Goal: Task Accomplishment & Management: Complete application form

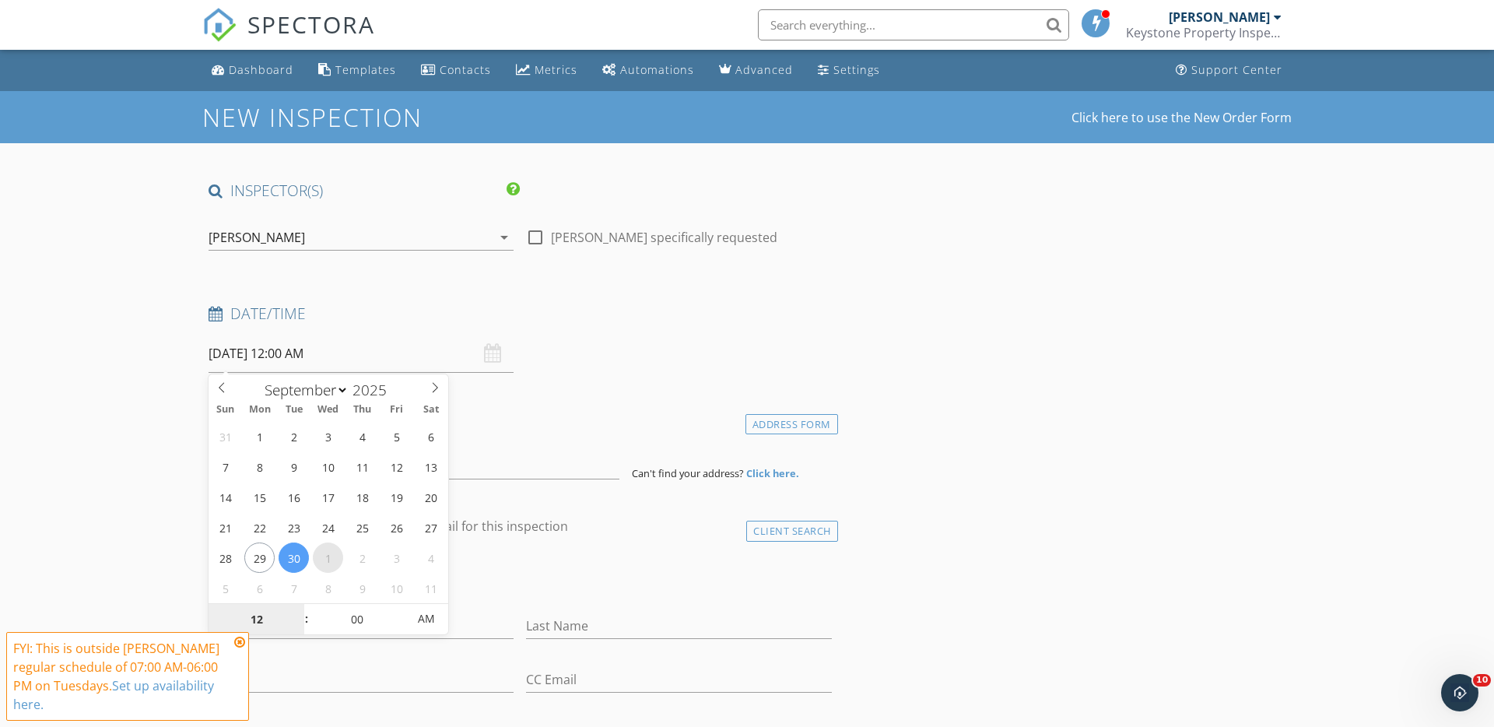
select select "9"
type input "01/10/2025 12:00 AM"
click at [298, 627] on span at bounding box center [298, 628] width 11 height 16
type input "11"
type input "01/10/2025 11:00 PM"
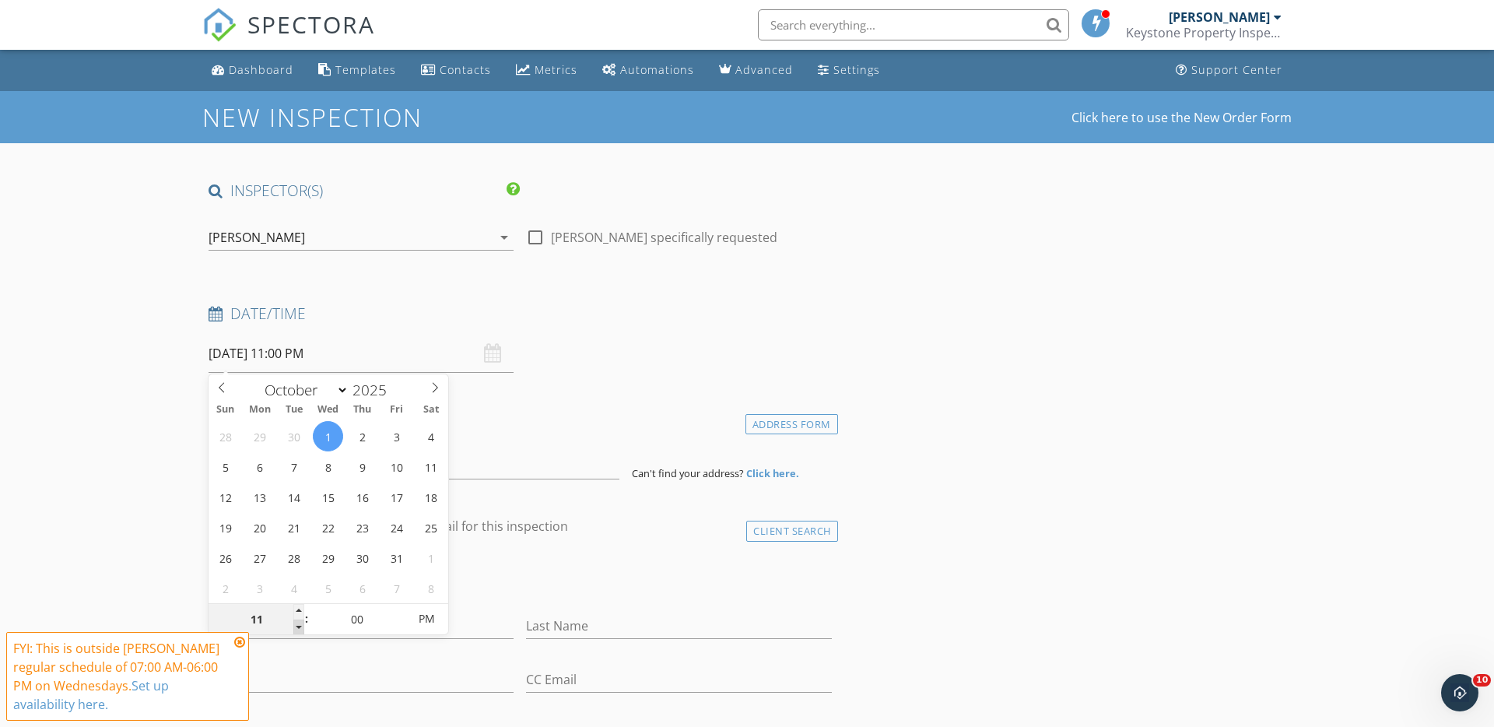
type input "10"
type input "01/10/2025 10:00 PM"
click at [298, 627] on span at bounding box center [298, 628] width 11 height 16
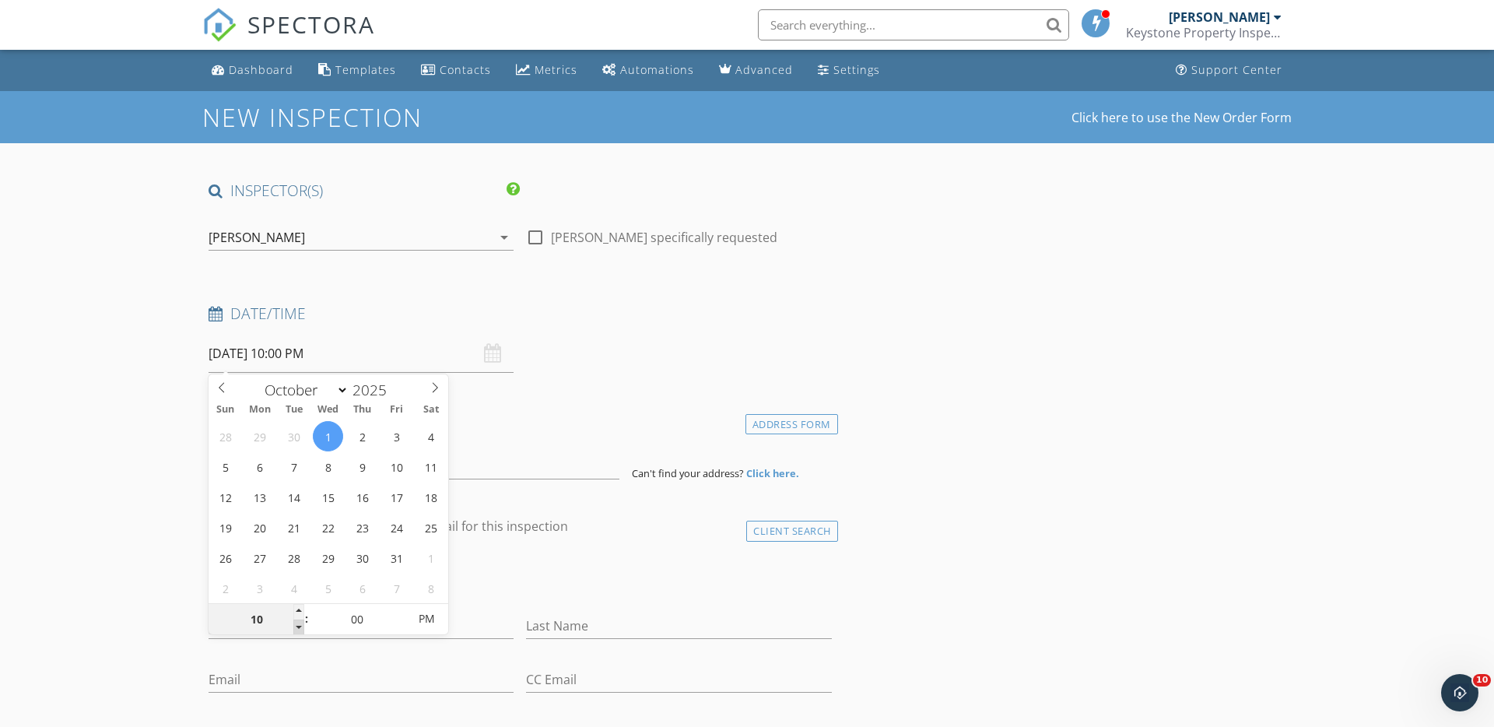
type input "09"
click at [298, 627] on span at bounding box center [298, 628] width 11 height 16
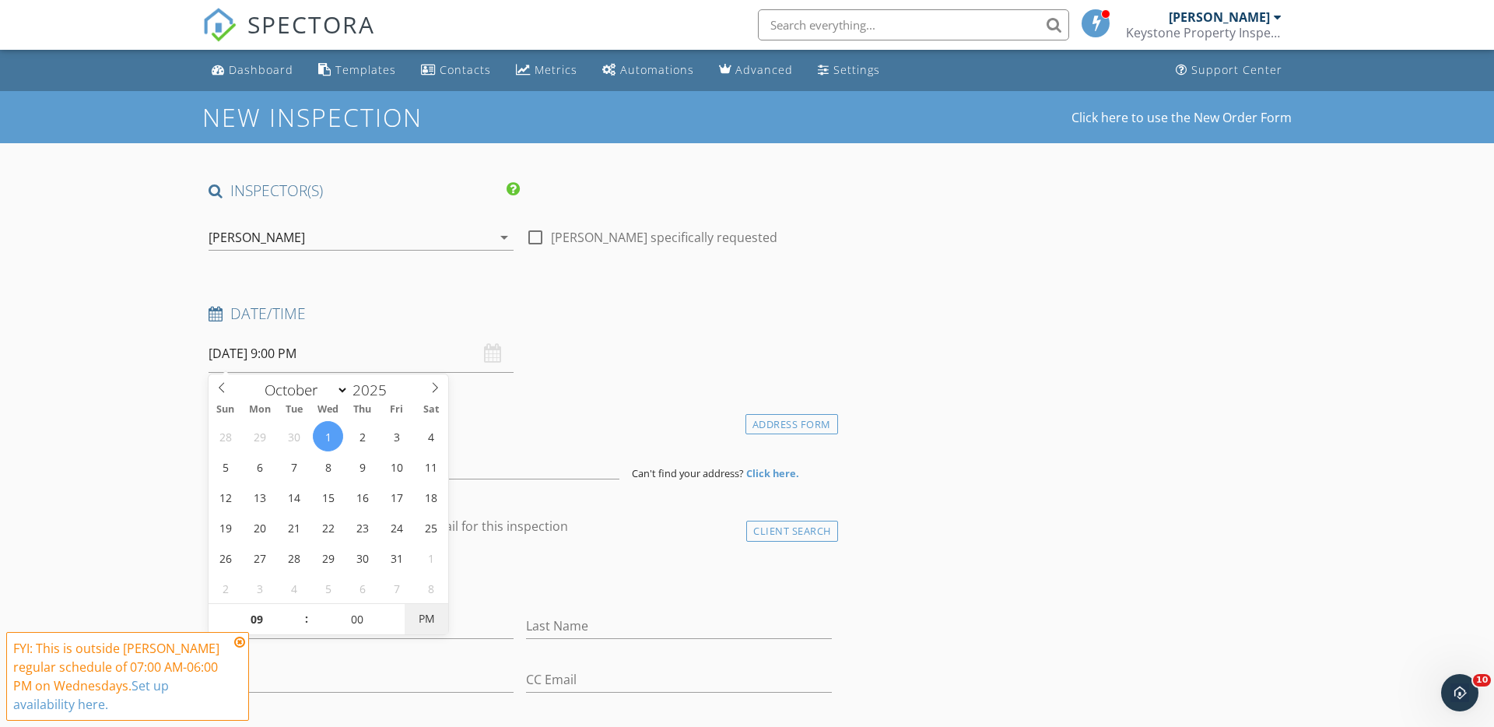
type input "[DATE] 9:00 AM"
click at [423, 622] on span "PM" at bounding box center [426, 618] width 43 height 31
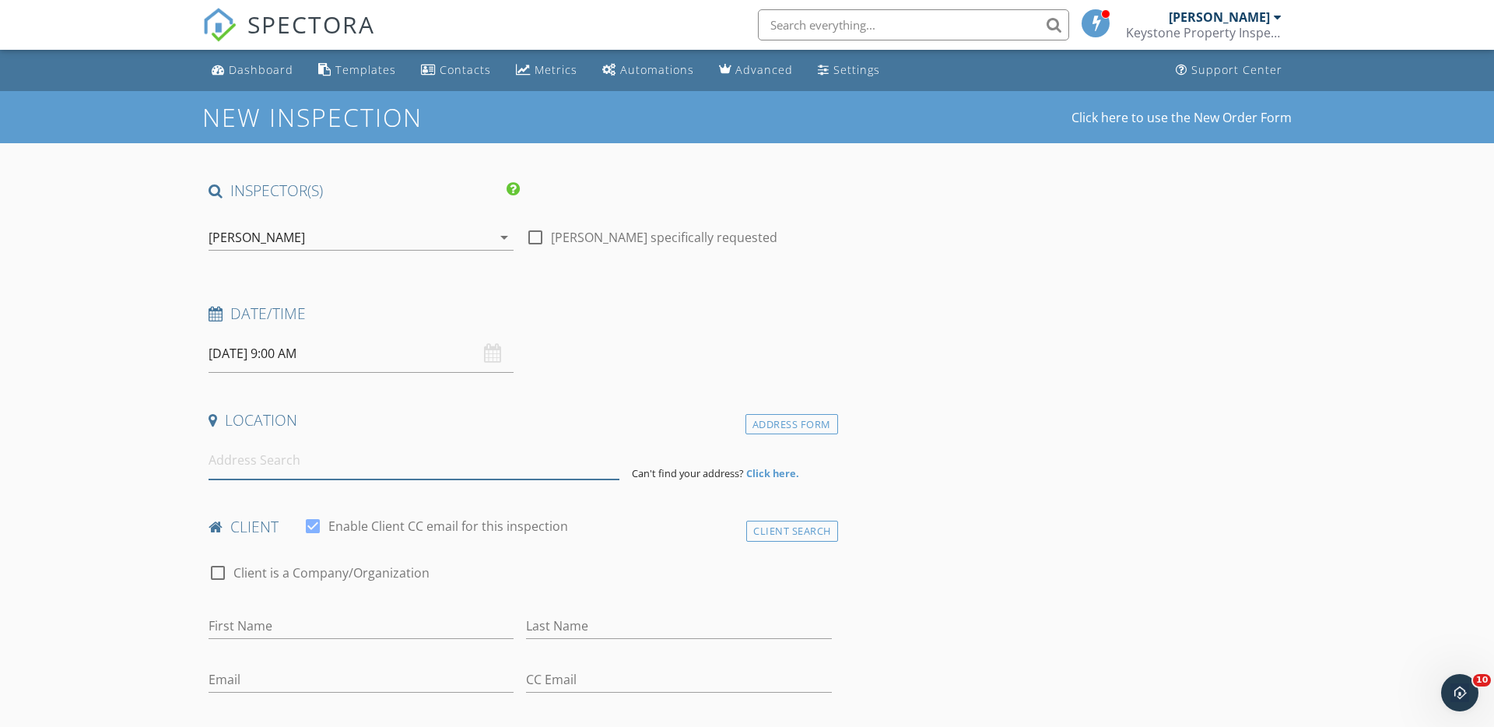
click at [245, 464] on input at bounding box center [414, 460] width 411 height 38
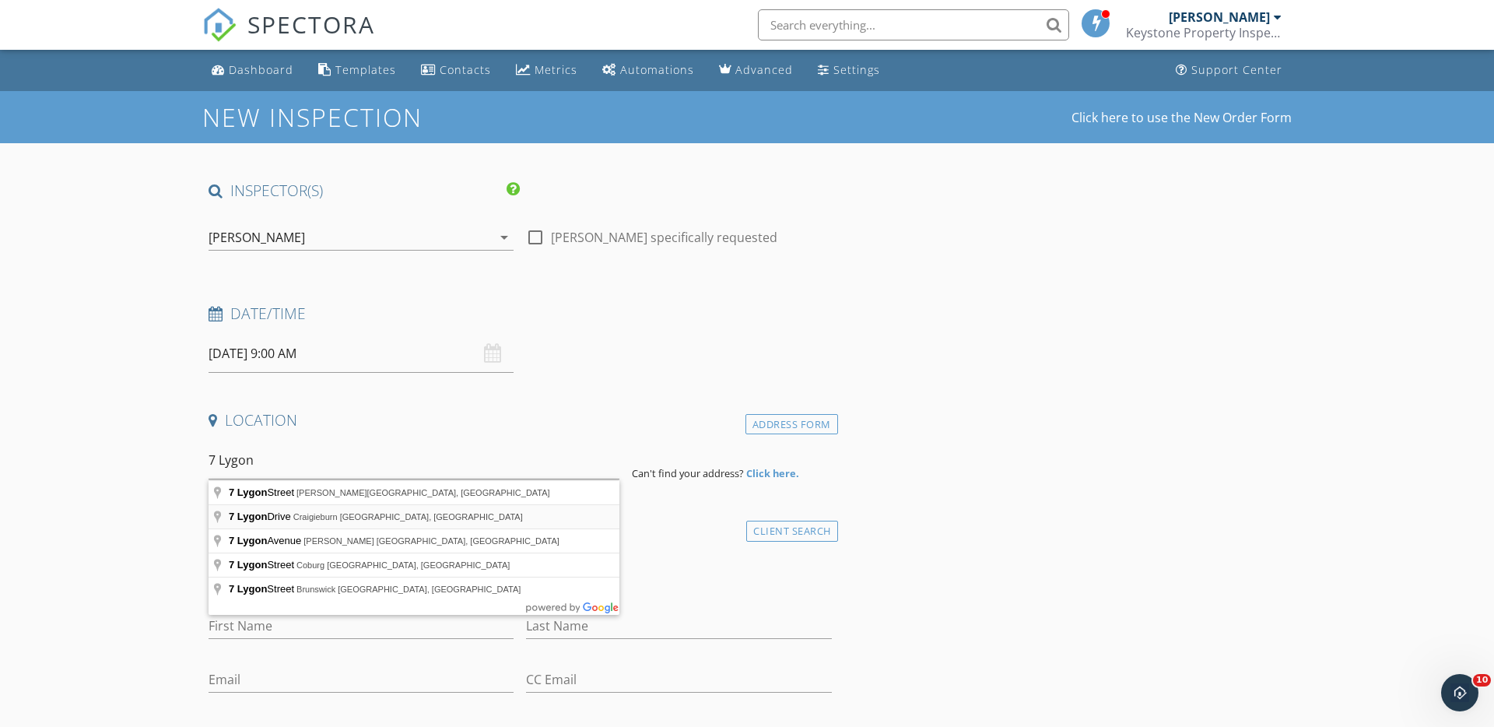
type input "7 Lygon Drive, Craigieburn VIC, Australia"
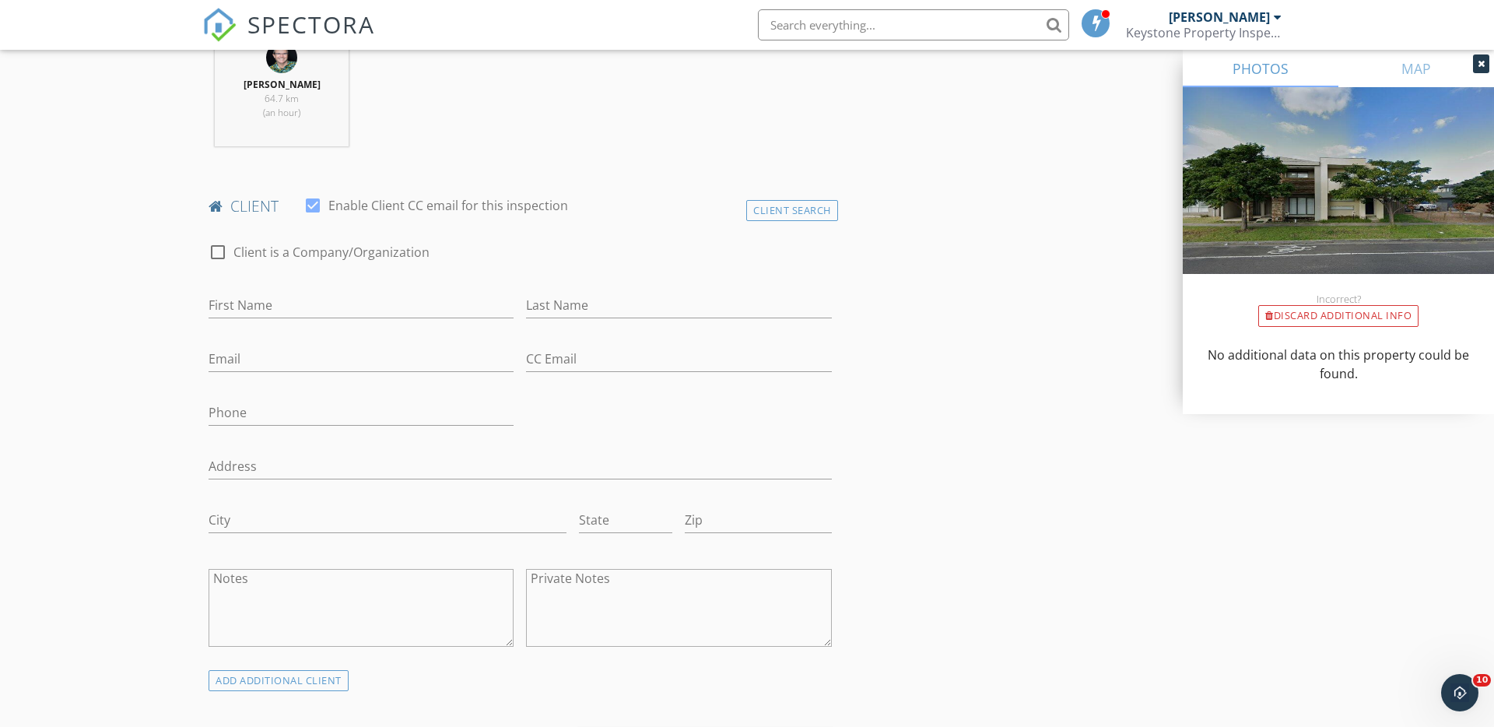
scroll to position [690, 0]
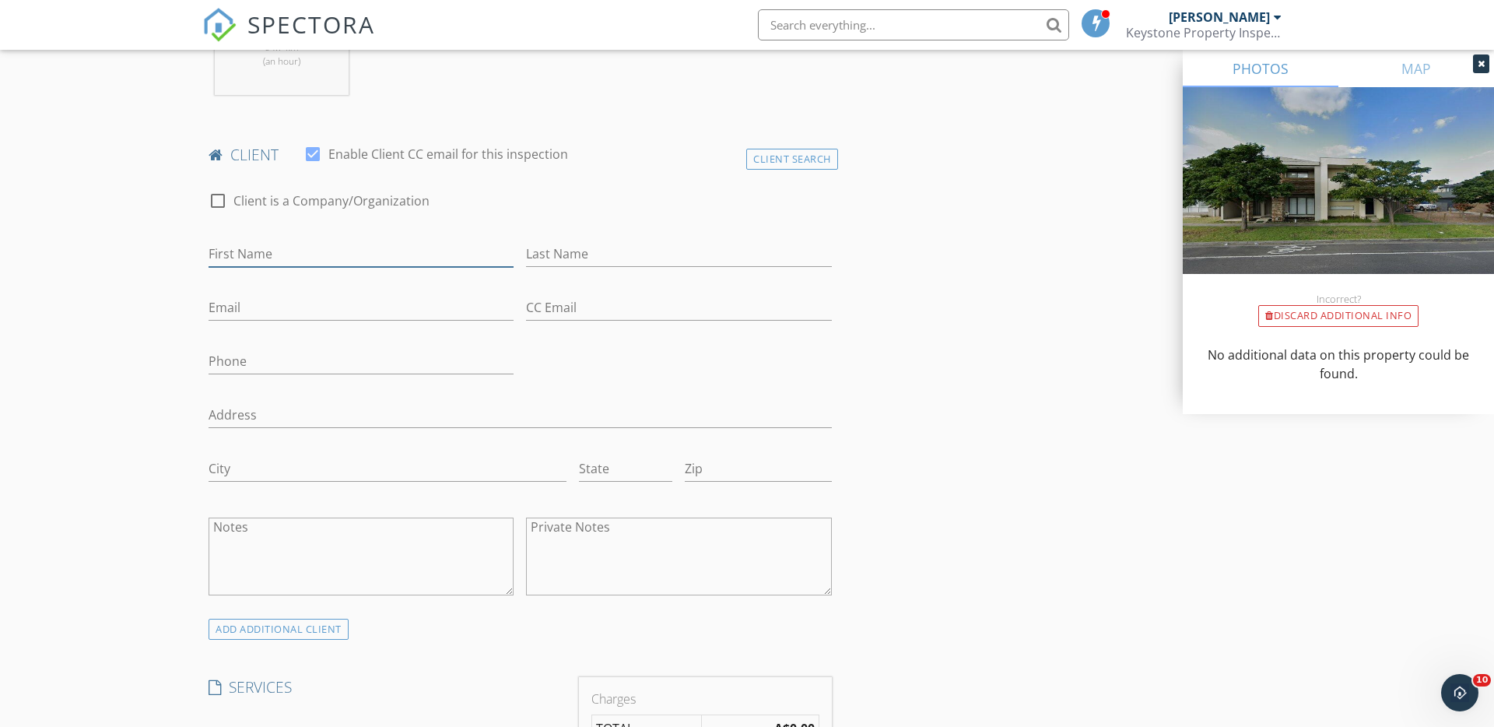
click at [255, 254] on input "First Name" at bounding box center [361, 254] width 305 height 26
type input "Jim"
type input "Wu"
click at [225, 307] on input "Email" at bounding box center [361, 308] width 305 height 26
click at [236, 307] on input "Email" at bounding box center [361, 308] width 305 height 26
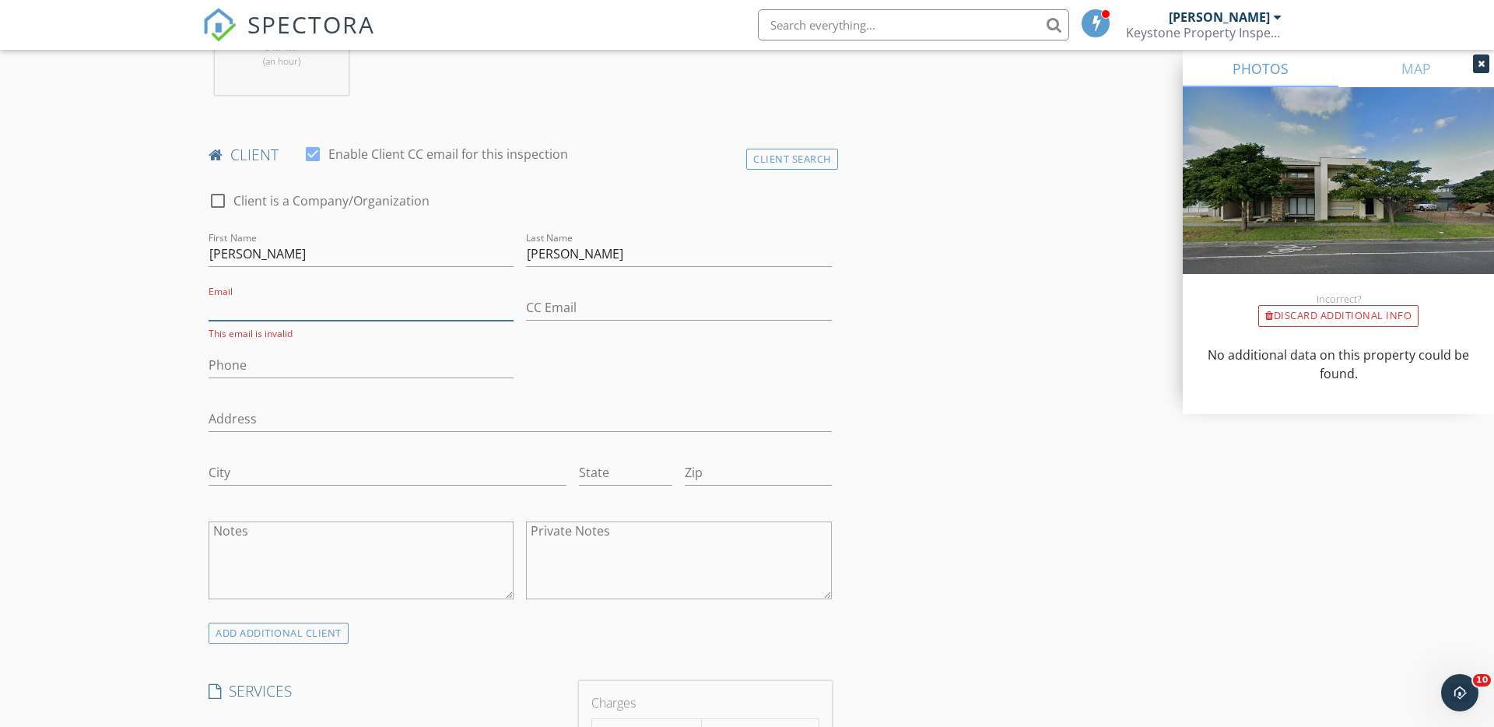
paste input "[EMAIL_ADDRESS][DOMAIN_NAME]"
type input "[EMAIL_ADDRESS][DOMAIN_NAME]"
click at [234, 353] on input "Phone" at bounding box center [361, 362] width 305 height 26
click at [238, 364] on input "Phone" at bounding box center [361, 362] width 305 height 26
paste input "0450 151 580"
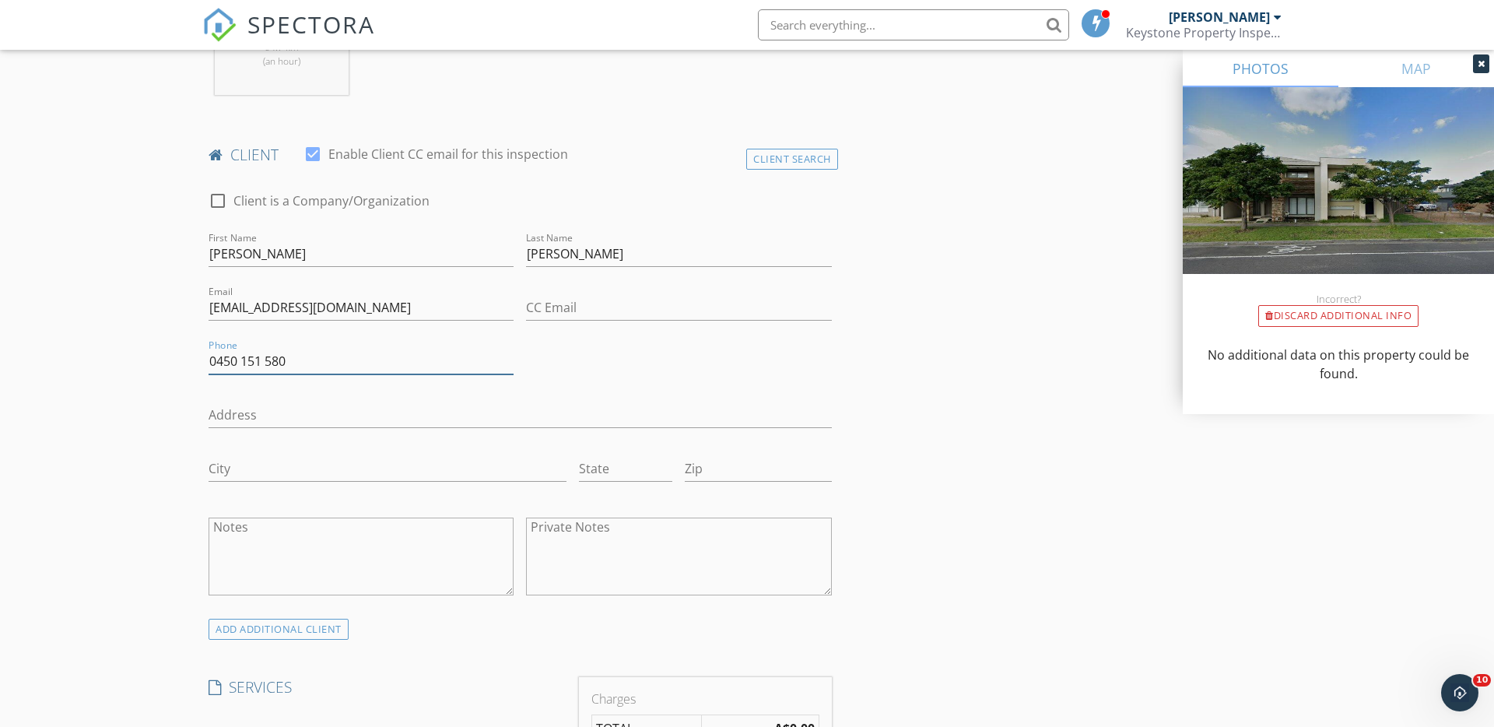
type input "0450 151 580"
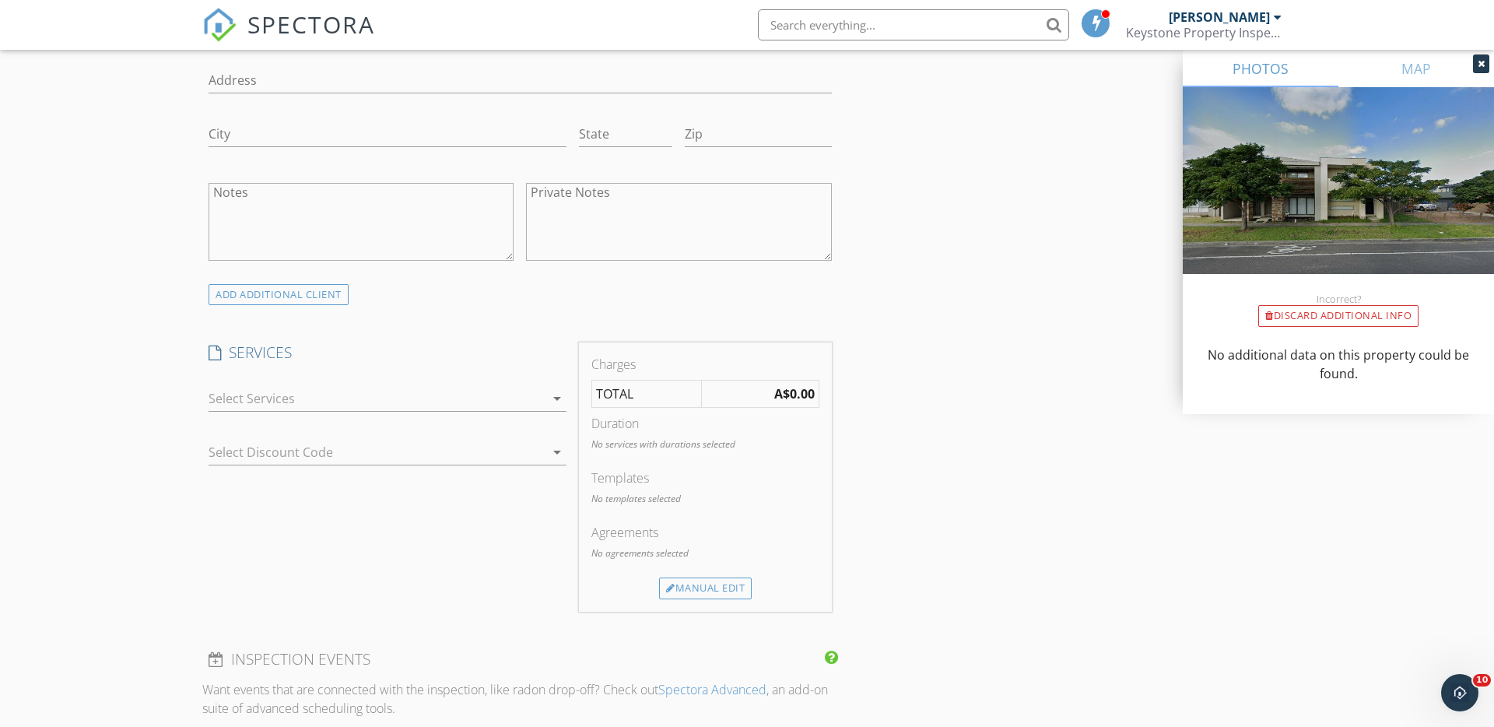
scroll to position [1065, 0]
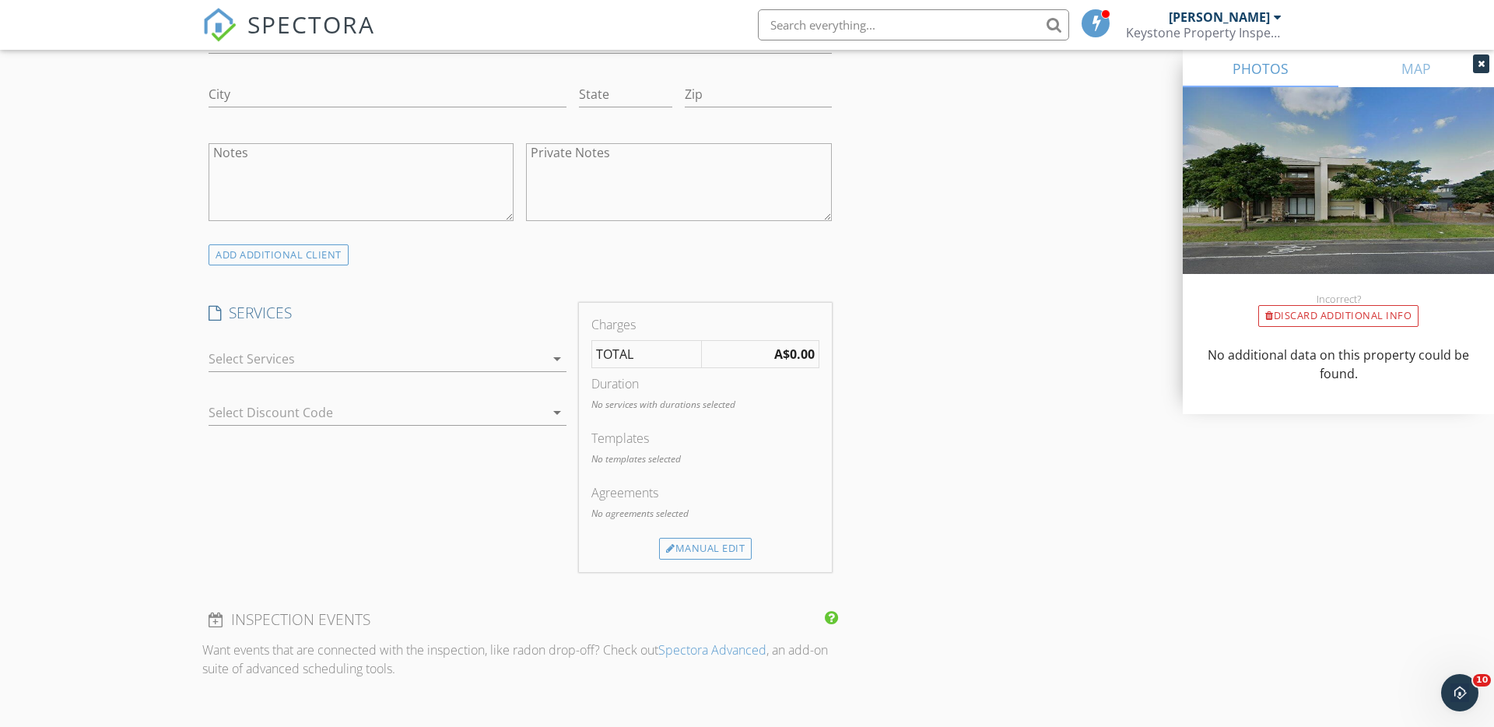
click at [233, 358] on div at bounding box center [377, 358] width 336 height 25
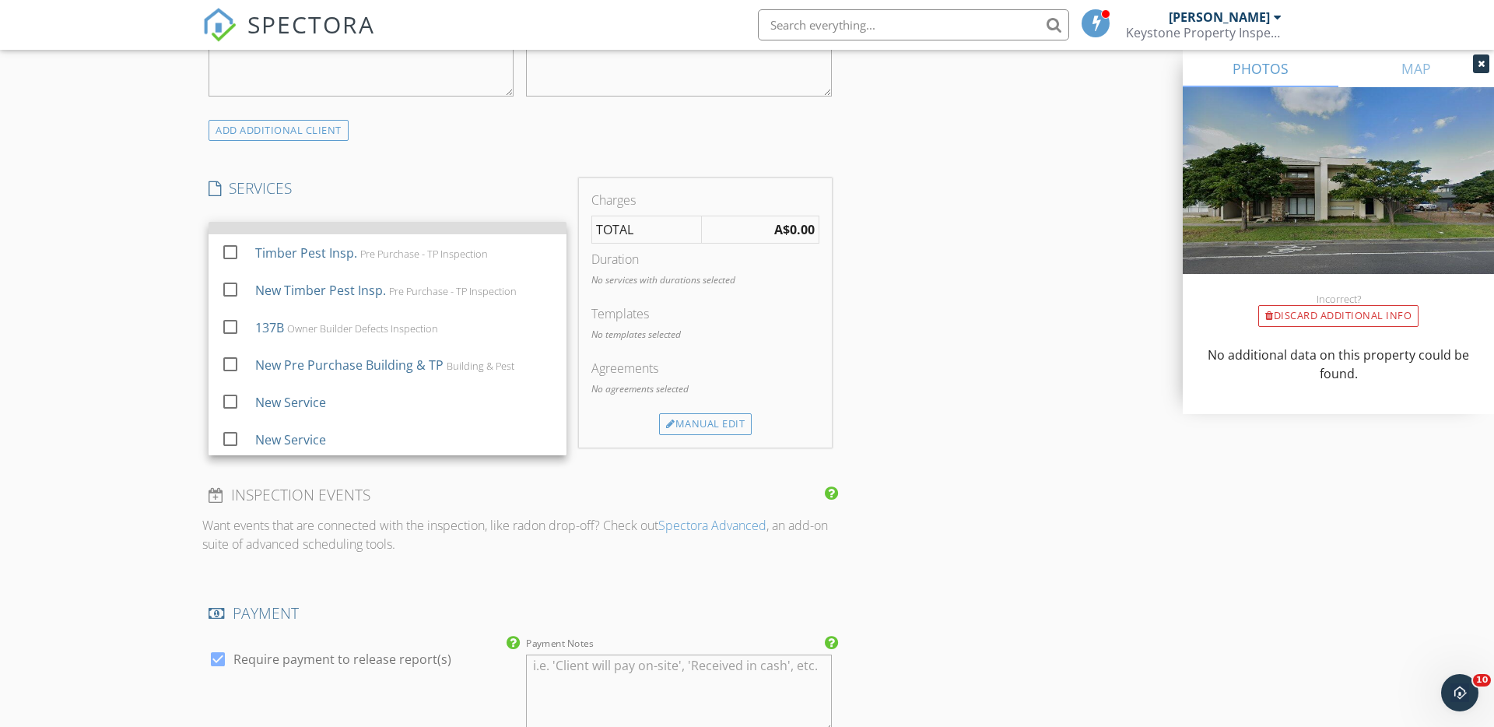
scroll to position [190, 0]
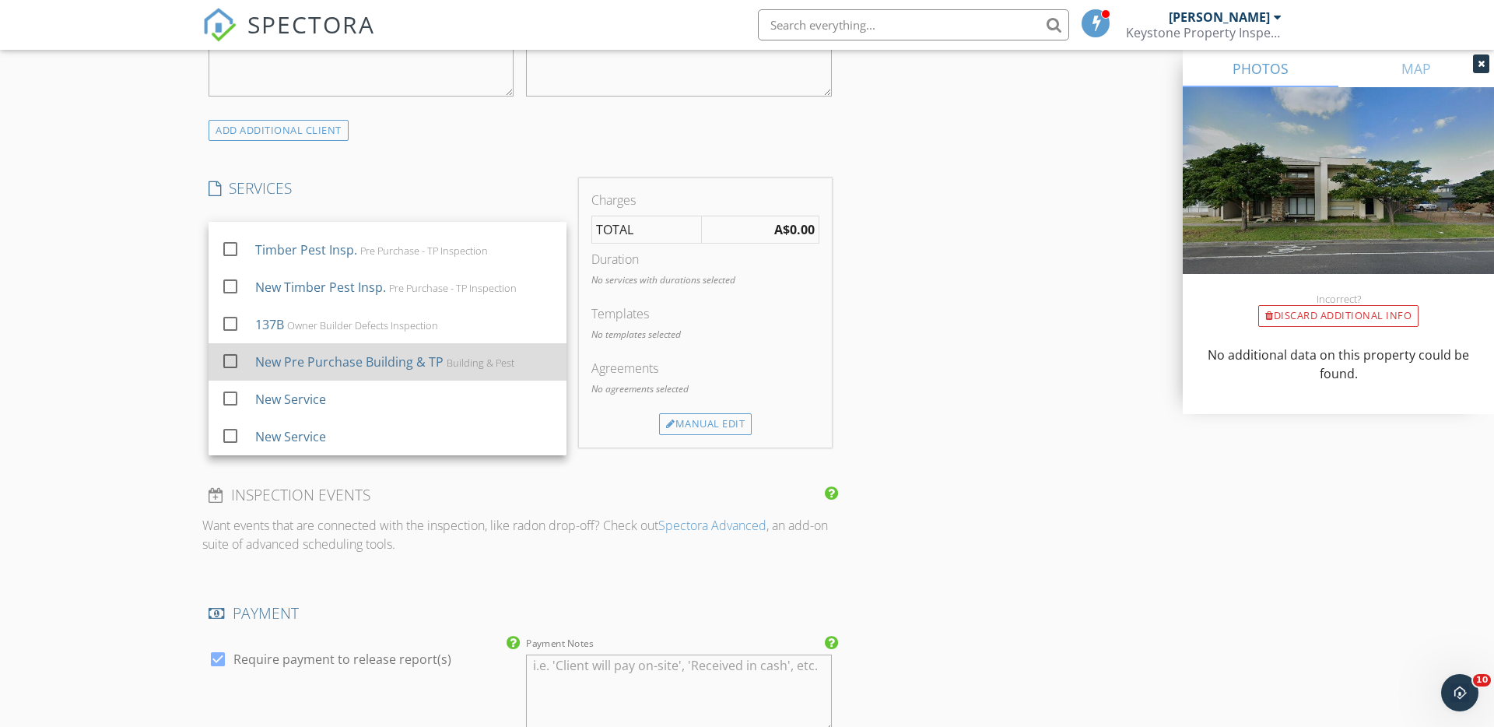
click at [389, 361] on div "New Pre Purchase Building & TP" at bounding box center [349, 362] width 188 height 19
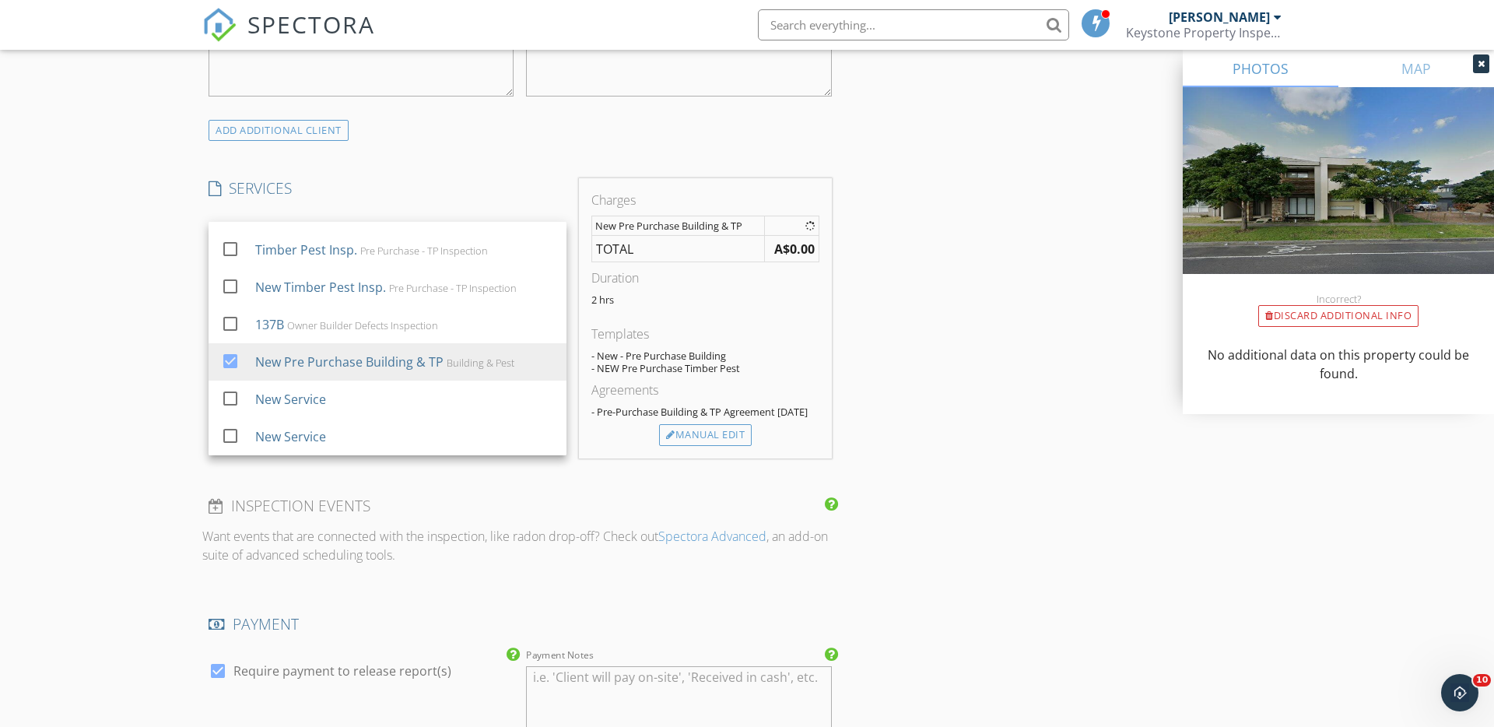
click at [118, 324] on div "New Inspection Click here to use the New Order Form INSPECTOR(S) check_box Simo…" at bounding box center [747, 267] width 1494 height 2730
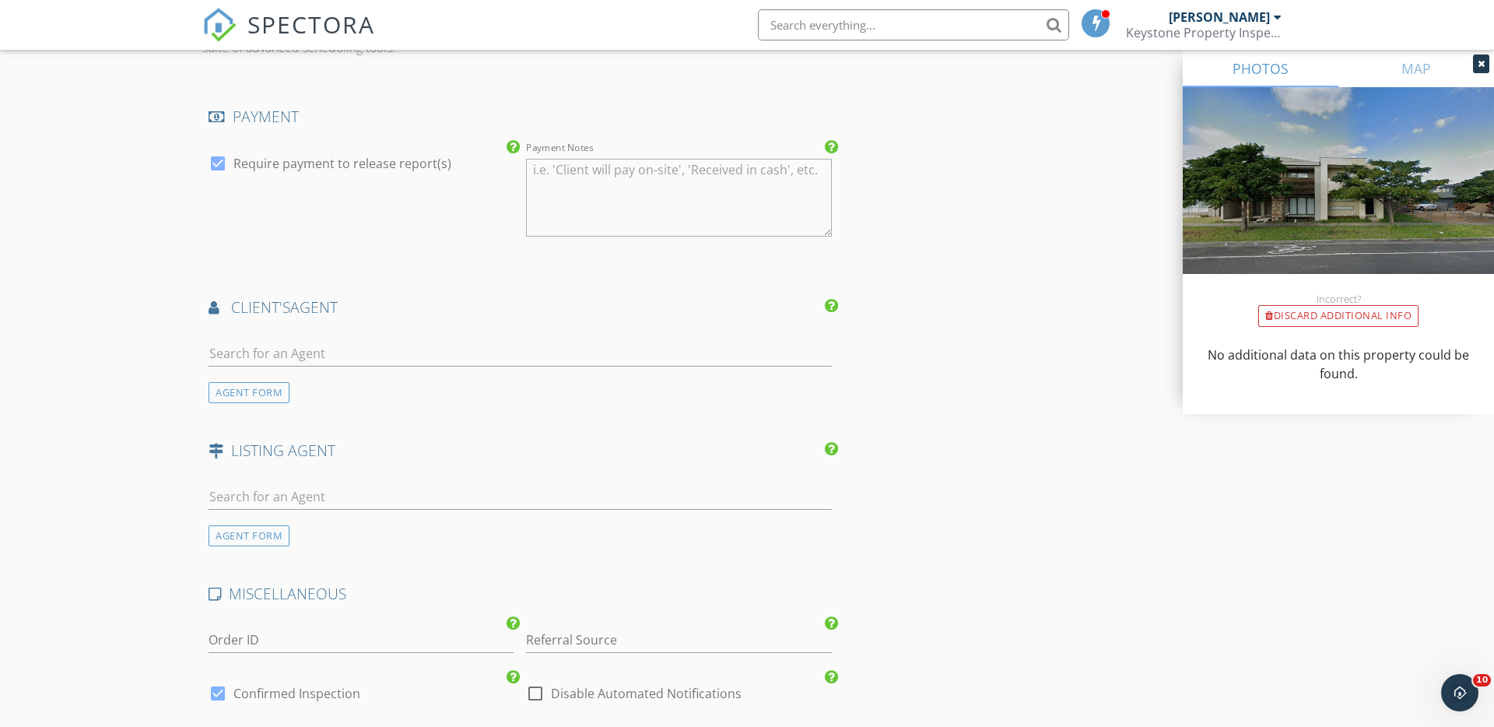
scroll to position [1755, 0]
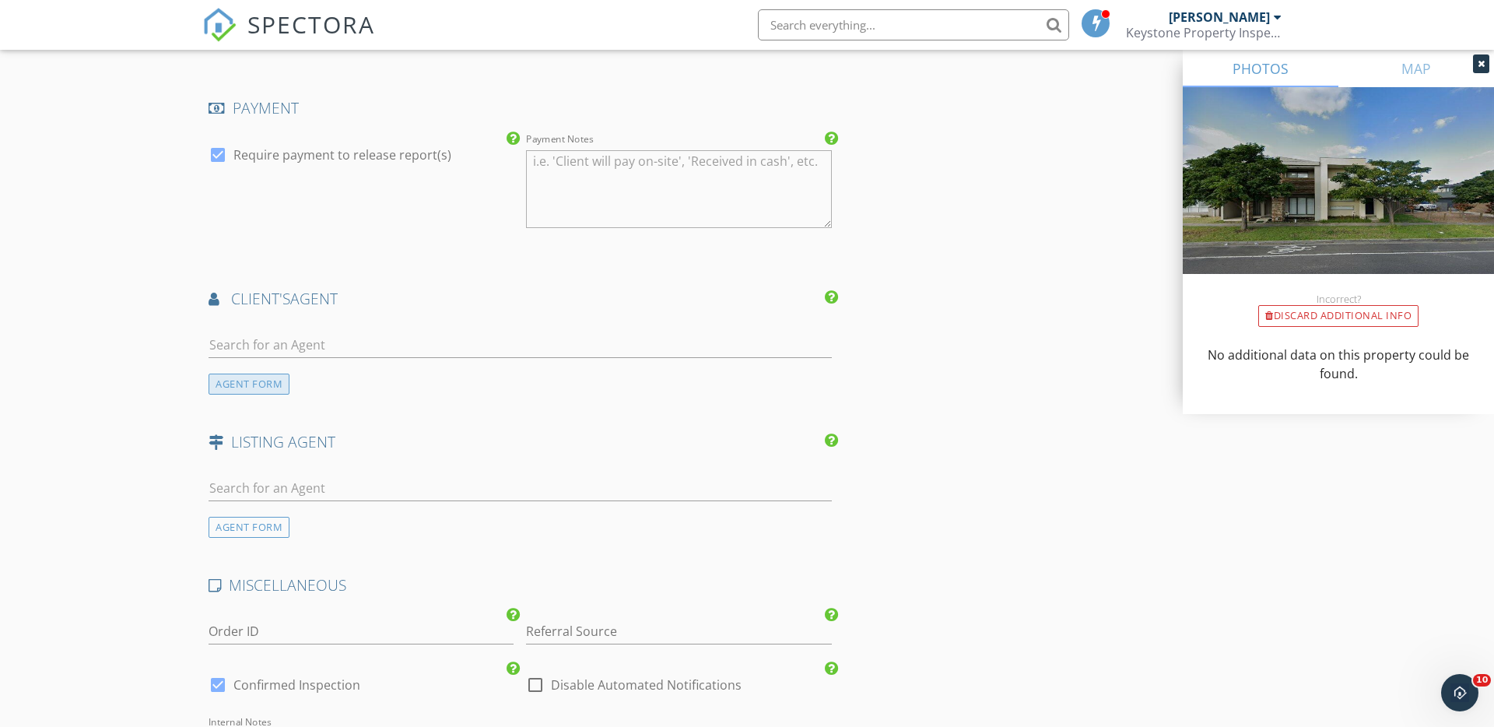
click at [241, 387] on div "AGENT FORM" at bounding box center [249, 384] width 81 height 21
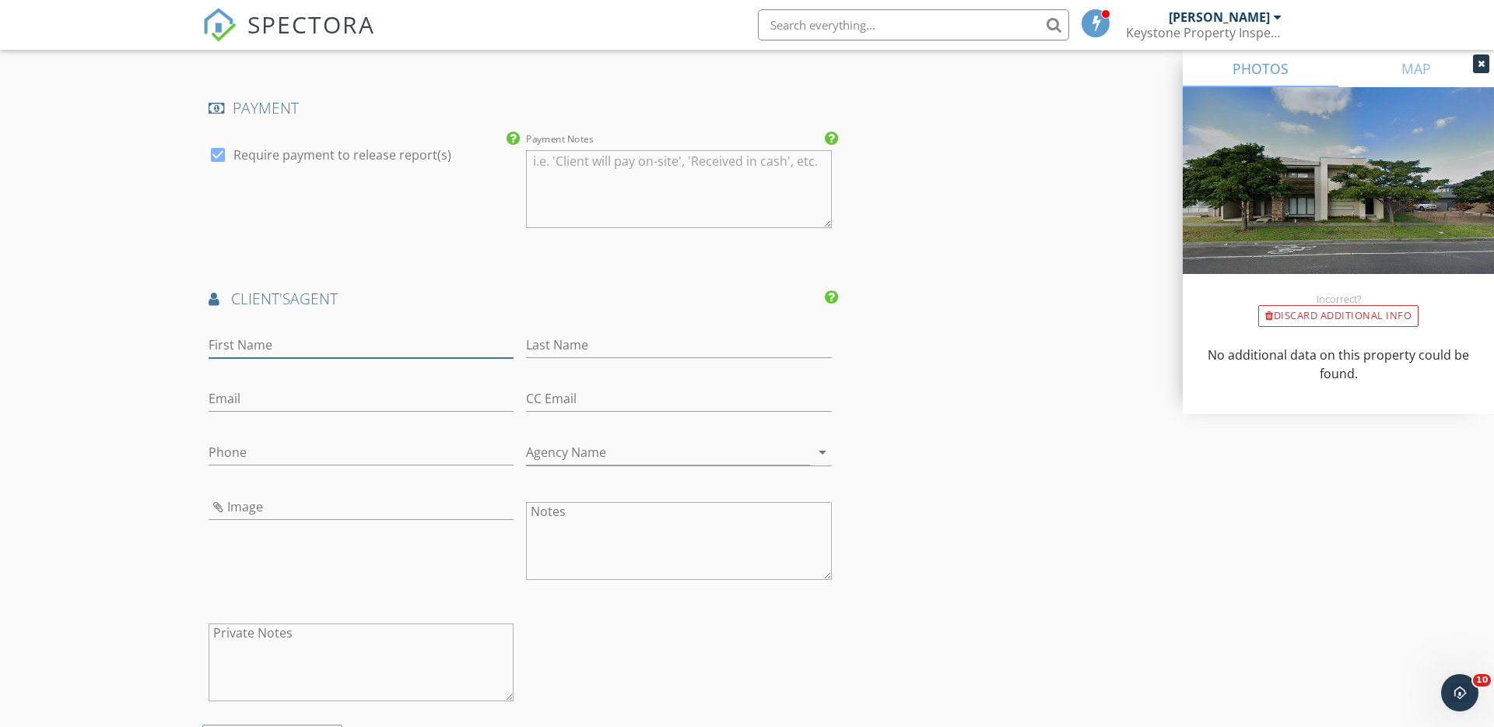
click at [237, 346] on input "First Name" at bounding box center [361, 345] width 305 height 26
type input "Shayla"
type input "Spiteri"
click at [276, 454] on input "Phone" at bounding box center [361, 453] width 305 height 26
paste input "0412608153"
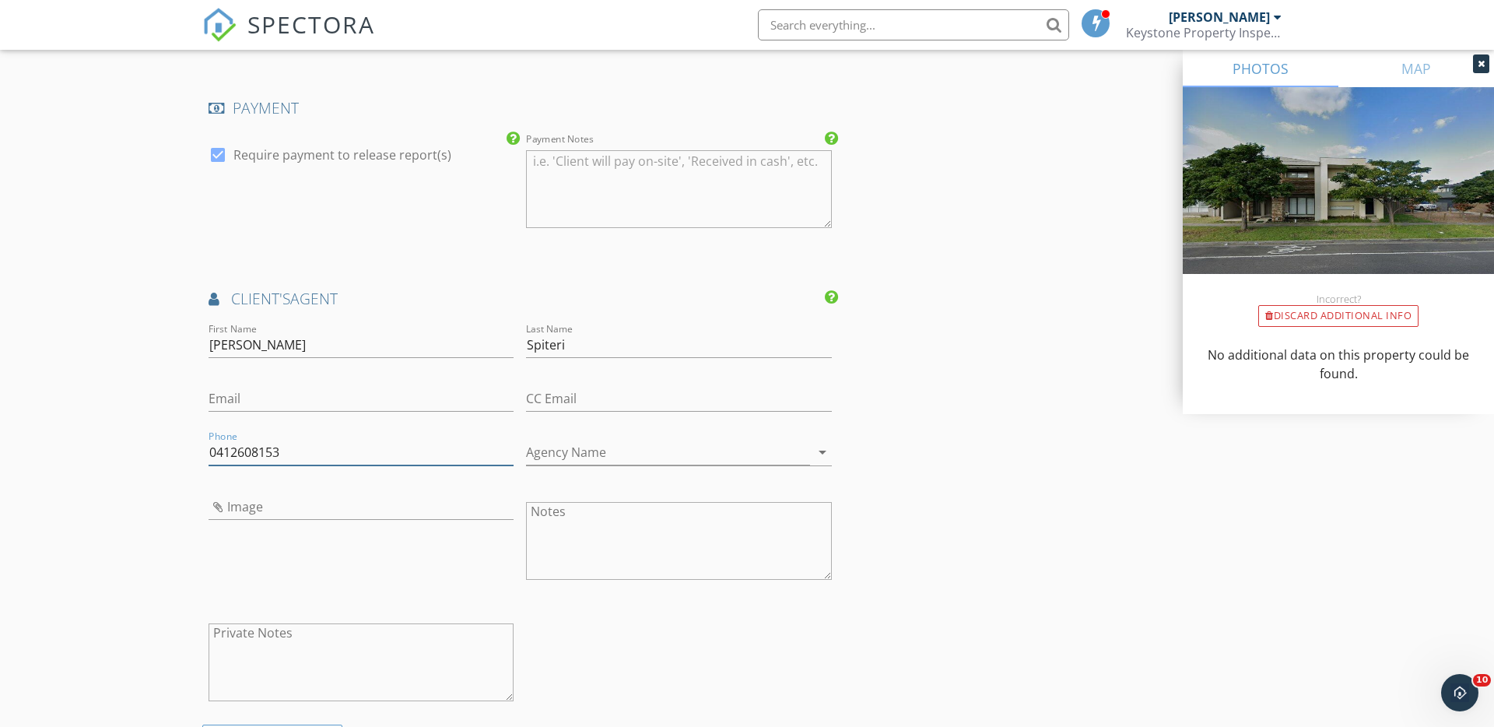
type input "0412608153"
type input "Ray White - Craigieburn"
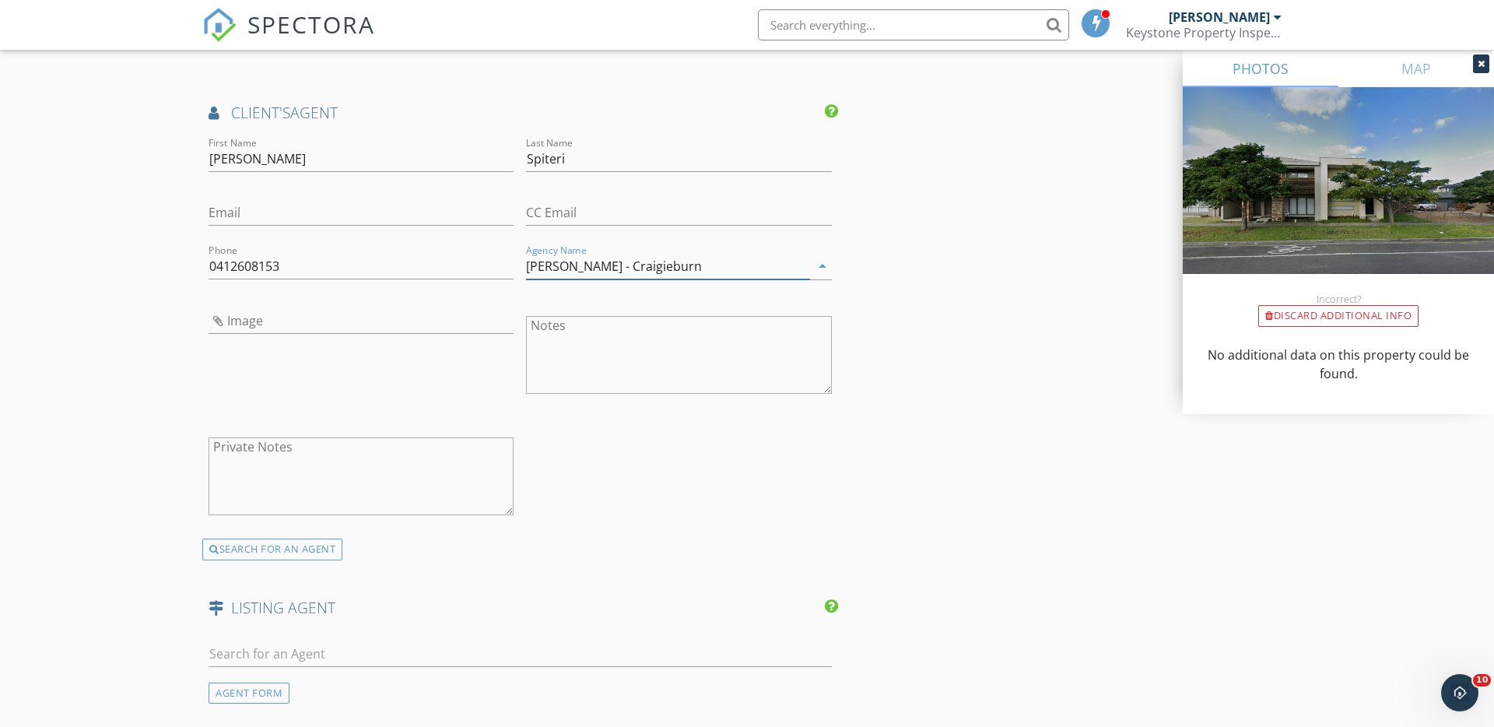
scroll to position [1944, 0]
click at [238, 689] on div "AGENT FORM" at bounding box center [249, 690] width 81 height 21
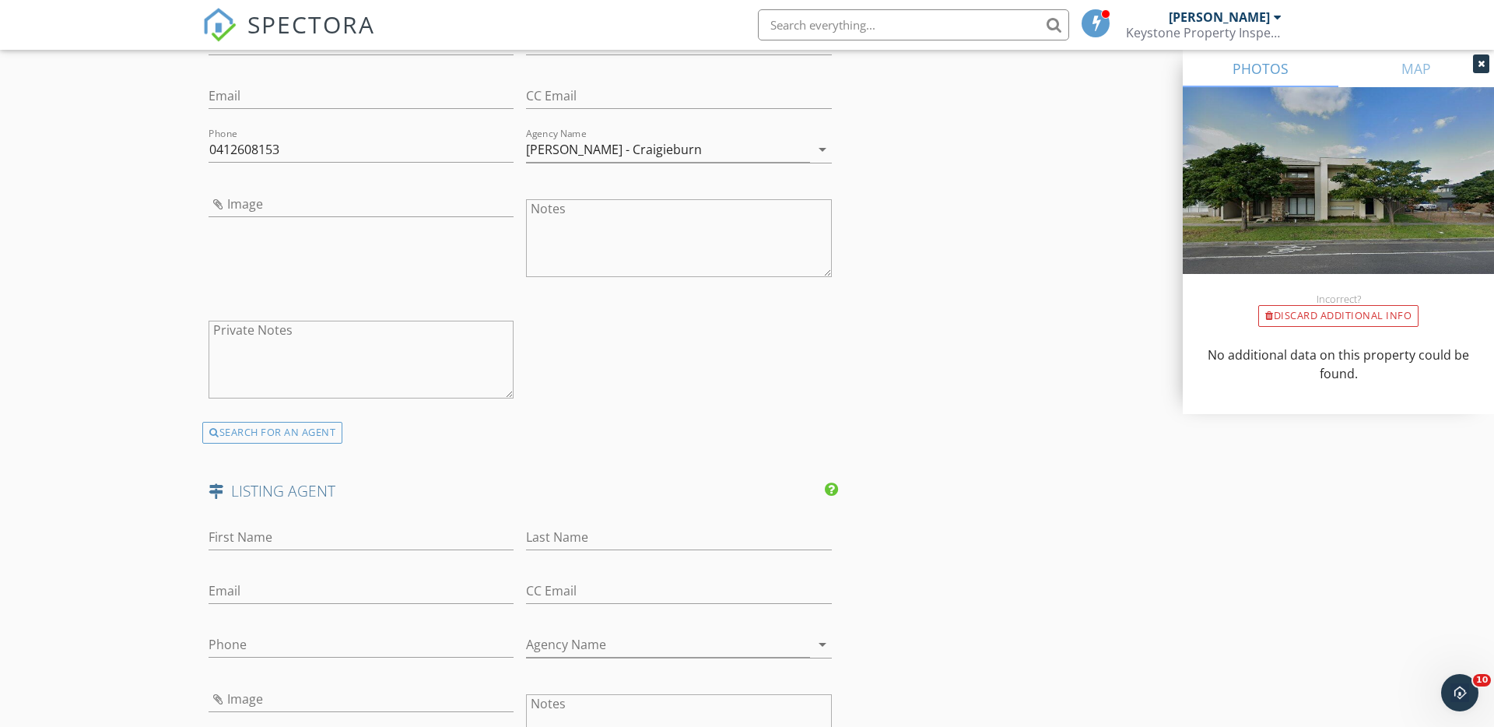
scroll to position [2063, 0]
click at [219, 532] on input "First Name" at bounding box center [361, 532] width 305 height 26
type input "Shayla"
click at [579, 531] on input "Last Name" at bounding box center [678, 532] width 305 height 26
type input "Spiteri"
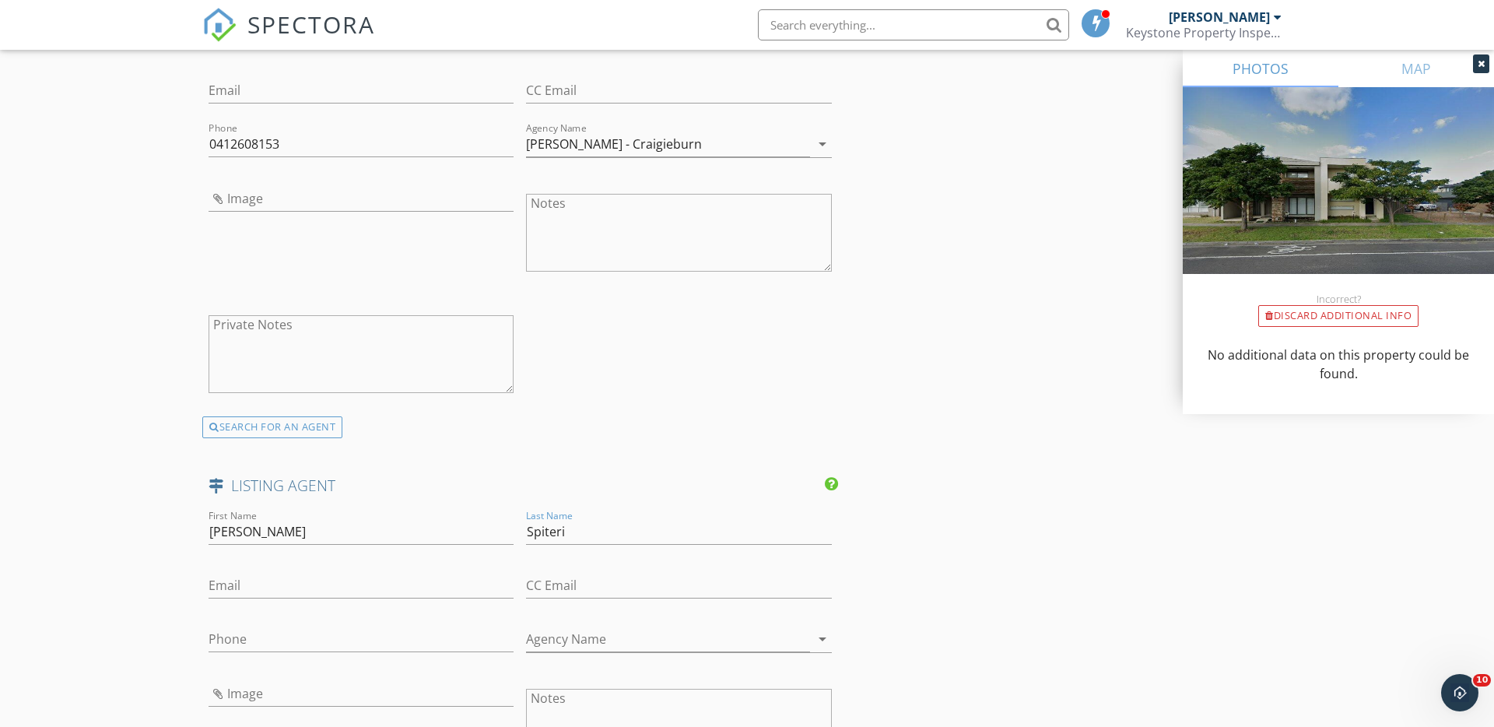
click at [265, 639] on input "Phone" at bounding box center [361, 640] width 305 height 26
paste input "0412608153"
type input "0412608153Ray W"
click at [584, 634] on input "Agency Name" at bounding box center [667, 640] width 283 height 26
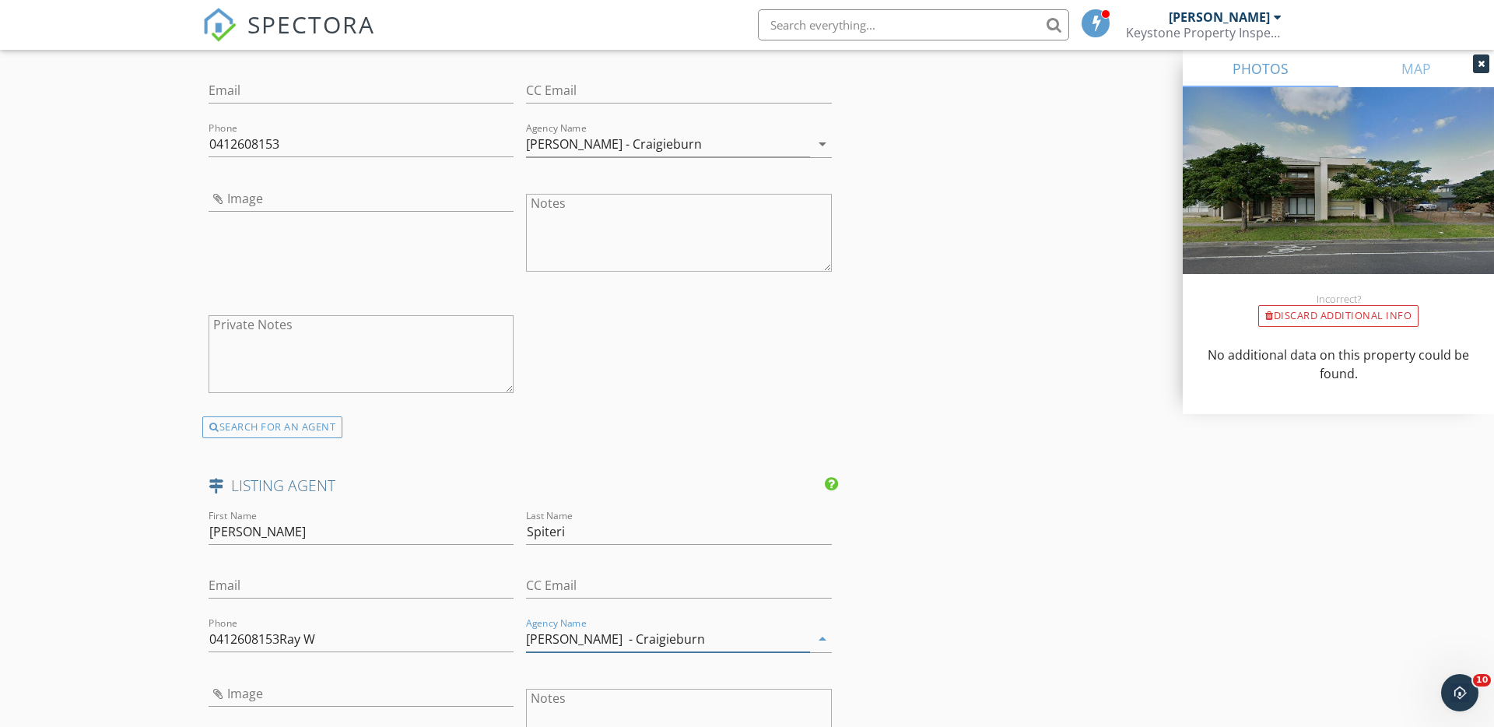
type input "hite - Craigieburn"
click at [382, 648] on input "0412608153Ray W" at bounding box center [361, 640] width 305 height 26
type input "0412608153"
click at [529, 640] on input "hite - Craigieburn" at bounding box center [667, 640] width 283 height 26
click at [527, 637] on input "hite - Craigieburn" at bounding box center [667, 640] width 283 height 26
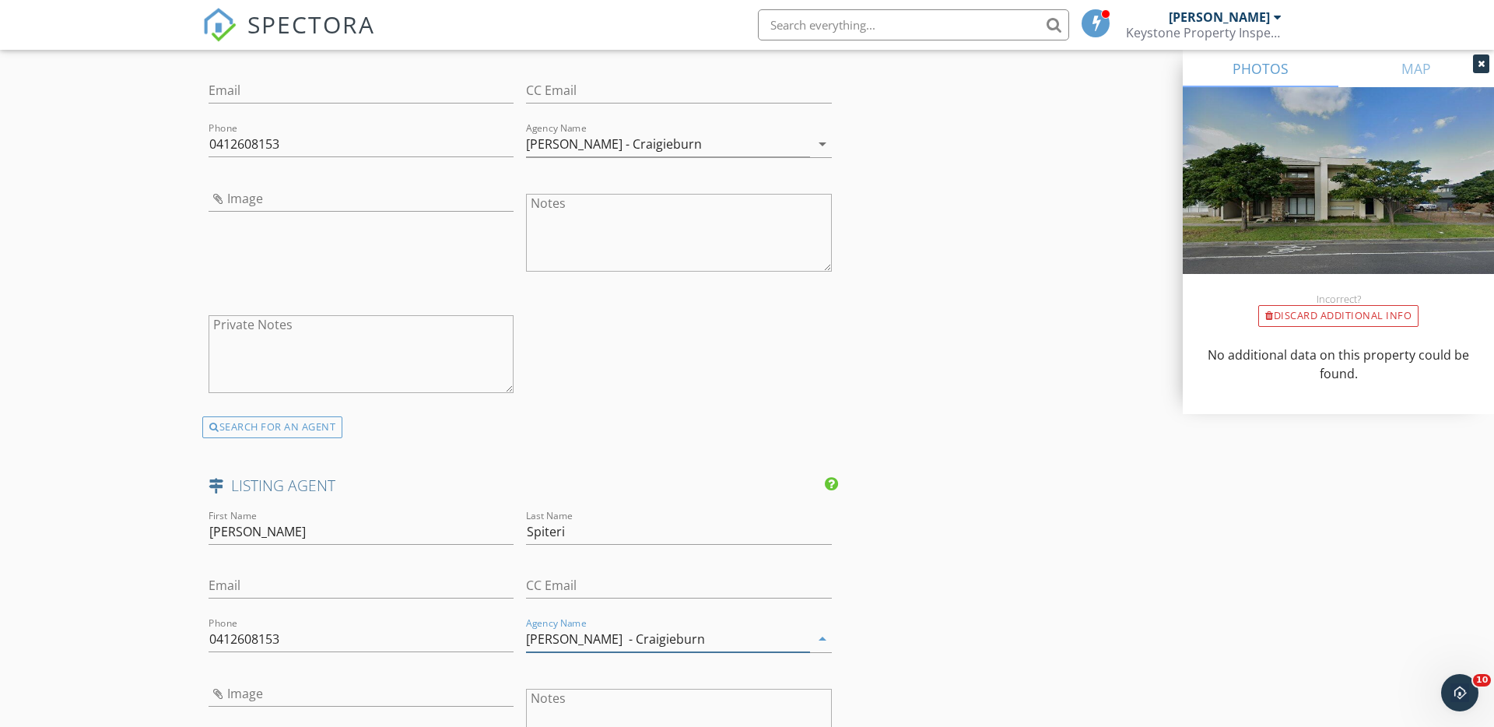
type input "Ray White - Craigieburn"
drag, startPoint x: 913, startPoint y: 472, endPoint x: 870, endPoint y: 451, distance: 47.7
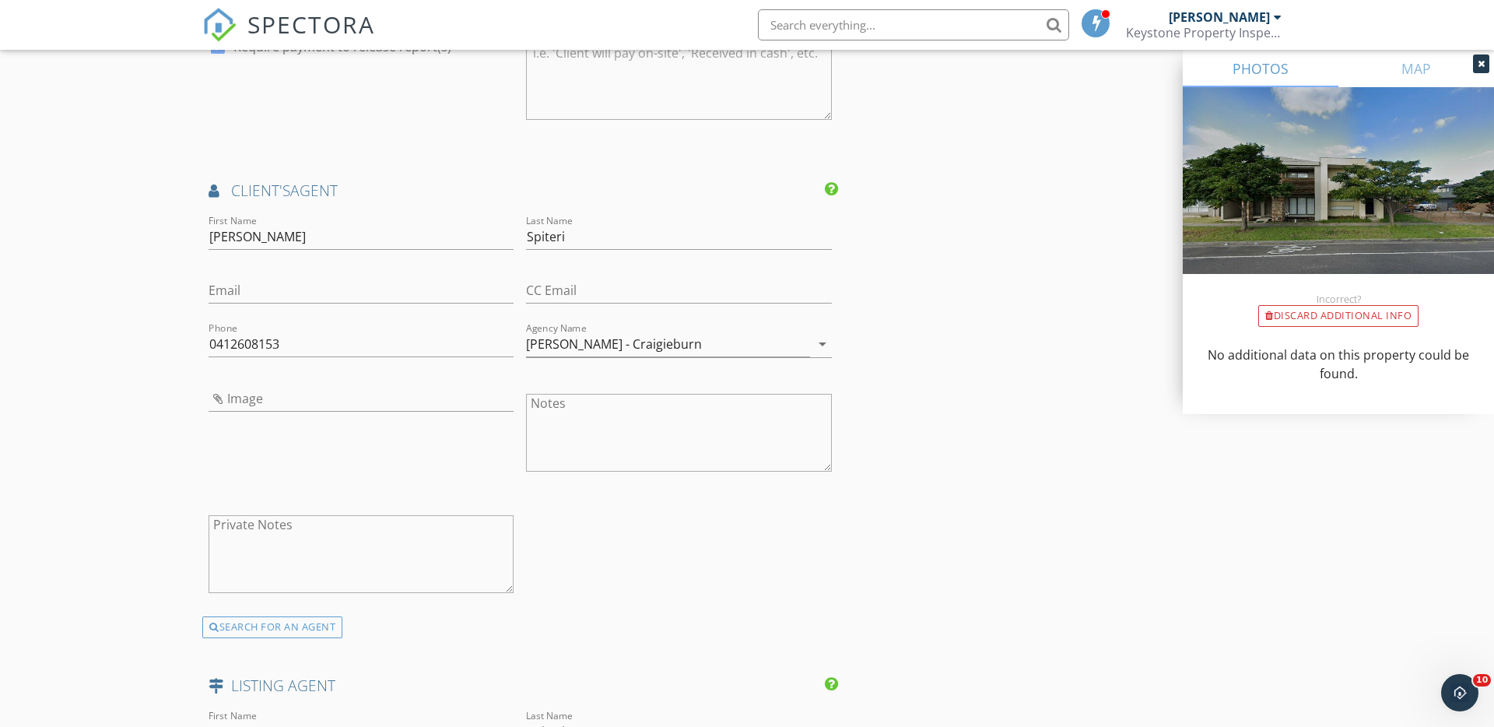
scroll to position [1842, 0]
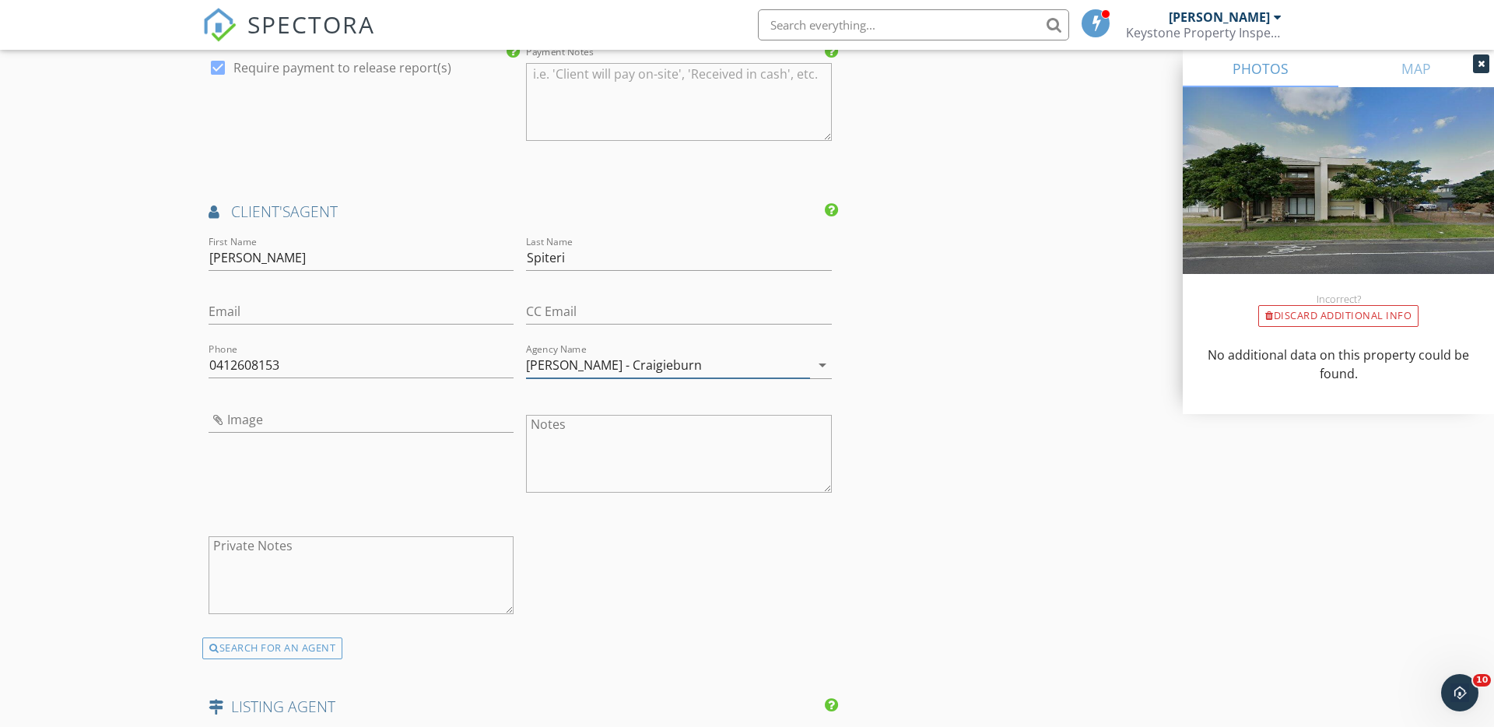
click at [580, 360] on input "Ray White - Craigieburn" at bounding box center [667, 366] width 283 height 26
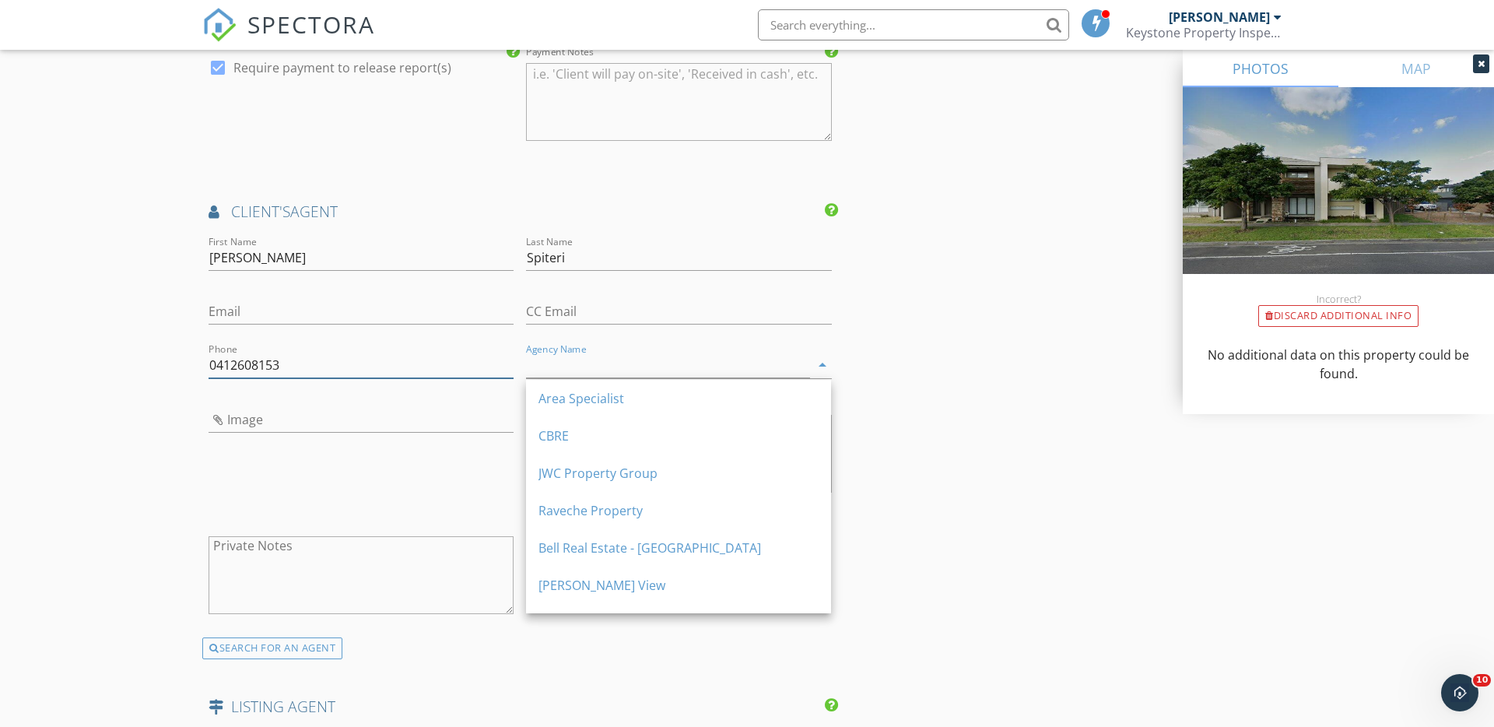
click at [416, 363] on input "0412608153" at bounding box center [361, 366] width 305 height 26
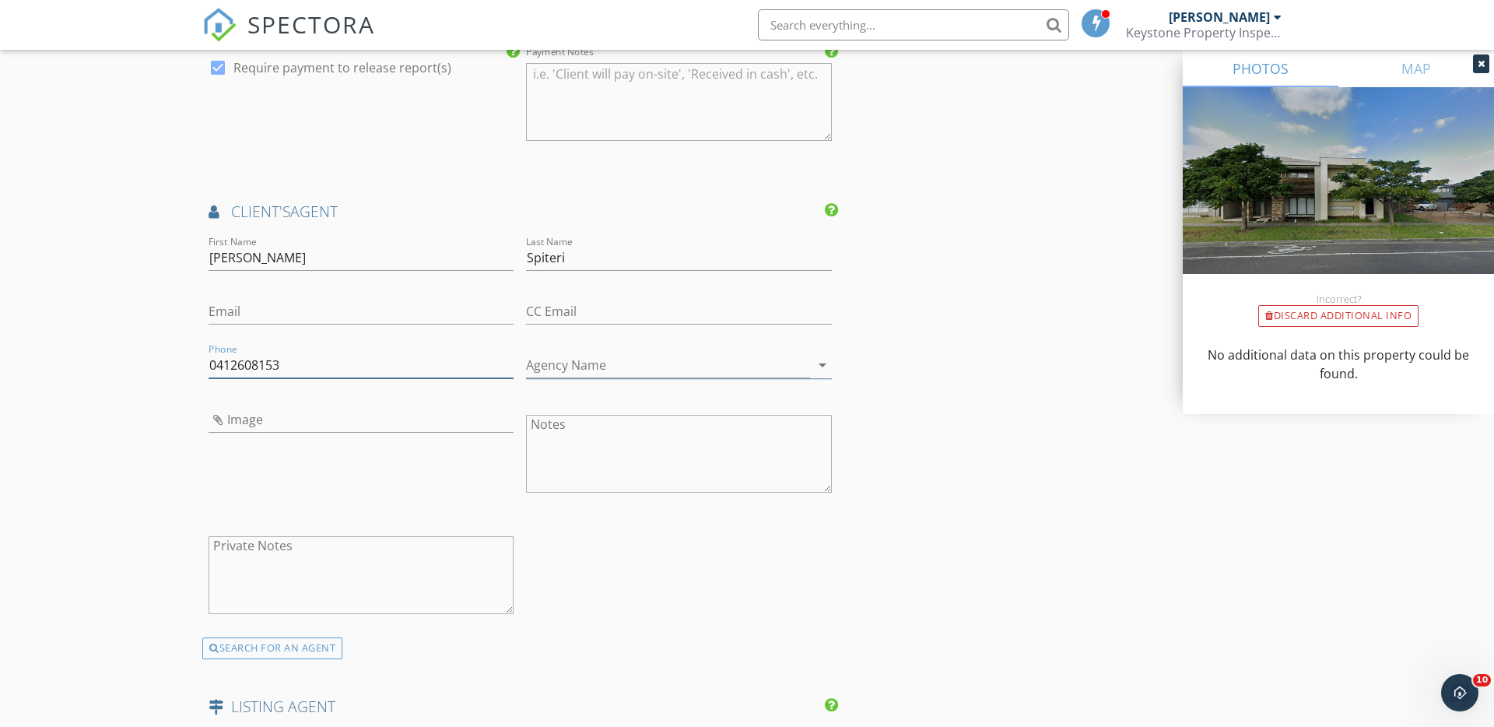
click at [416, 363] on input "0412608153" at bounding box center [361, 366] width 305 height 26
click at [564, 258] on input "Spiteri" at bounding box center [678, 258] width 305 height 26
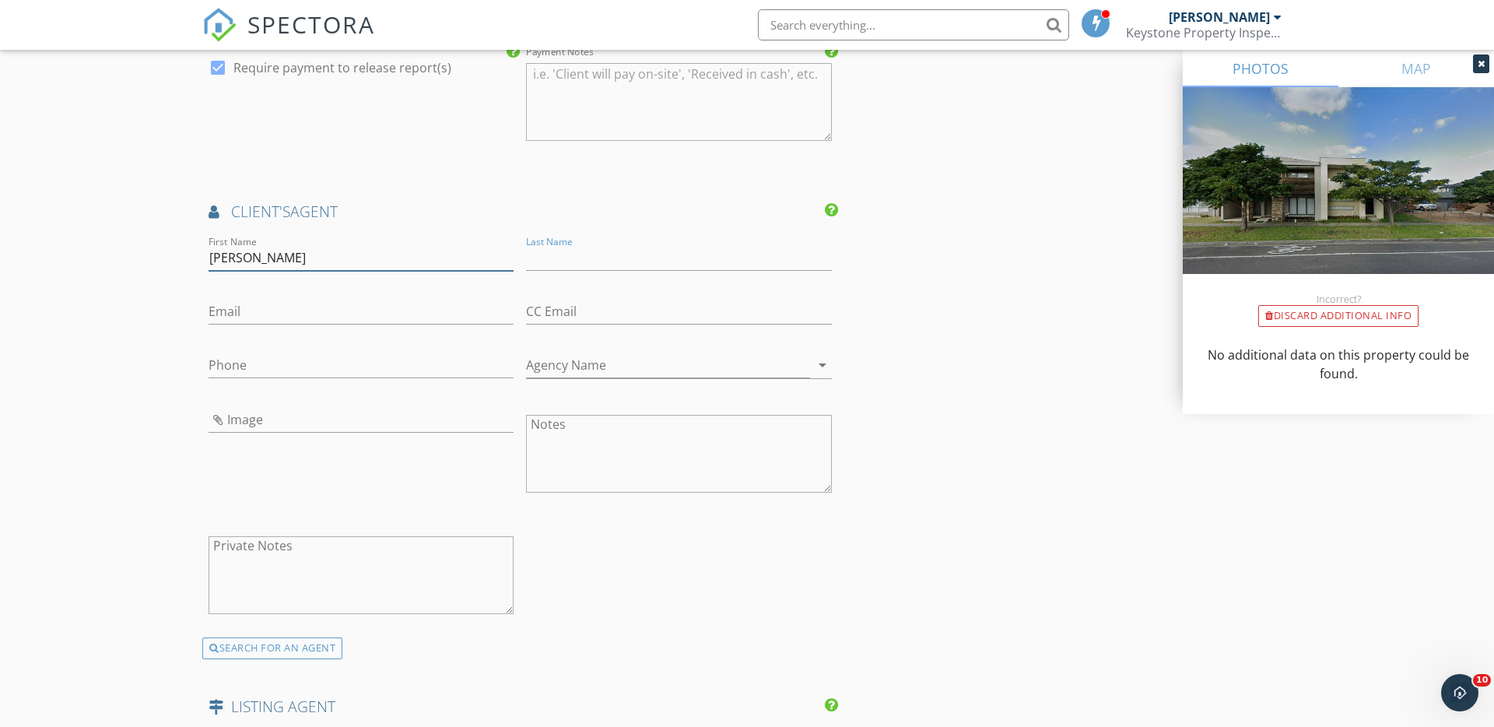
click at [265, 255] on input "Shayla" at bounding box center [361, 258] width 305 height 26
click at [235, 259] on input "First Name" at bounding box center [361, 258] width 305 height 26
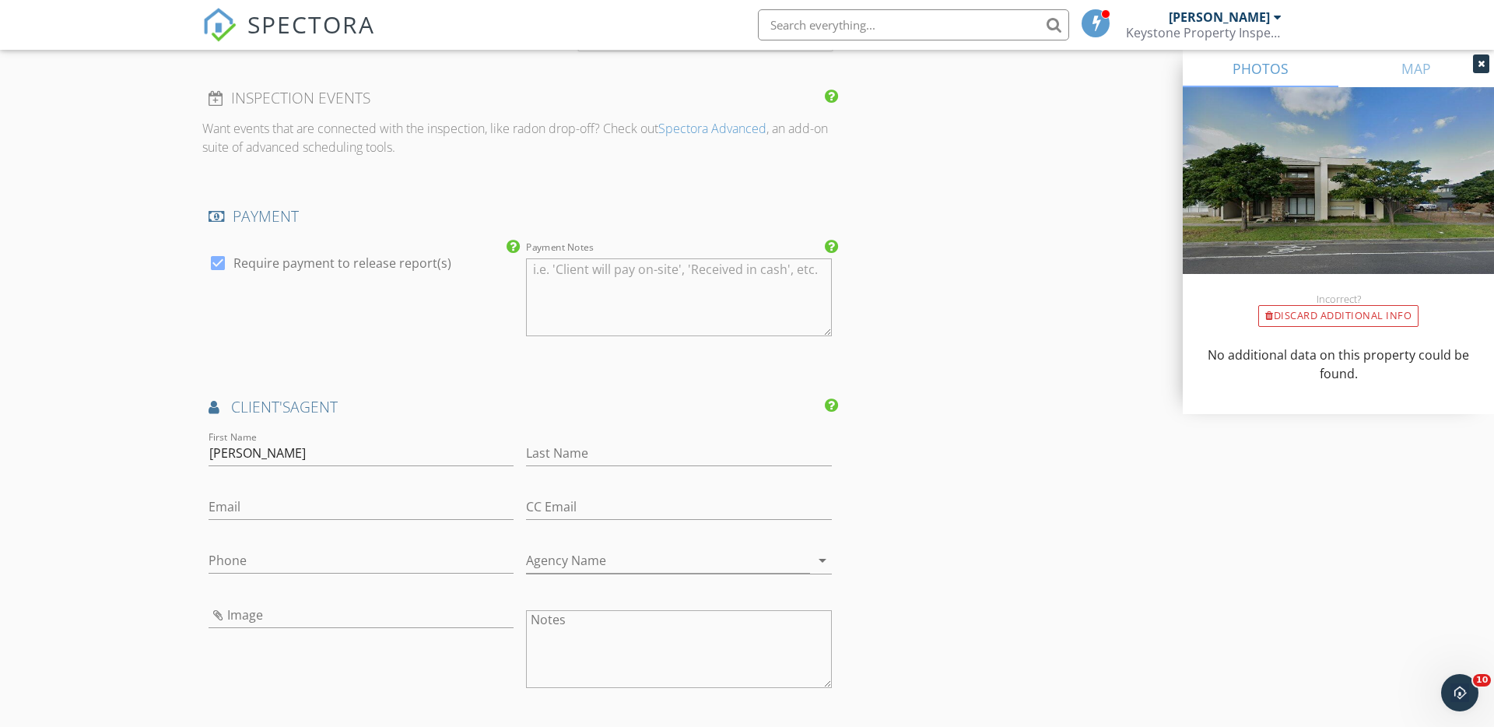
scroll to position [1619, 0]
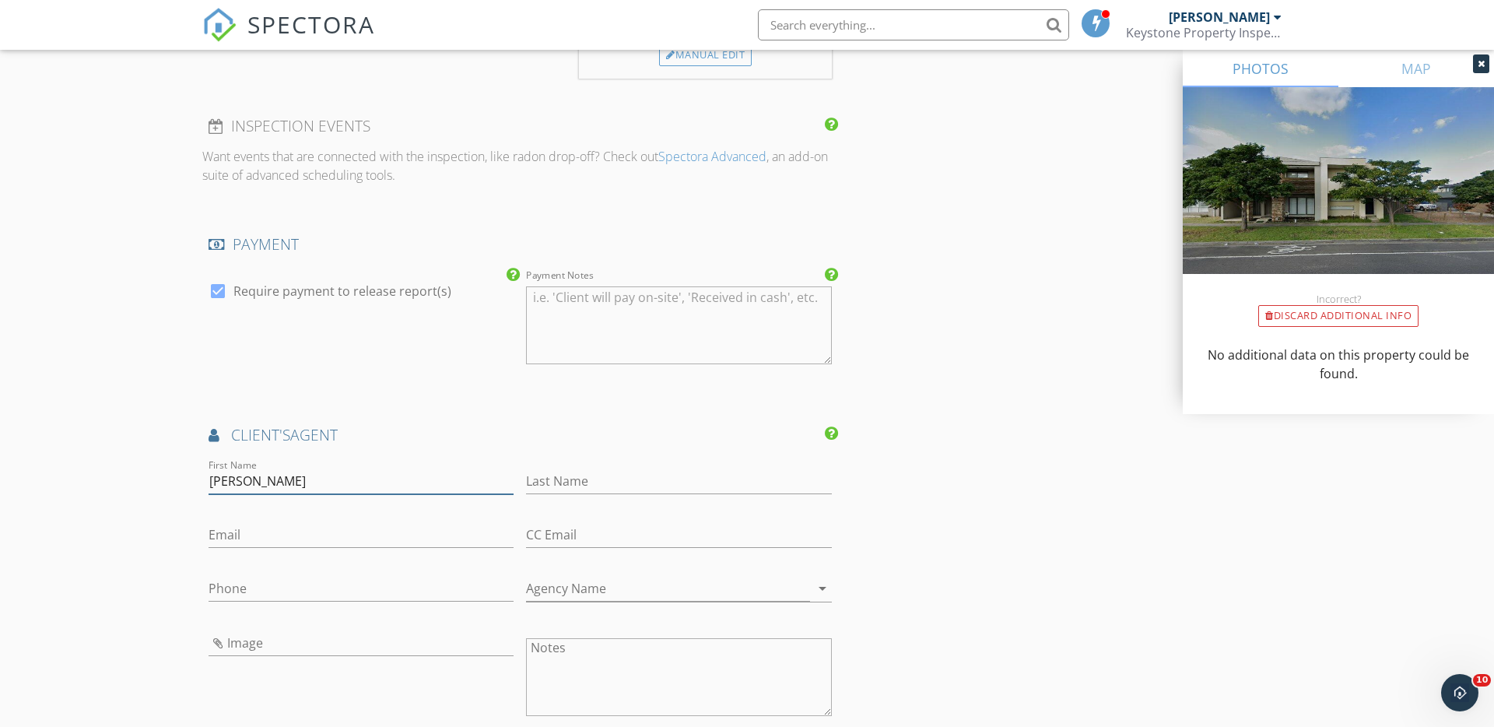
click at [259, 487] on input "Michael" at bounding box center [361, 482] width 305 height 26
type input "Michael"
click at [567, 484] on input "Last Name" at bounding box center [678, 482] width 305 height 26
click at [5, 472] on div "New Inspection Click here to use the New Order Form INSPECTOR(S) check_box Simo…" at bounding box center [747, 213] width 1494 height 3483
click at [240, 480] on input "Michael" at bounding box center [361, 482] width 305 height 26
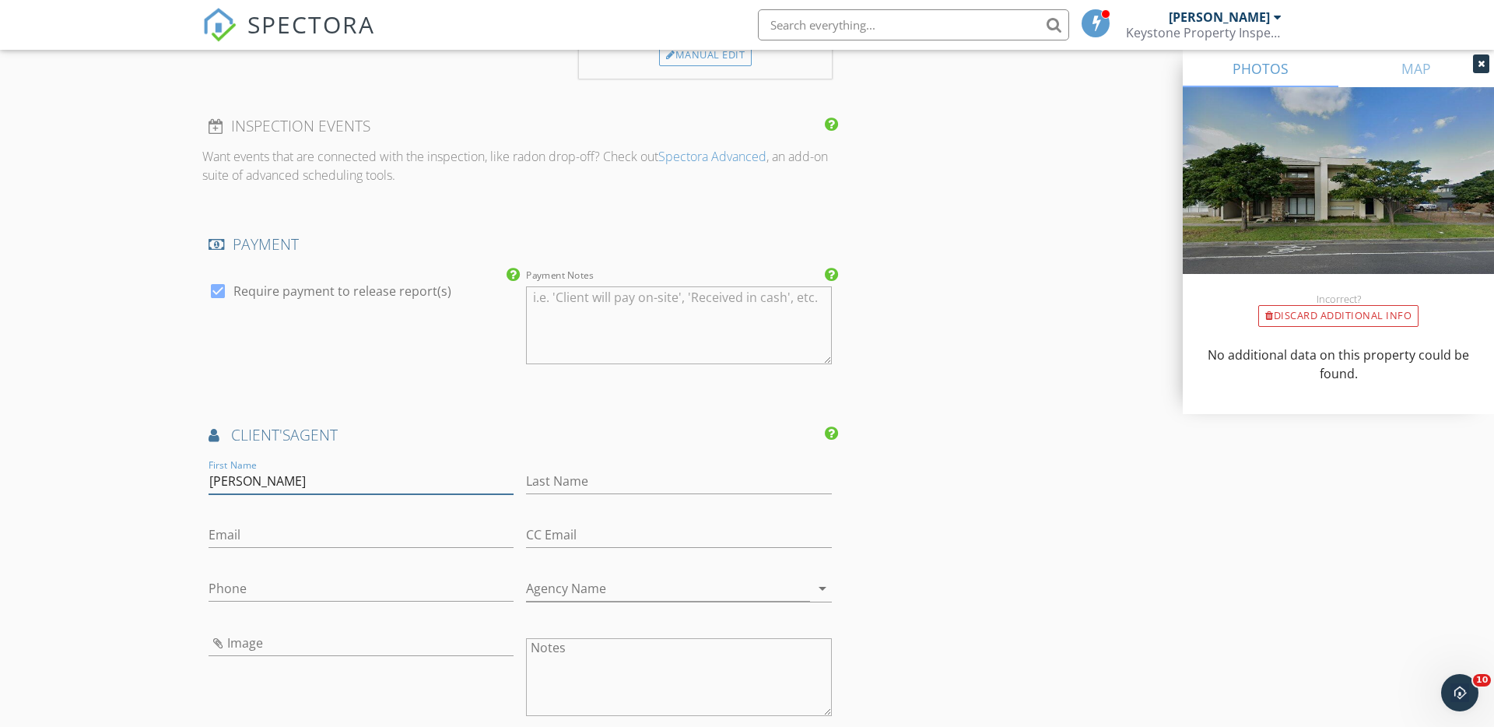
click at [240, 480] on input "Michael" at bounding box center [361, 482] width 305 height 26
click at [179, 415] on div "New Inspection Click here to use the New Order Form INSPECTOR(S) check_box Simo…" at bounding box center [747, 213] width 1494 height 3483
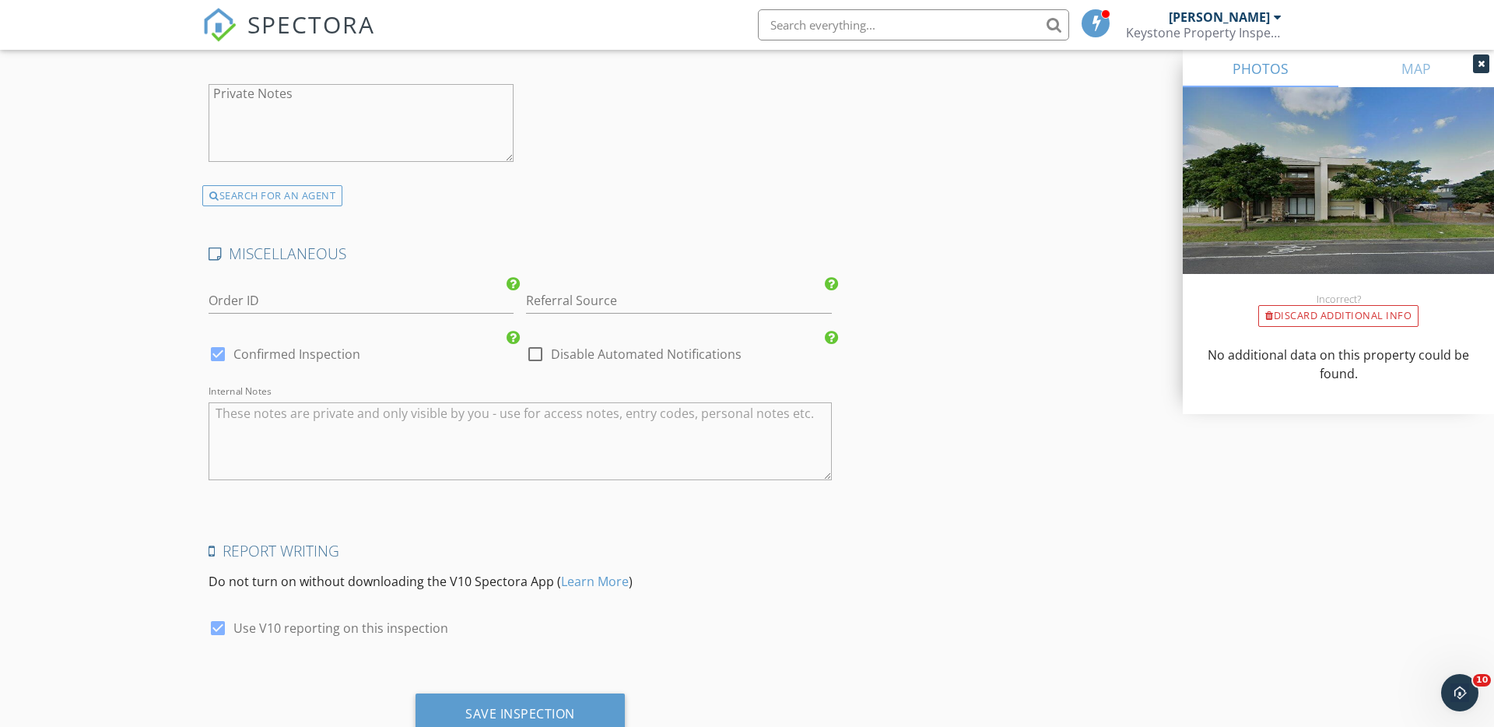
scroll to position [2791, 0]
click at [216, 349] on div at bounding box center [218, 352] width 26 height 26
checkbox input "false"
checkbox input "true"
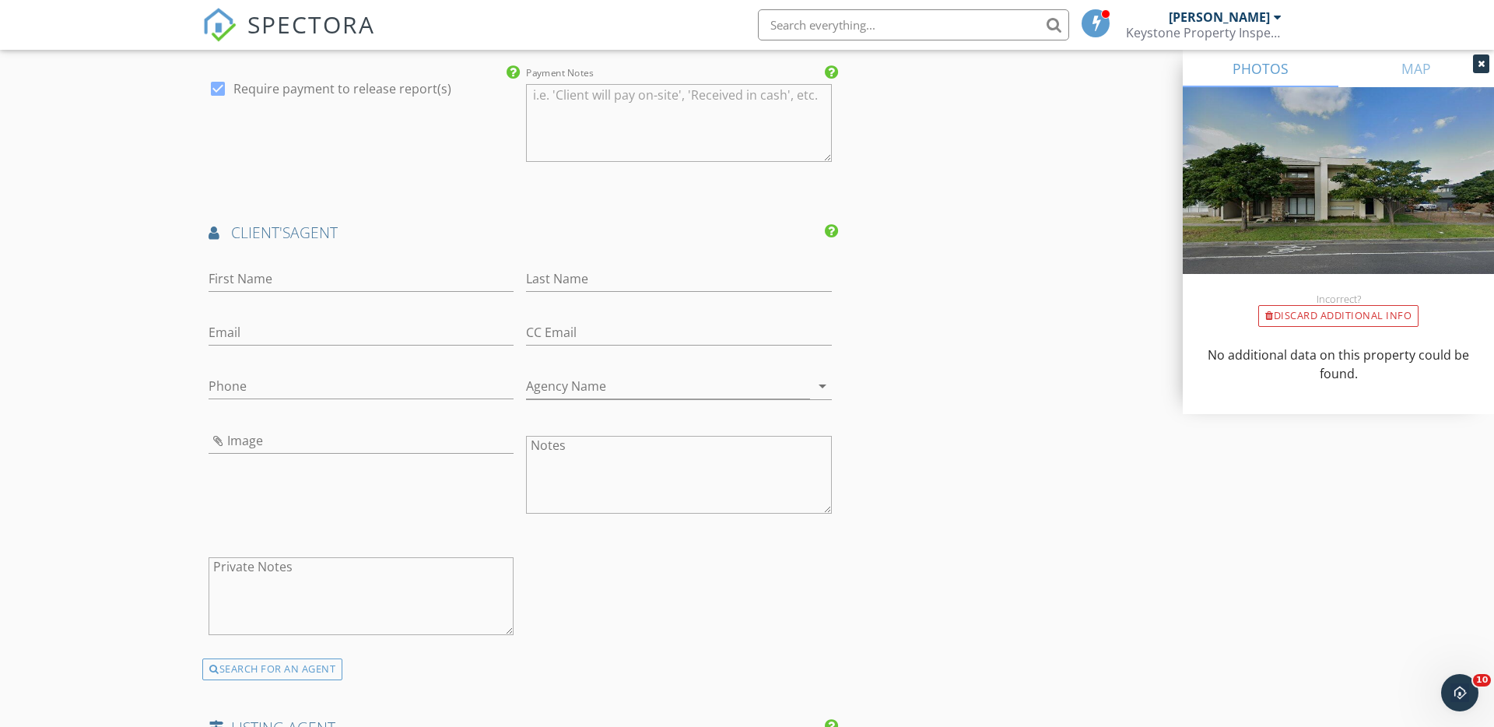
scroll to position [1821, 0]
click at [214, 277] on input "First Name" at bounding box center [361, 280] width 305 height 26
click at [209, 285] on input "First Name" at bounding box center [361, 280] width 305 height 26
click at [215, 285] on input "First Name" at bounding box center [361, 280] width 305 height 26
type input "M"
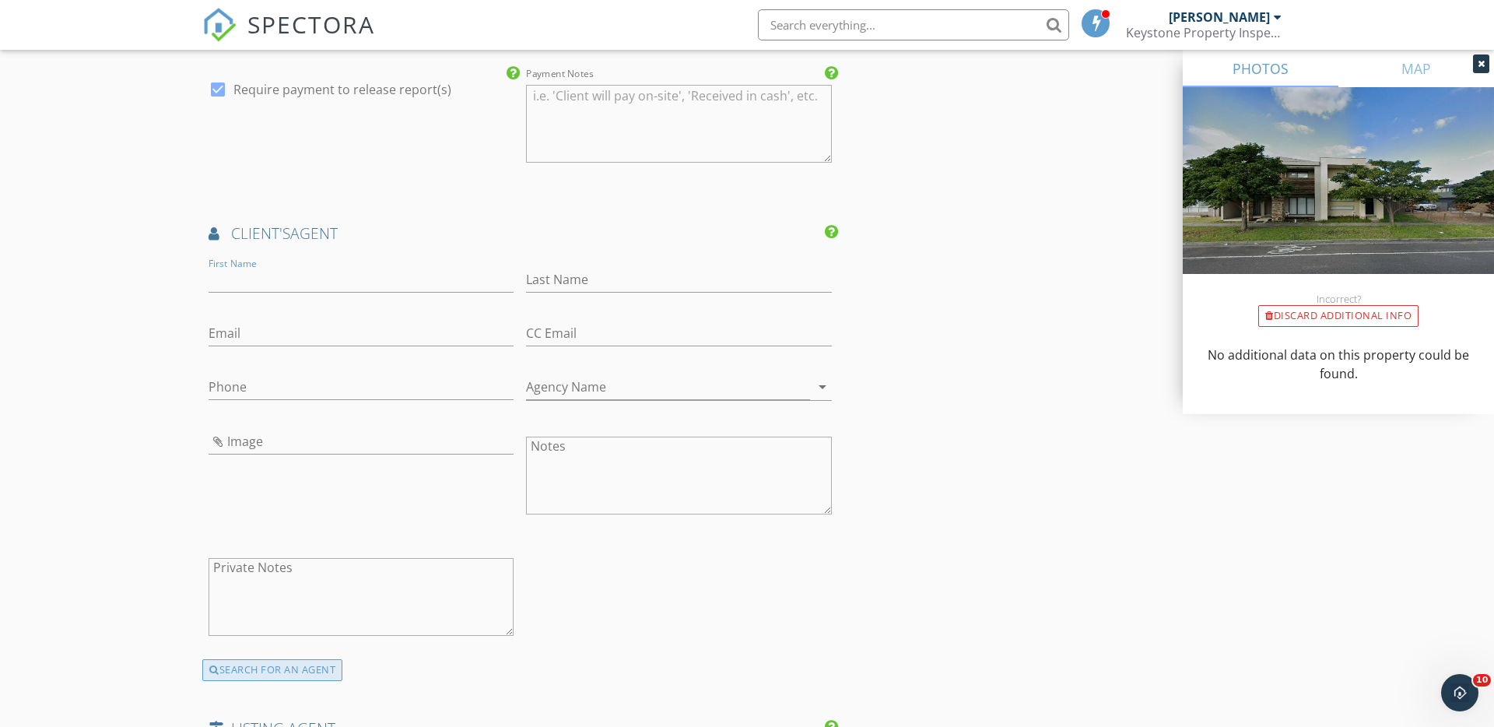
click at [241, 673] on div "SEARCH FOR AN AGENT" at bounding box center [272, 670] width 140 height 22
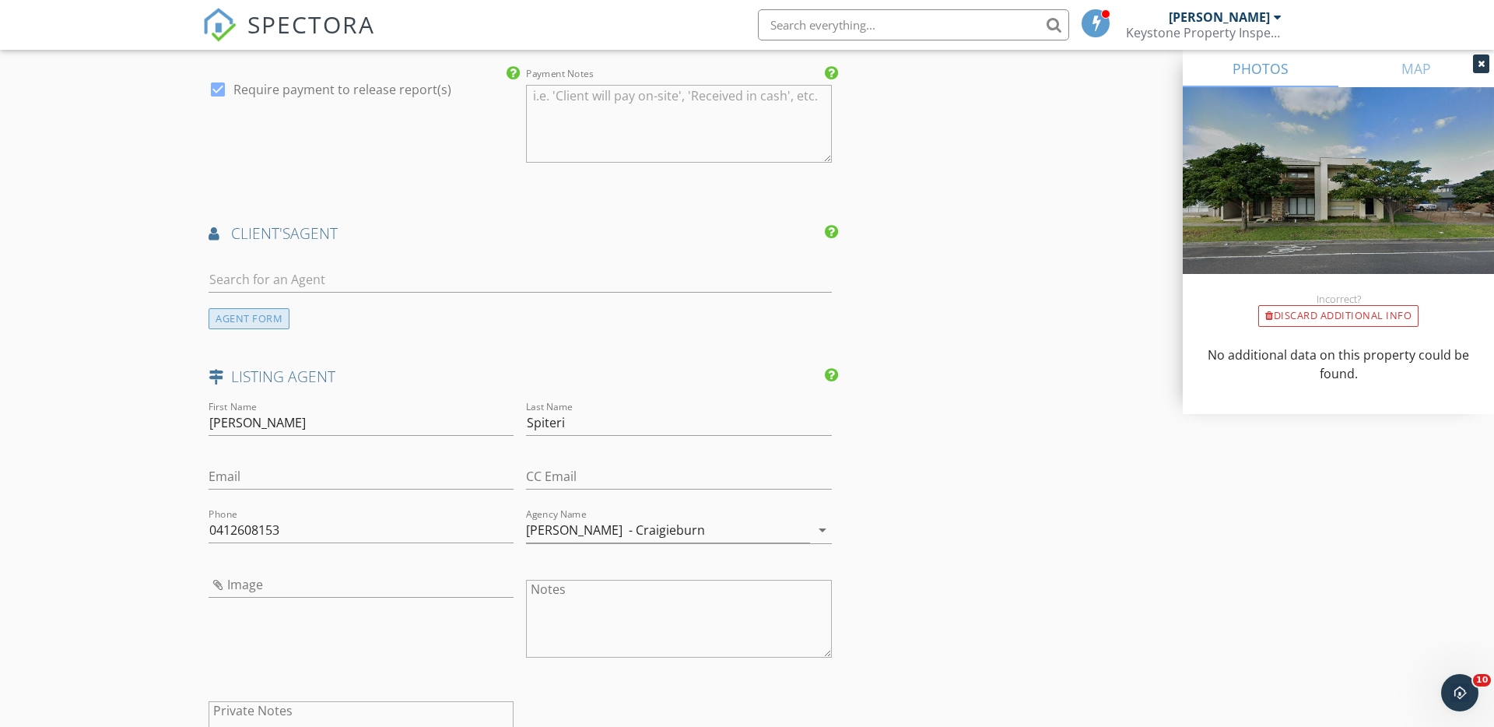
click at [241, 321] on div "AGENT FORM" at bounding box center [249, 318] width 81 height 21
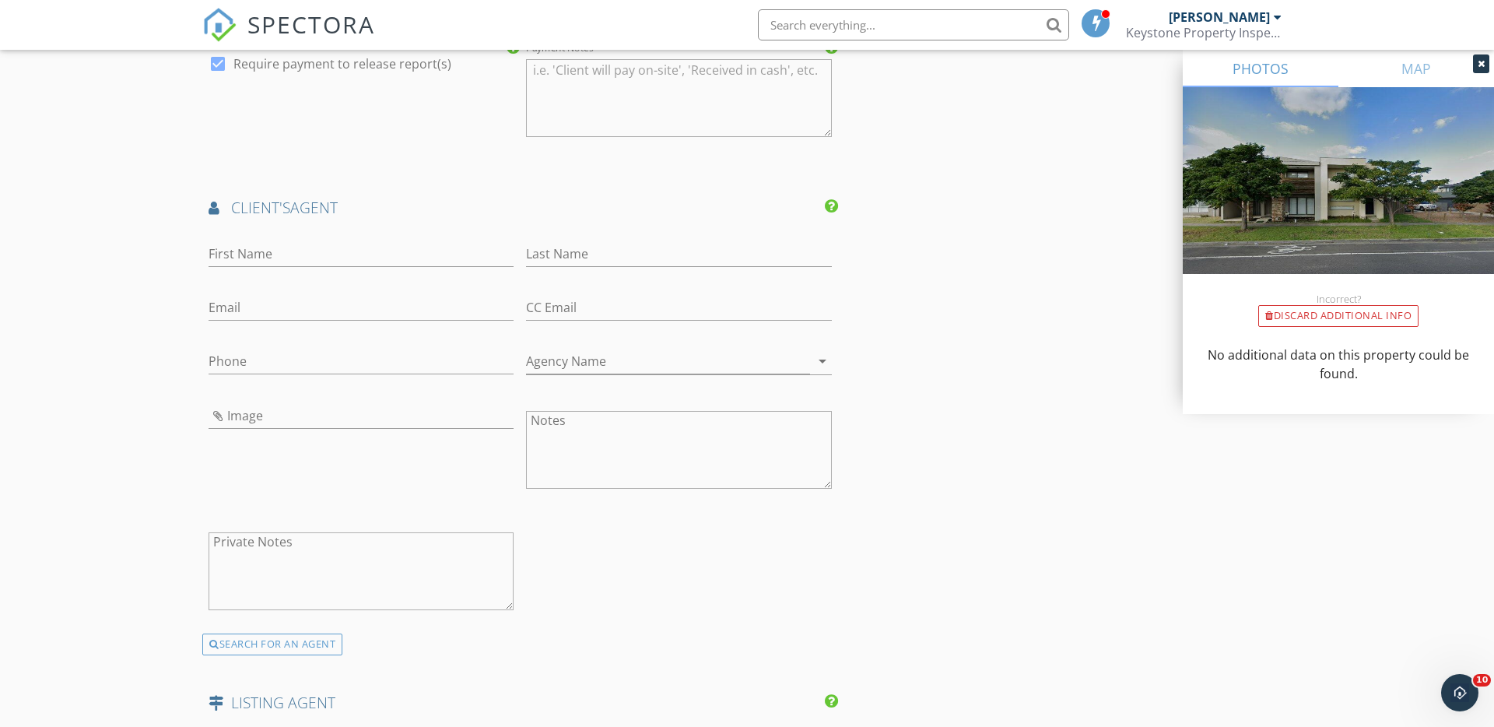
scroll to position [1891, 0]
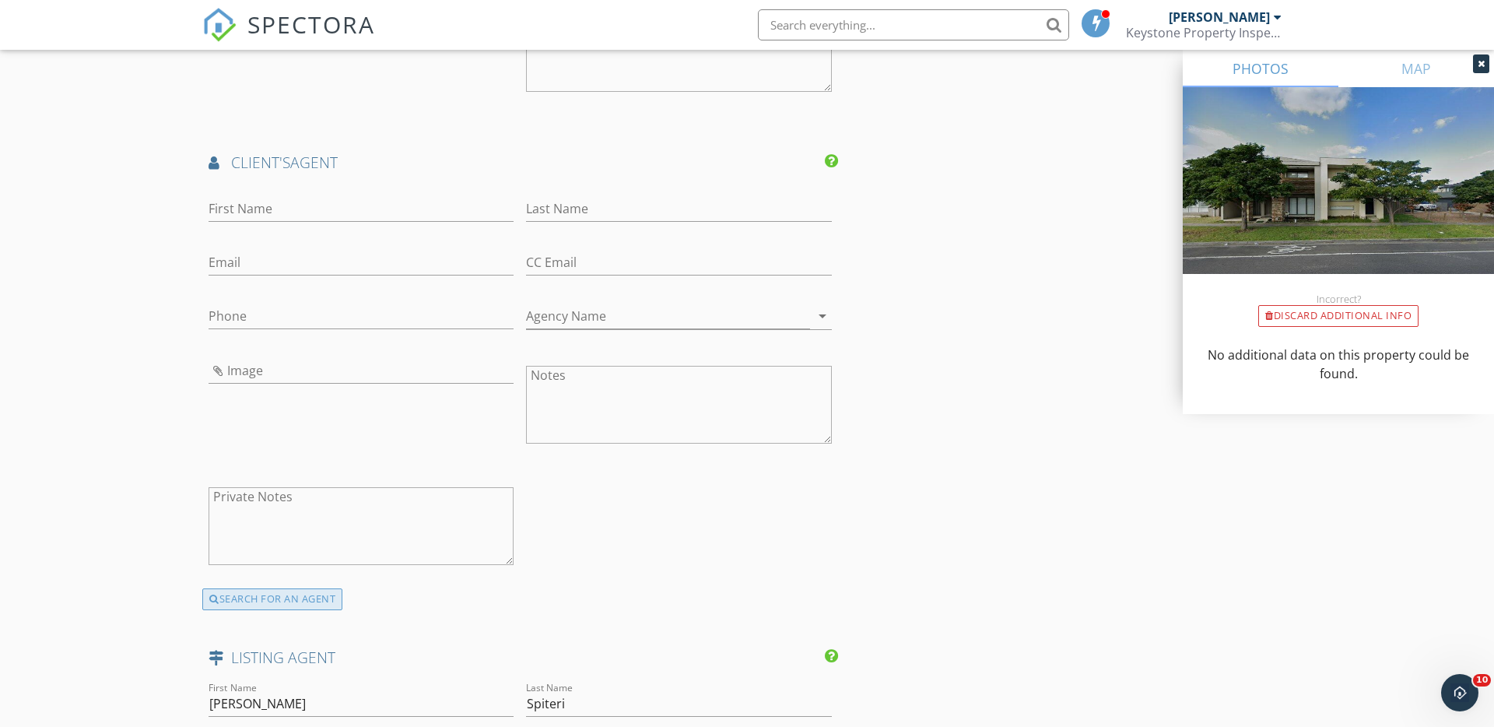
click at [247, 592] on div "SEARCH FOR AN AGENT" at bounding box center [272, 599] width 140 height 22
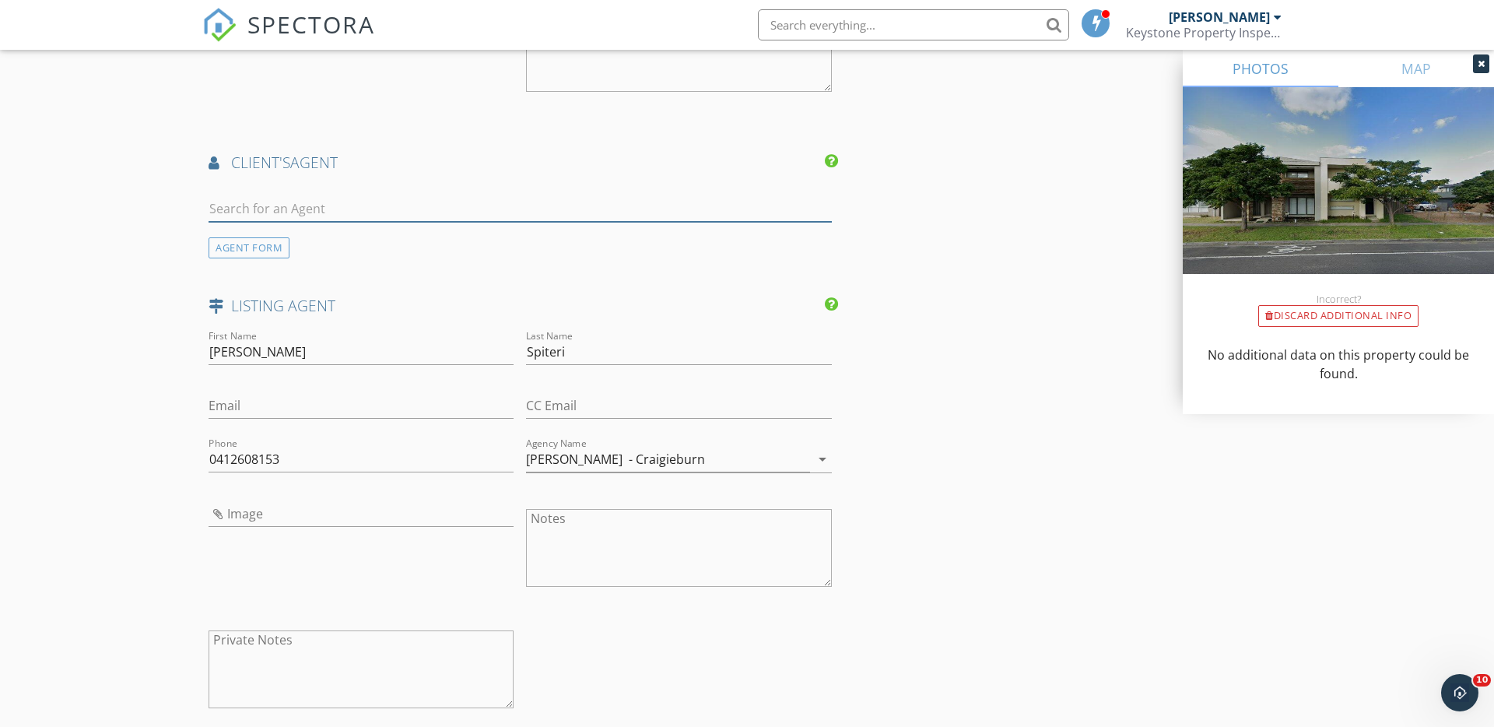
click at [215, 209] on input "text" at bounding box center [520, 209] width 623 height 26
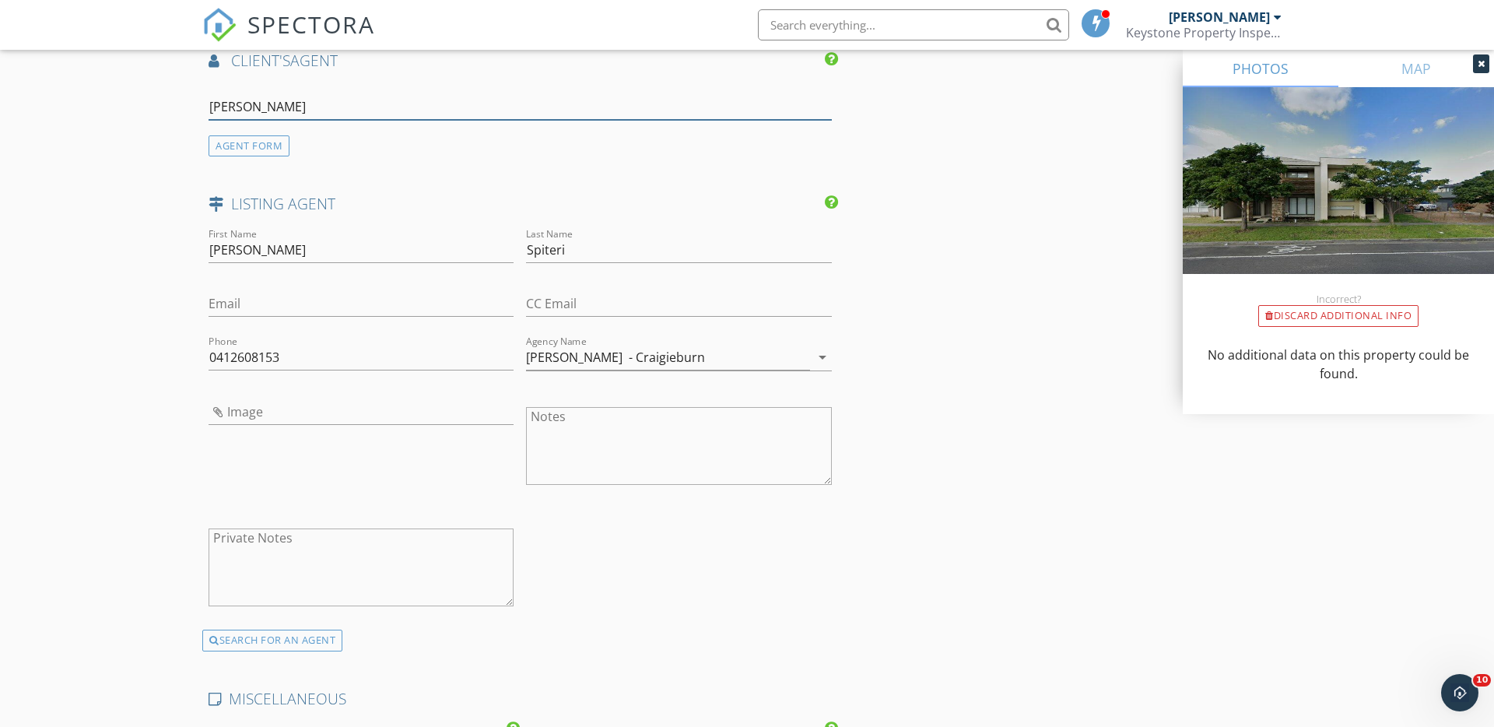
type input "Michael"
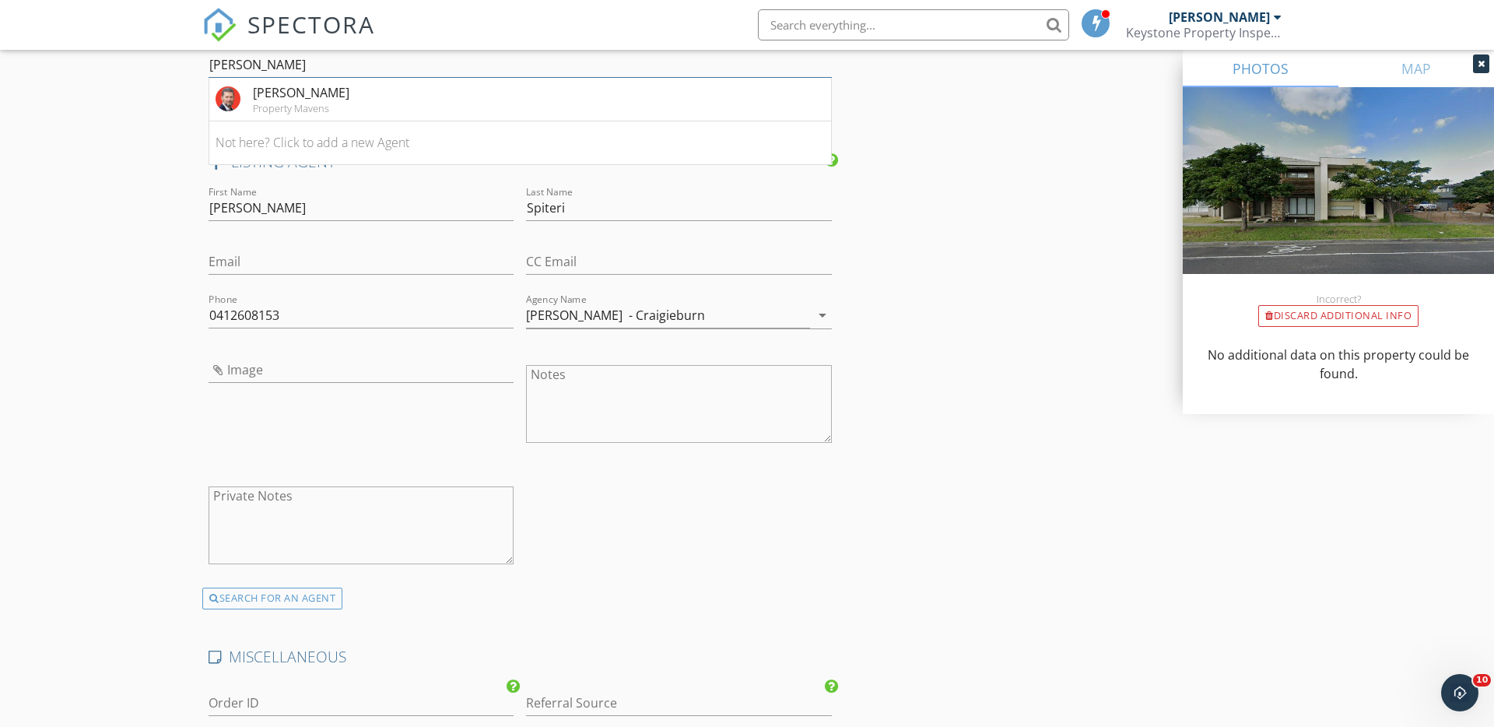
scroll to position [2037, 0]
click at [314, 90] on div "Michael Kimbel" at bounding box center [301, 91] width 97 height 19
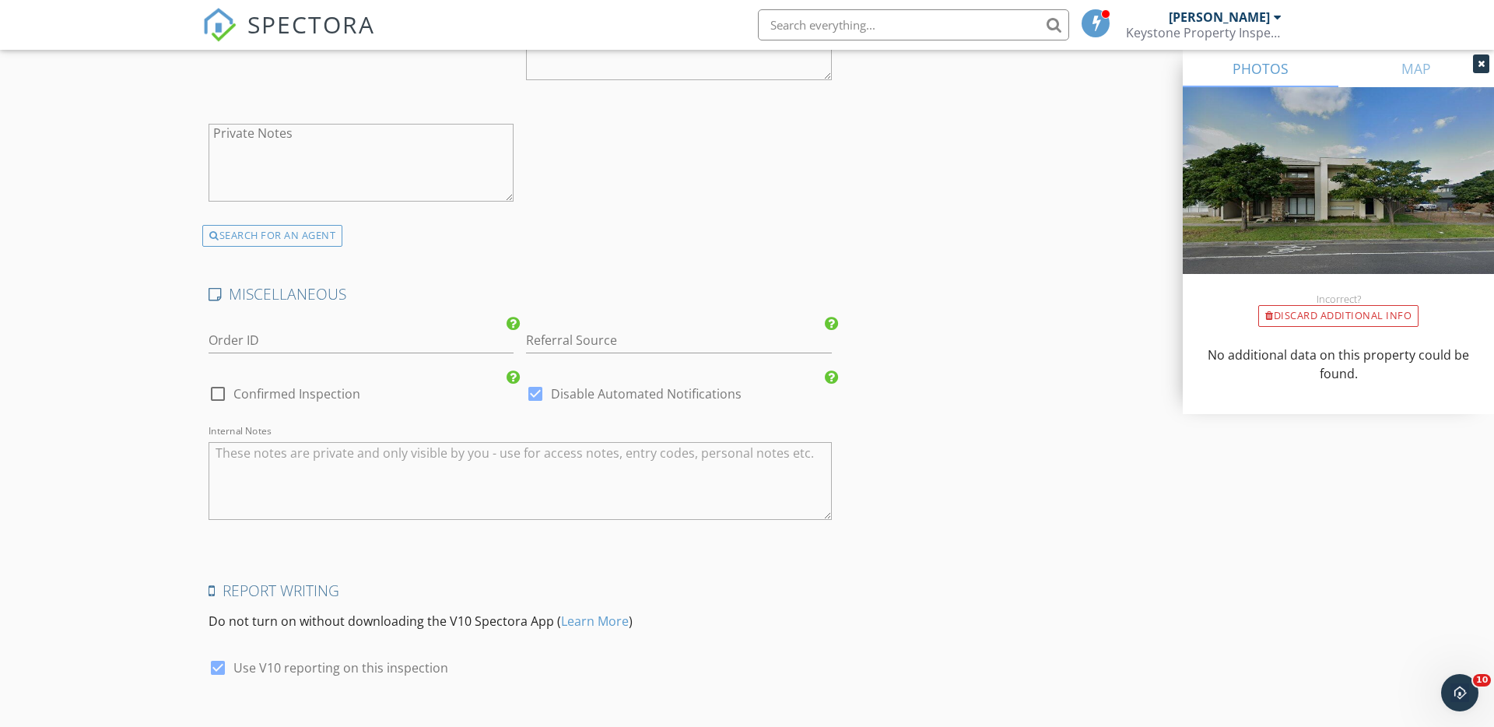
scroll to position [2850, 0]
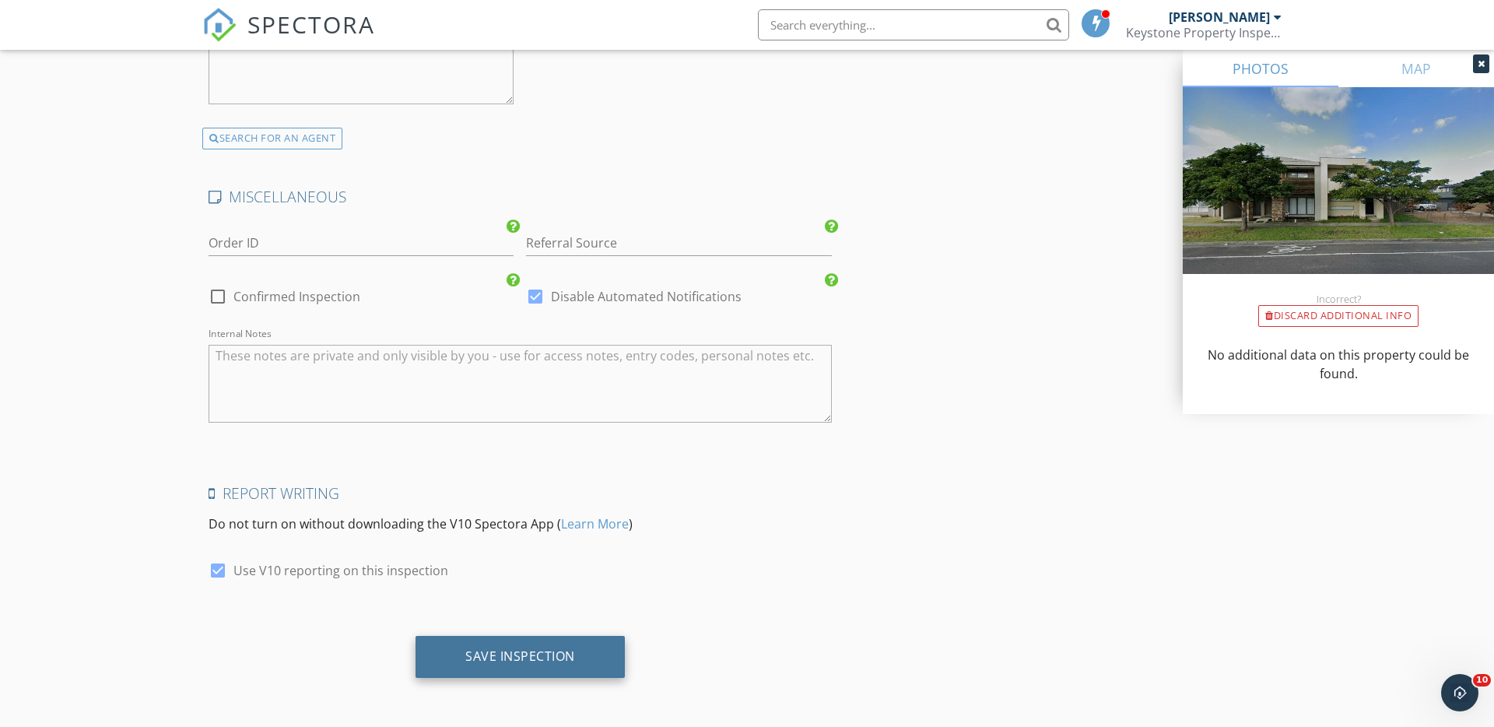
click at [513, 659] on div "Save Inspection" at bounding box center [520, 656] width 110 height 16
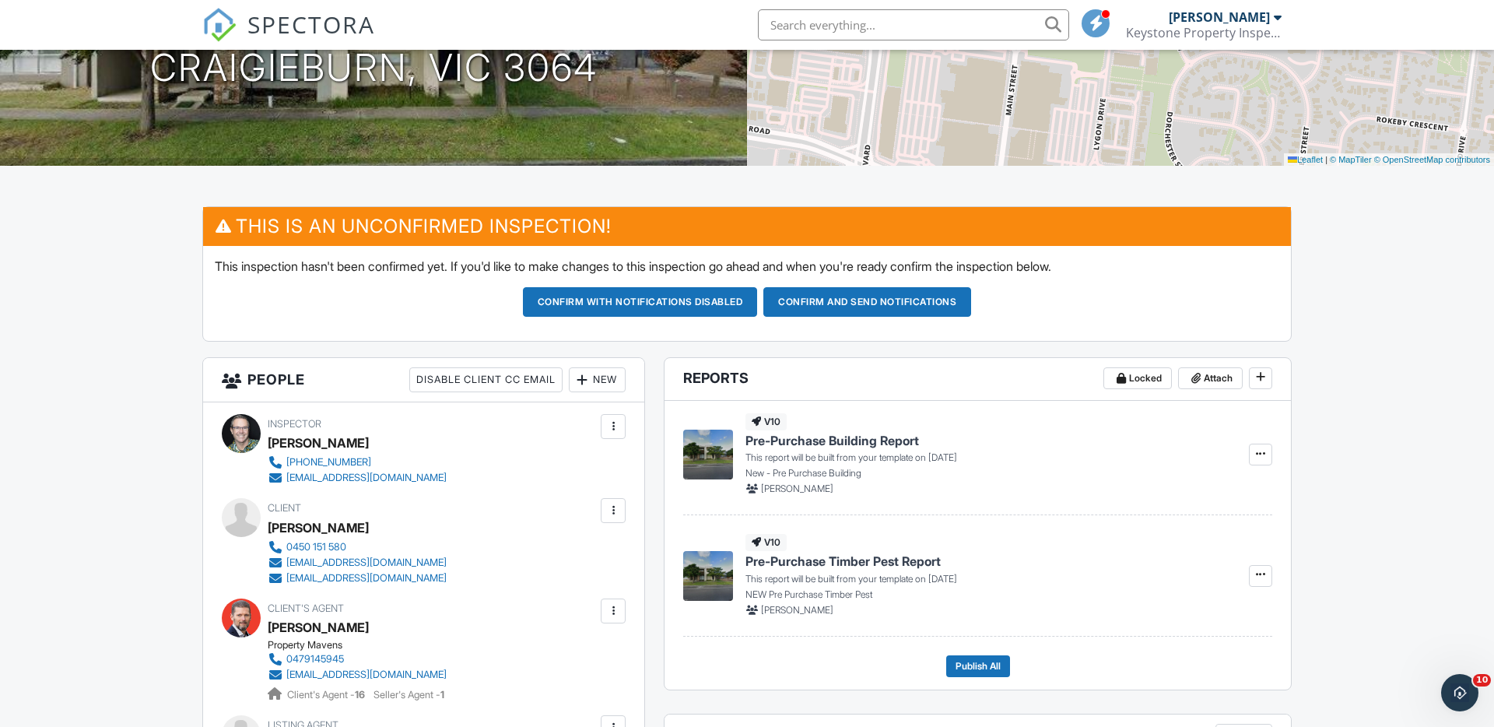
scroll to position [252, 0]
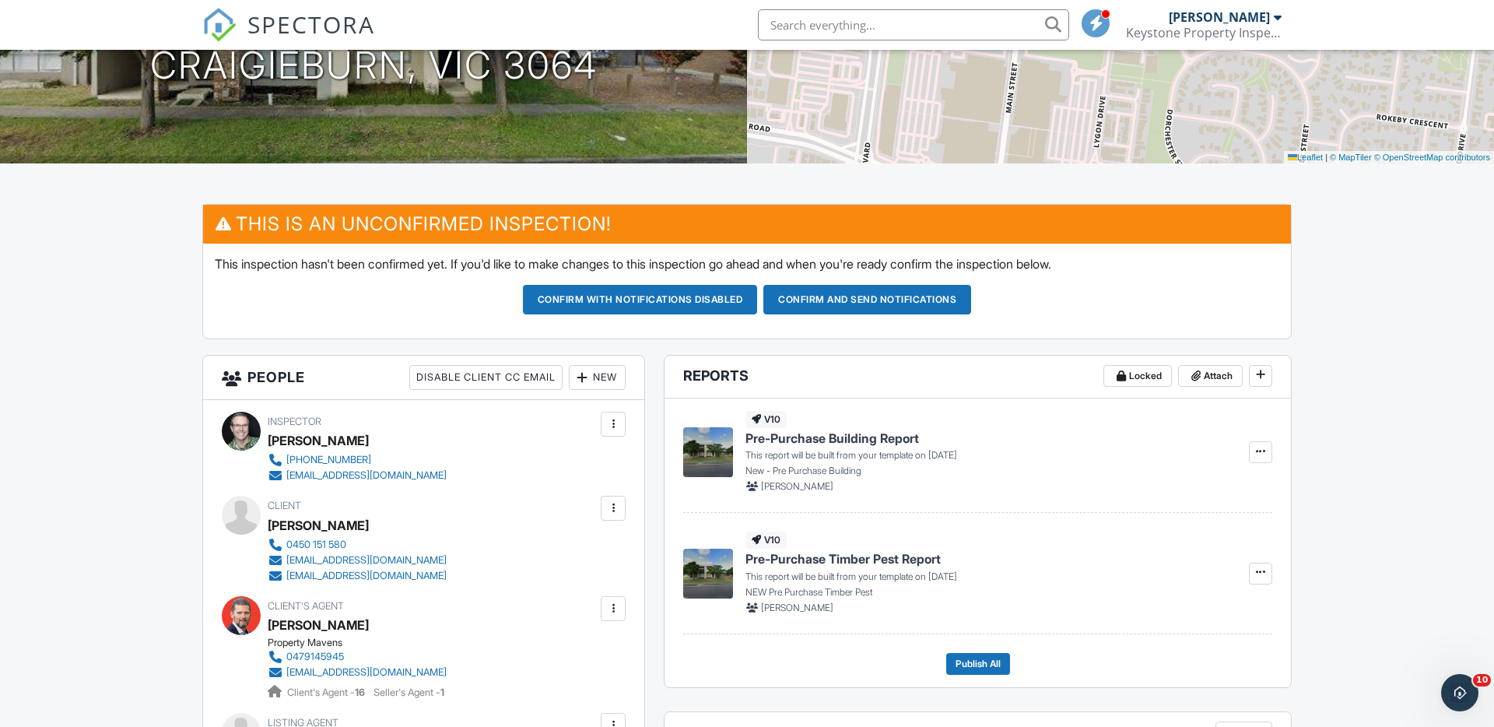
click at [616, 508] on div at bounding box center [614, 509] width 16 height 16
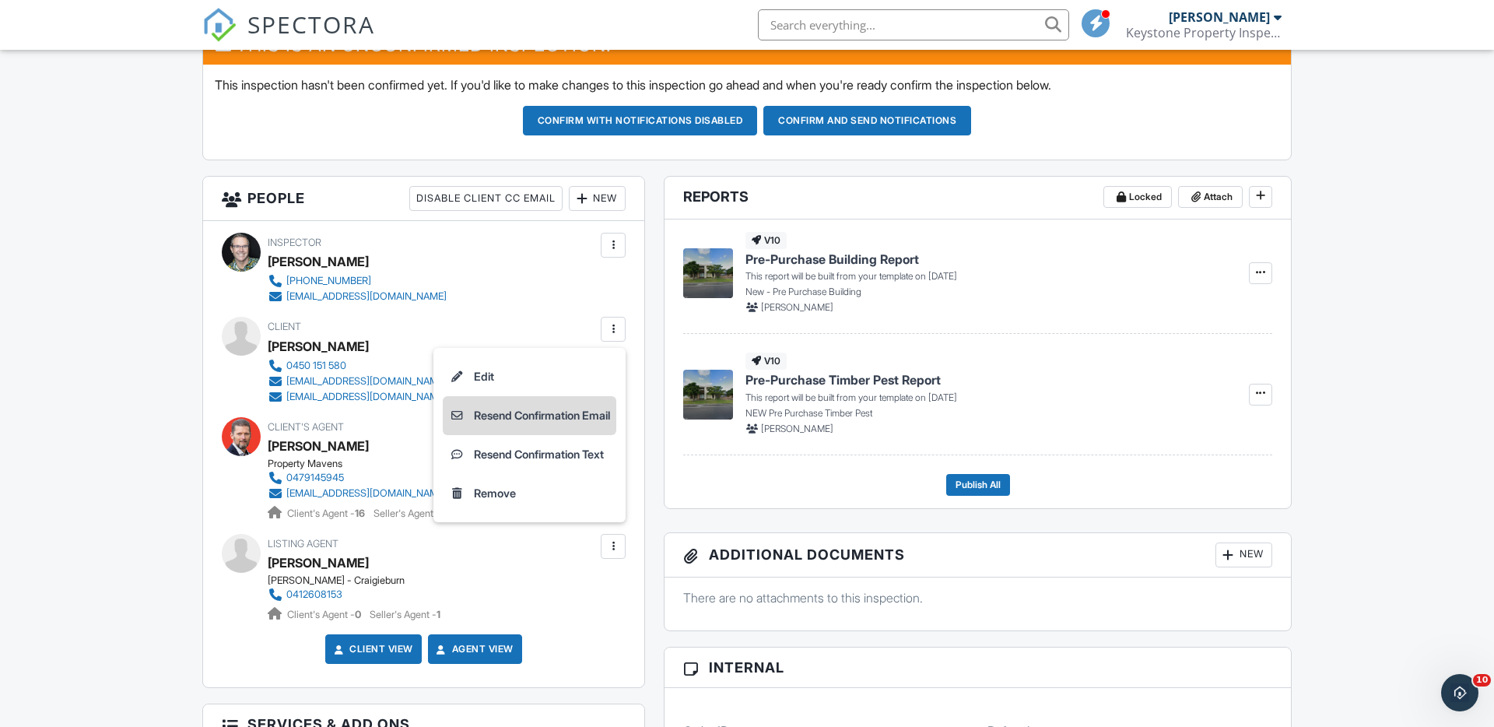
scroll to position [437, 0]
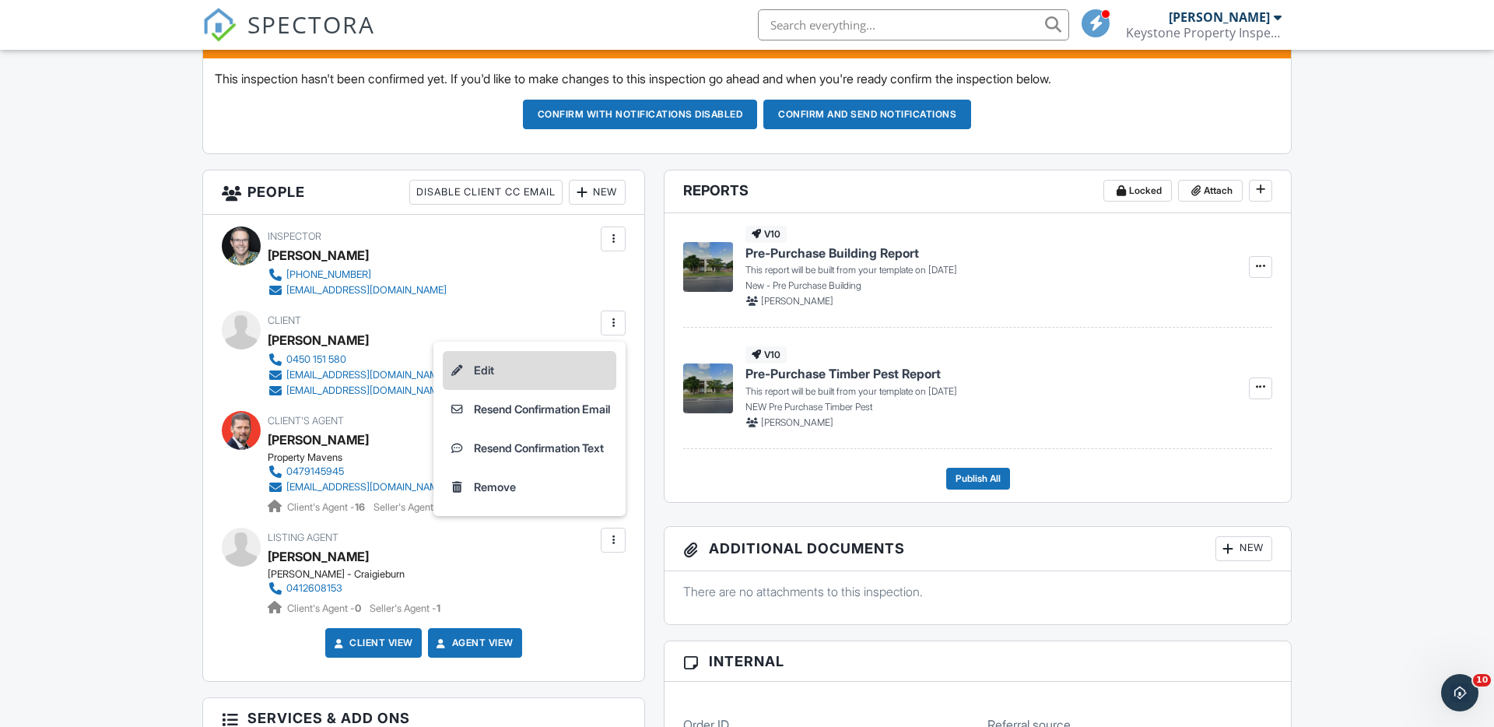
click at [462, 365] on li "Edit" at bounding box center [530, 370] width 174 height 39
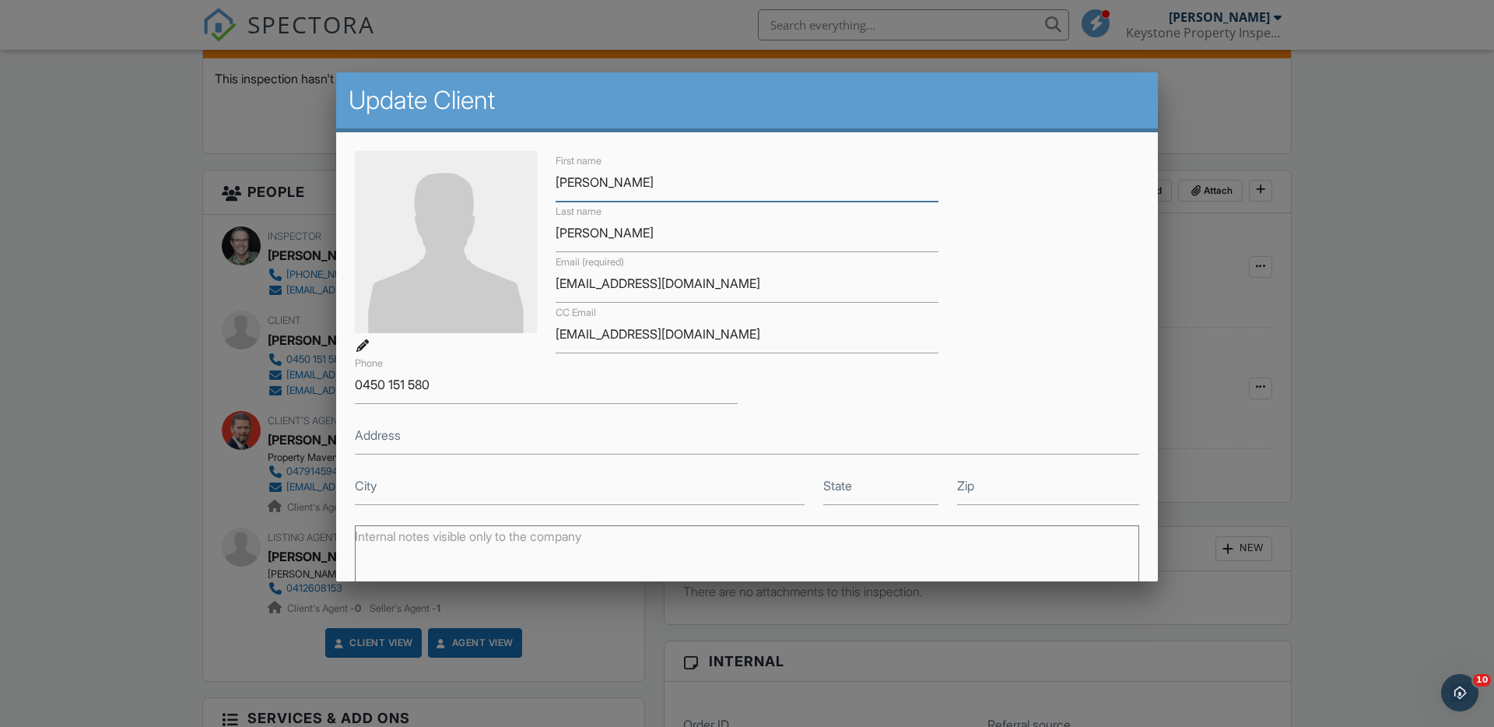
click at [591, 180] on input "Jim" at bounding box center [747, 182] width 383 height 38
type input "[PERSON_NAME] & [PERSON_NAME]"
click at [585, 234] on input "Wu" at bounding box center [747, 233] width 383 height 38
type input "W"
type input "."
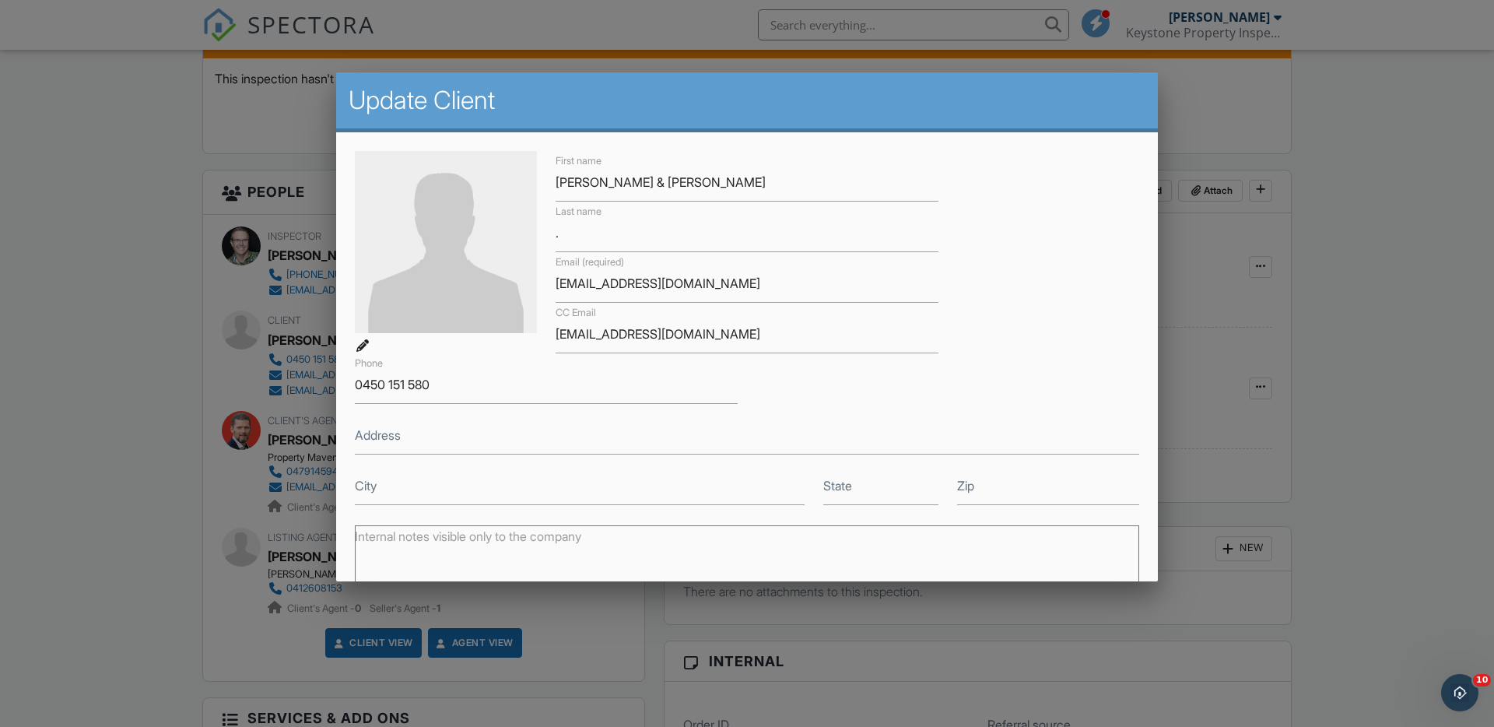
click at [626, 406] on div "First name Jim Wu & Lara Chang Last name . Email (required) jimwu15@hotmail.com…" at bounding box center [747, 328] width 803 height 354
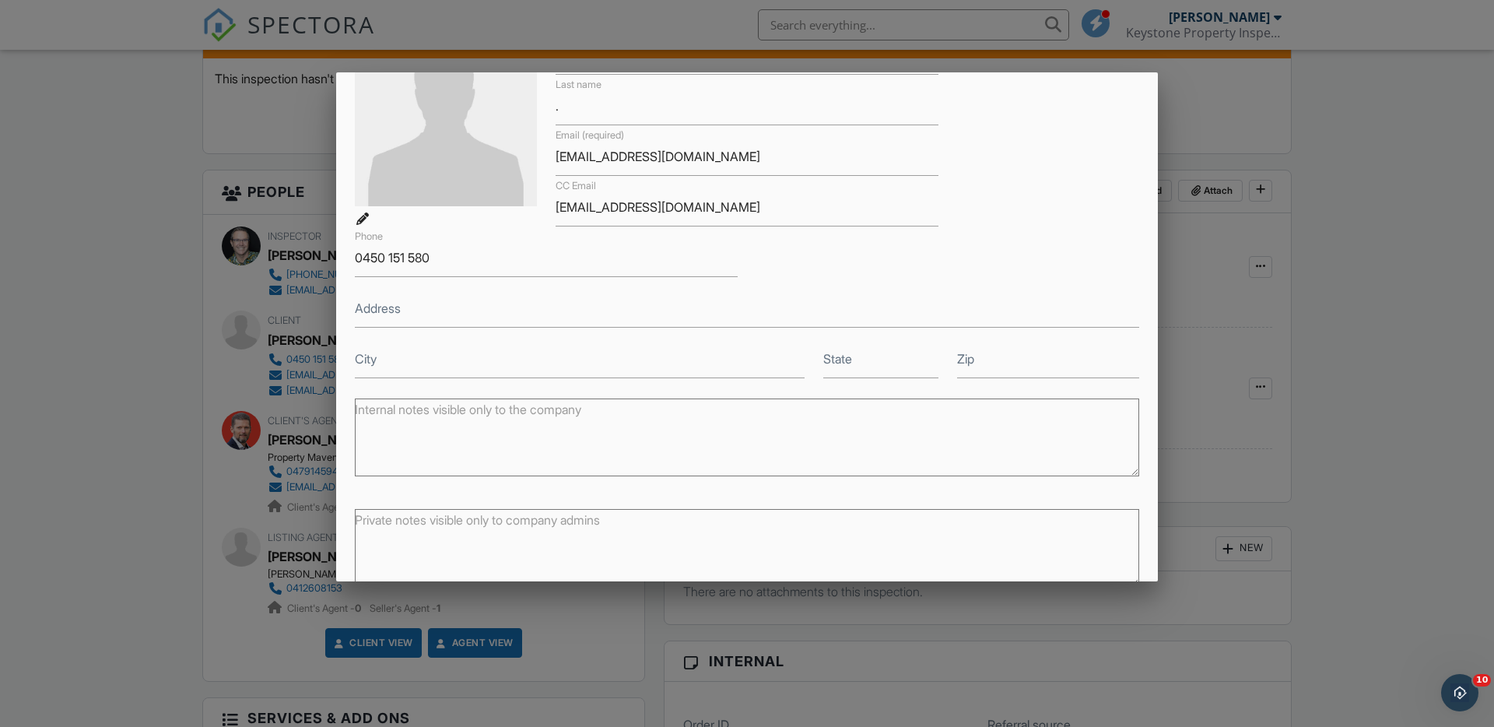
scroll to position [202, 0]
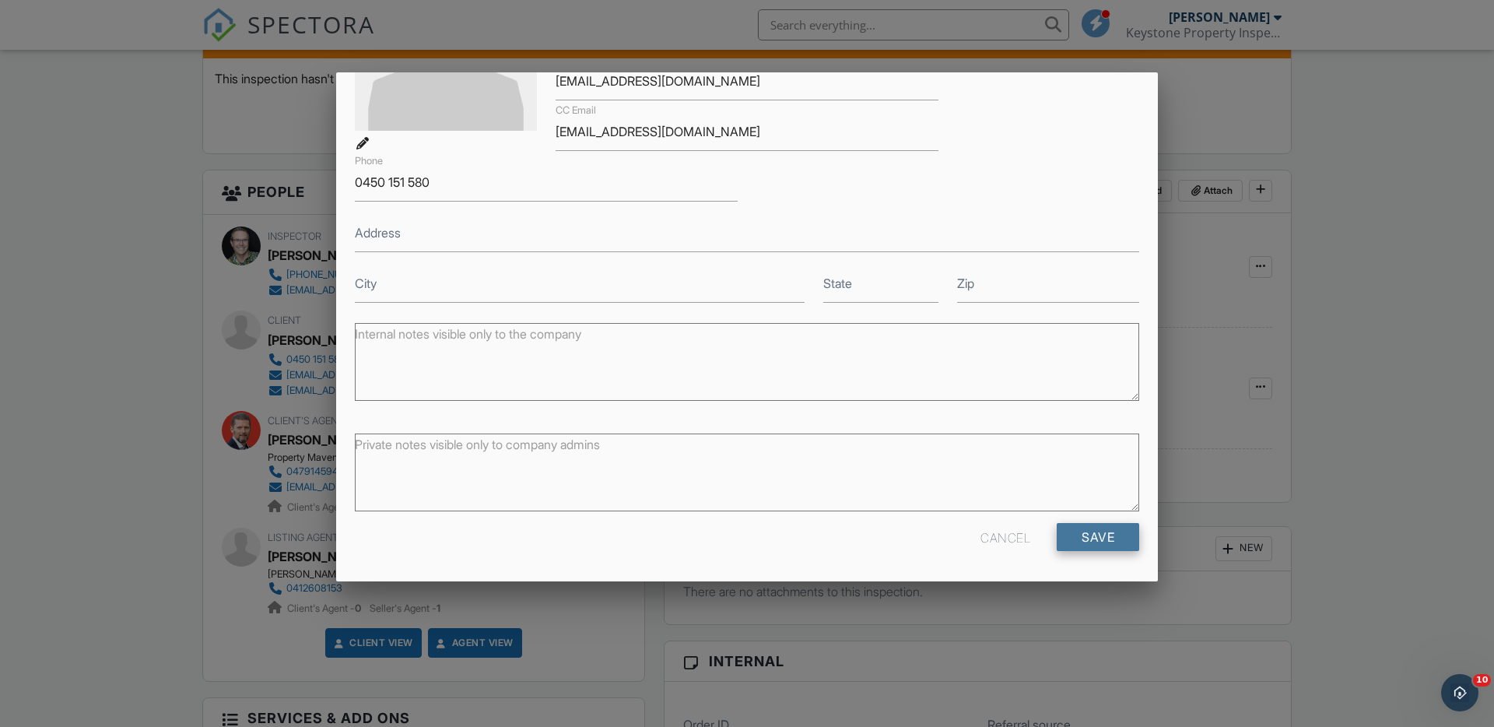
click at [1105, 532] on input "Save" at bounding box center [1098, 537] width 83 height 28
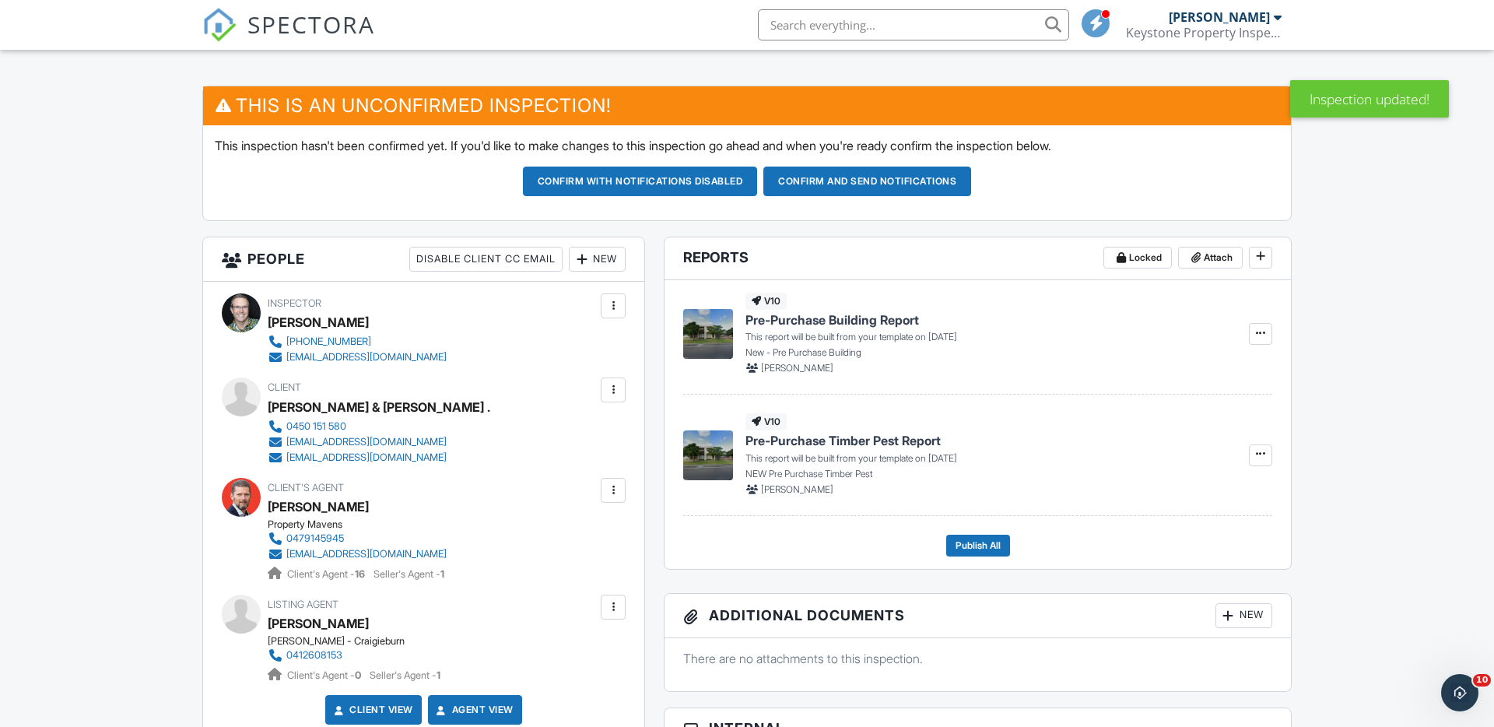
click at [610, 392] on div at bounding box center [614, 390] width 16 height 16
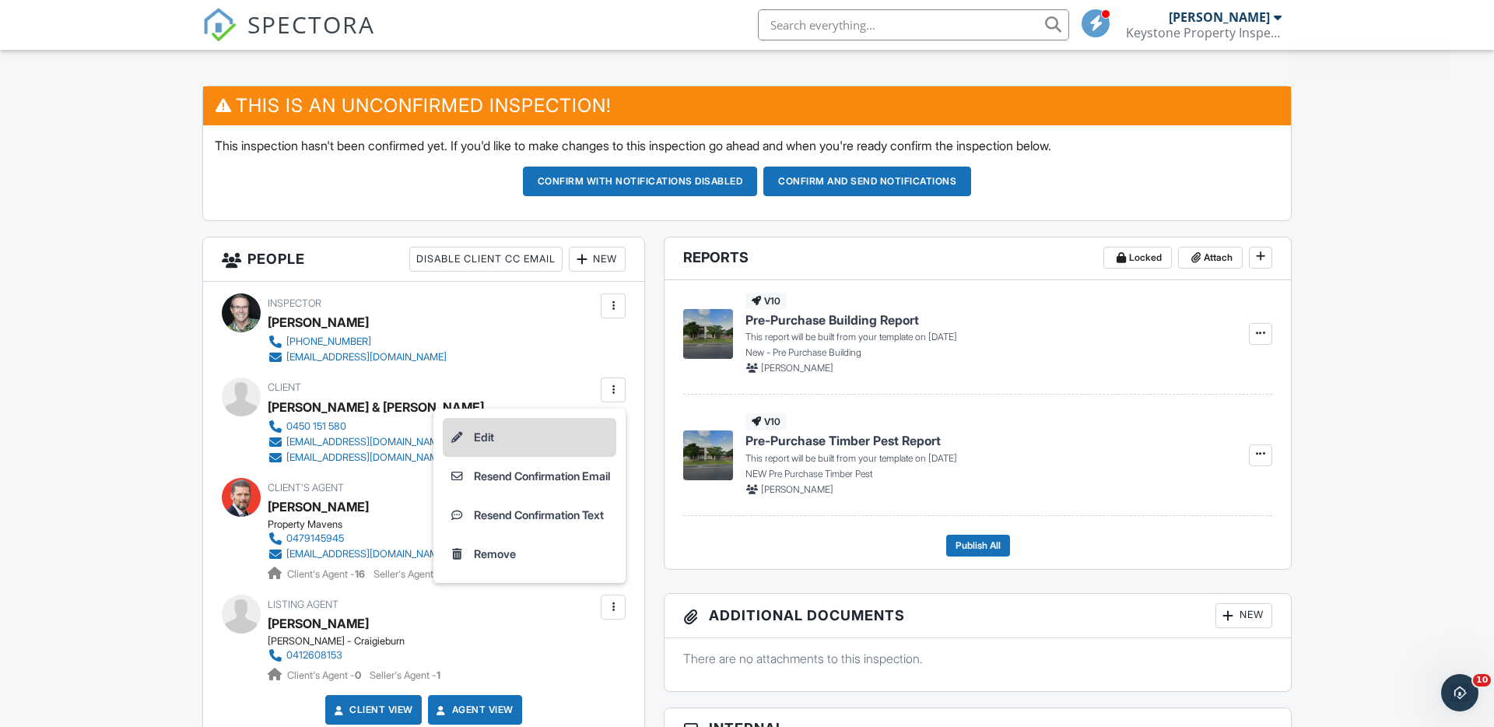
click at [481, 437] on li "Edit" at bounding box center [530, 437] width 174 height 39
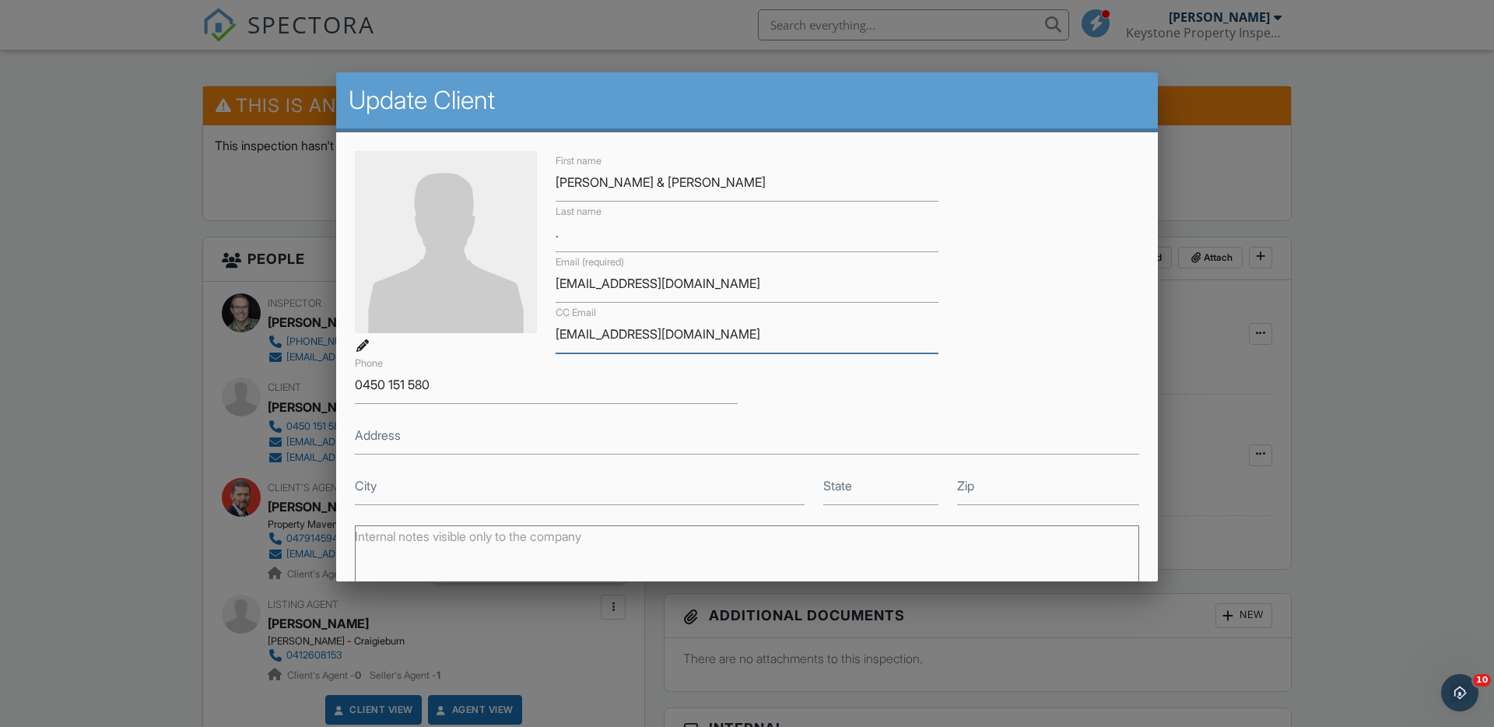
click at [666, 334] on input "ddwho@hotmail.com" at bounding box center [747, 334] width 383 height 38
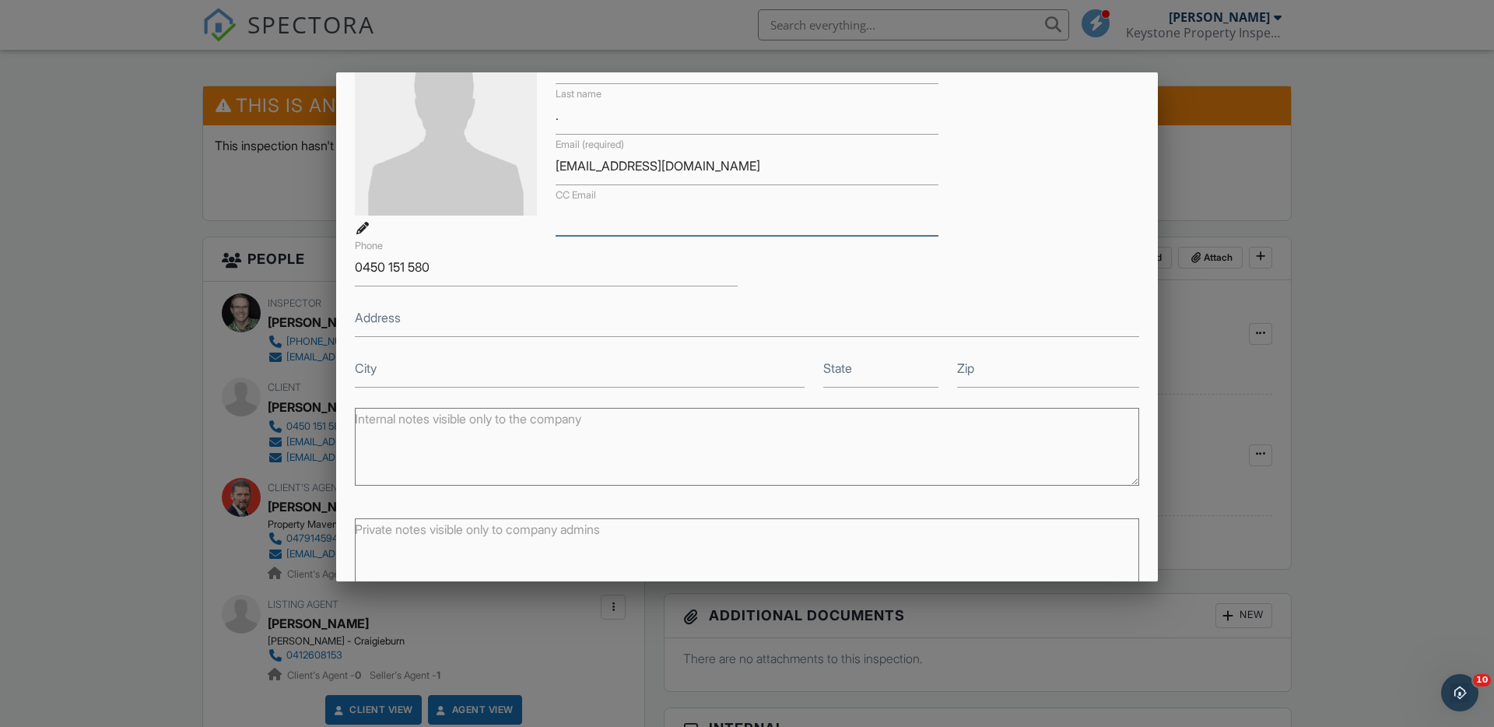
scroll to position [202, 0]
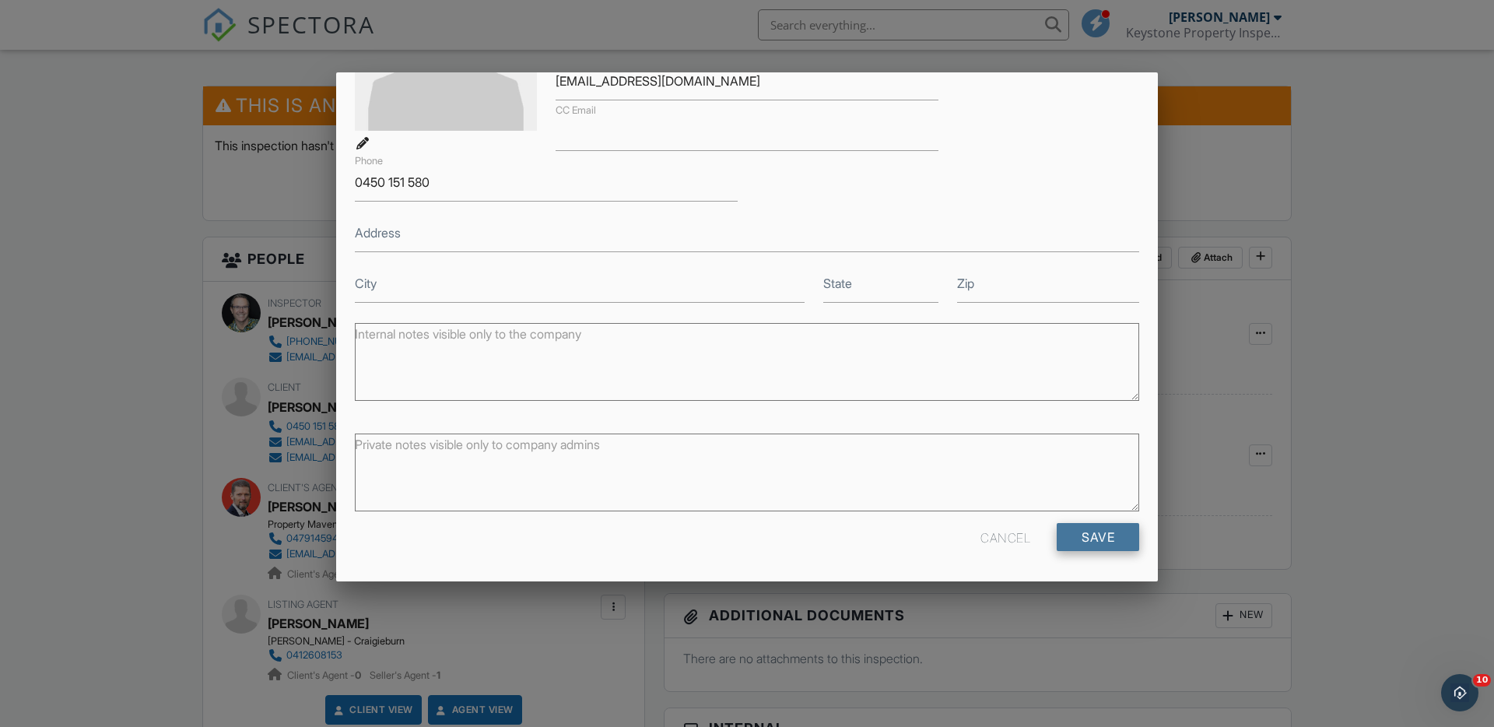
click at [1107, 539] on input "Save" at bounding box center [1098, 537] width 83 height 28
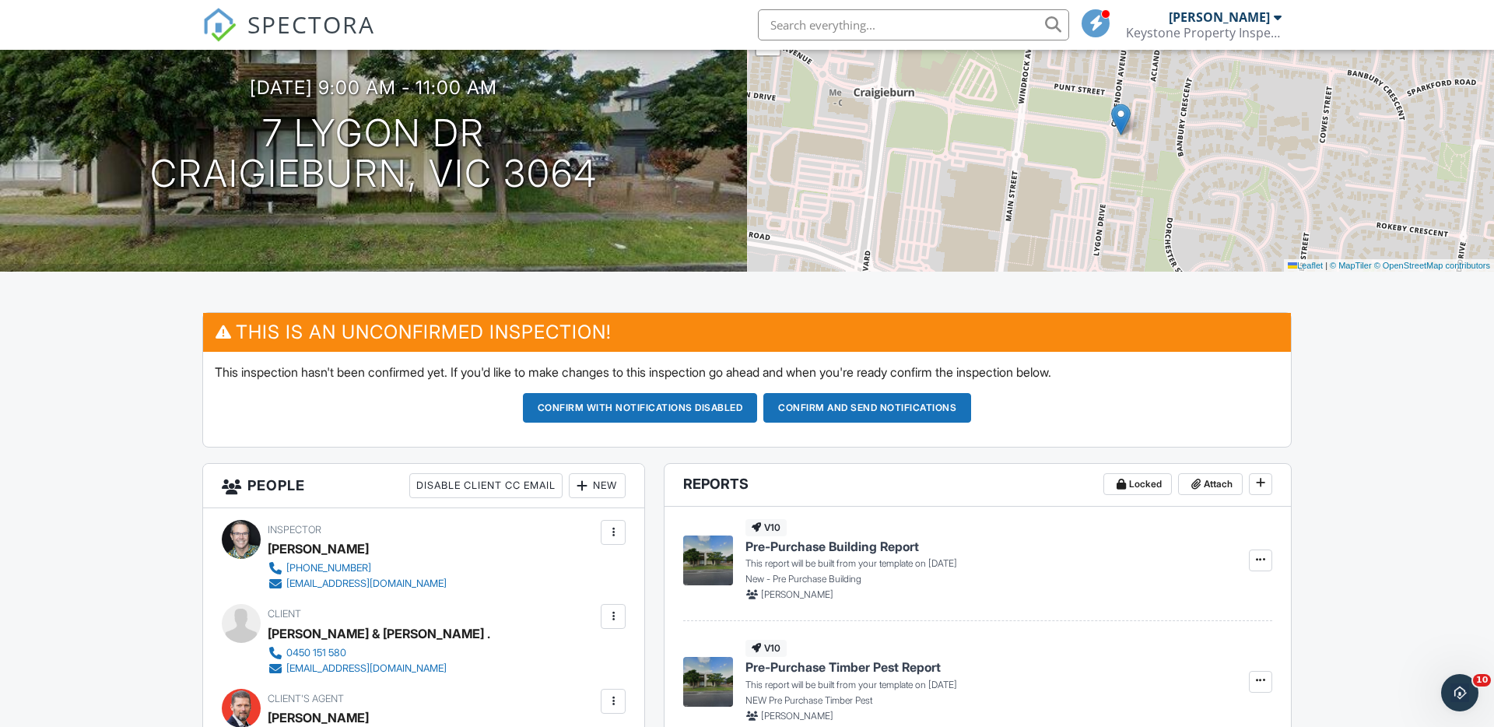
scroll to position [147, 0]
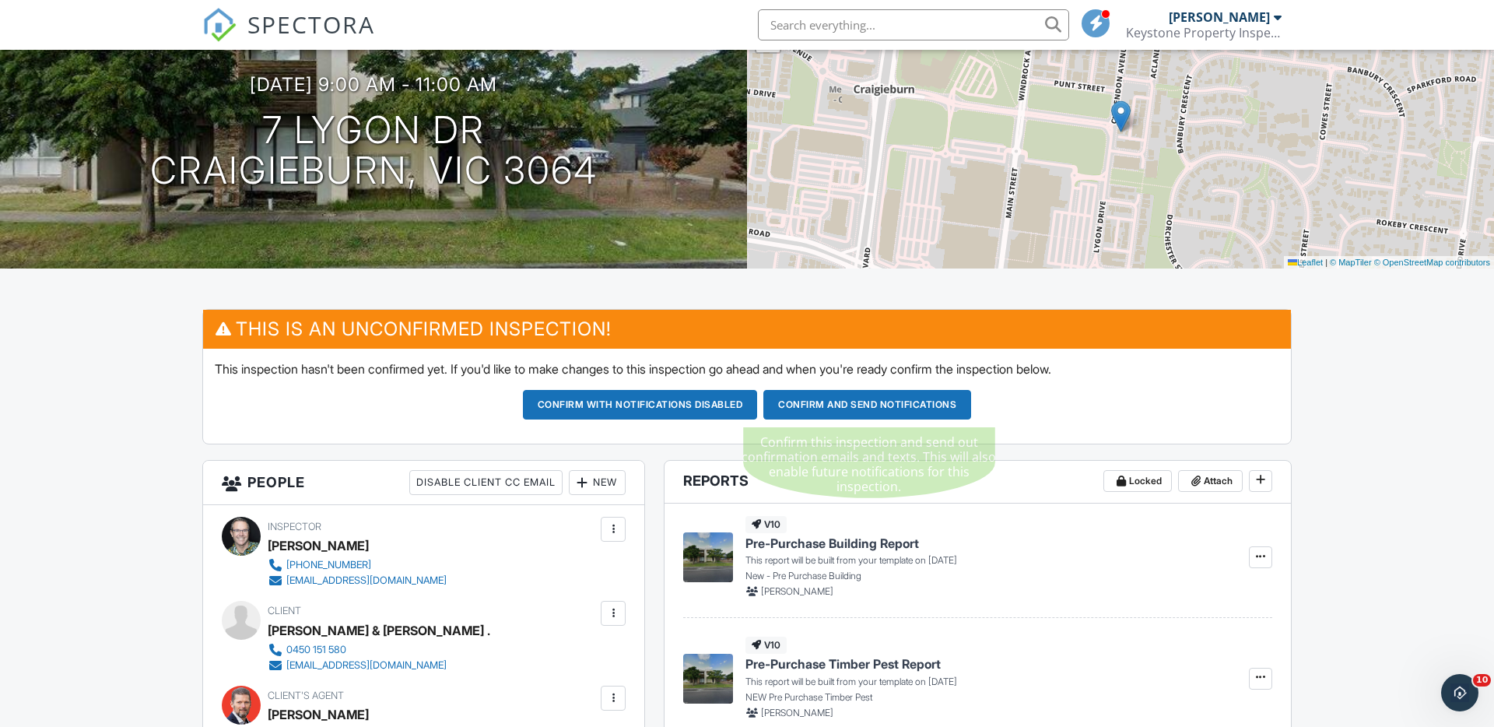
click at [879, 401] on button "Confirm and send notifications" at bounding box center [868, 405] width 208 height 30
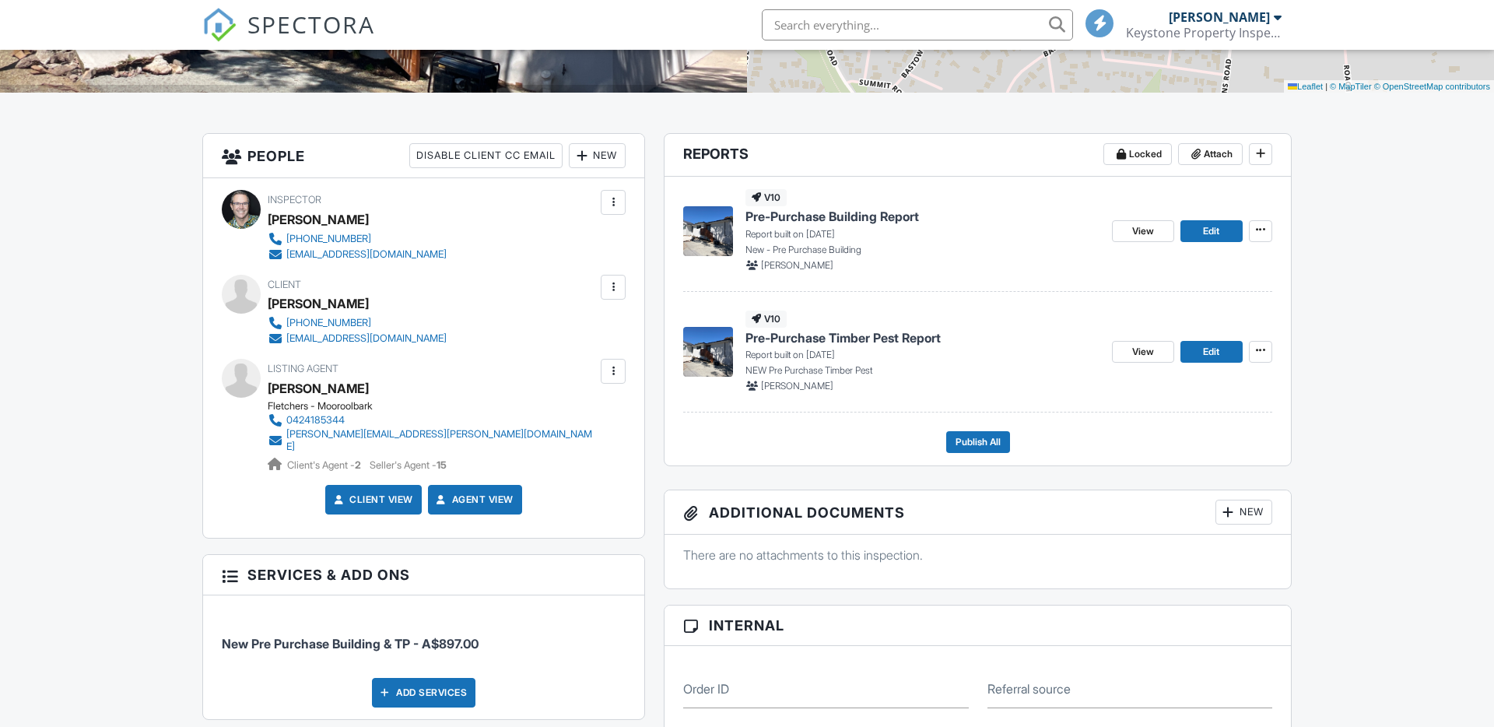
scroll to position [325, 0]
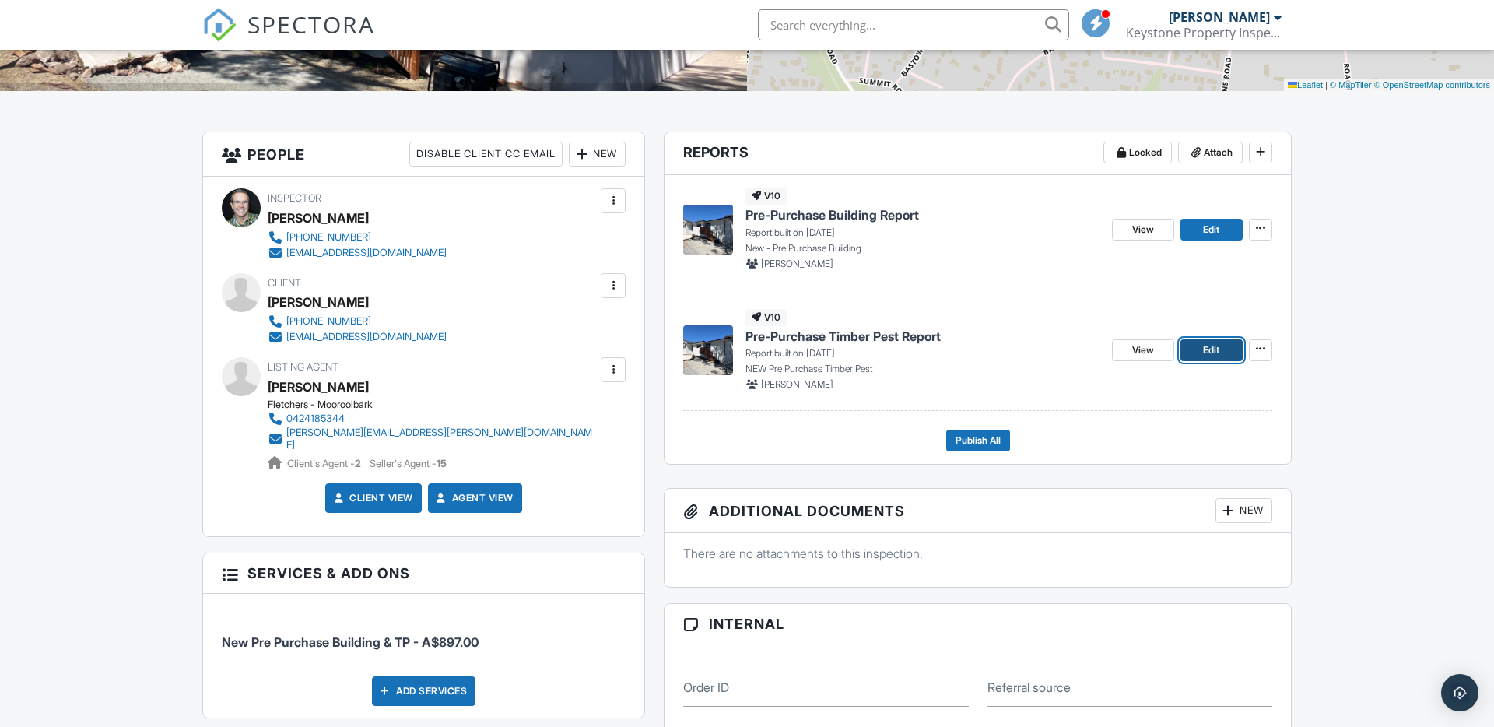
click at [1211, 353] on span "Edit" at bounding box center [1211, 350] width 16 height 16
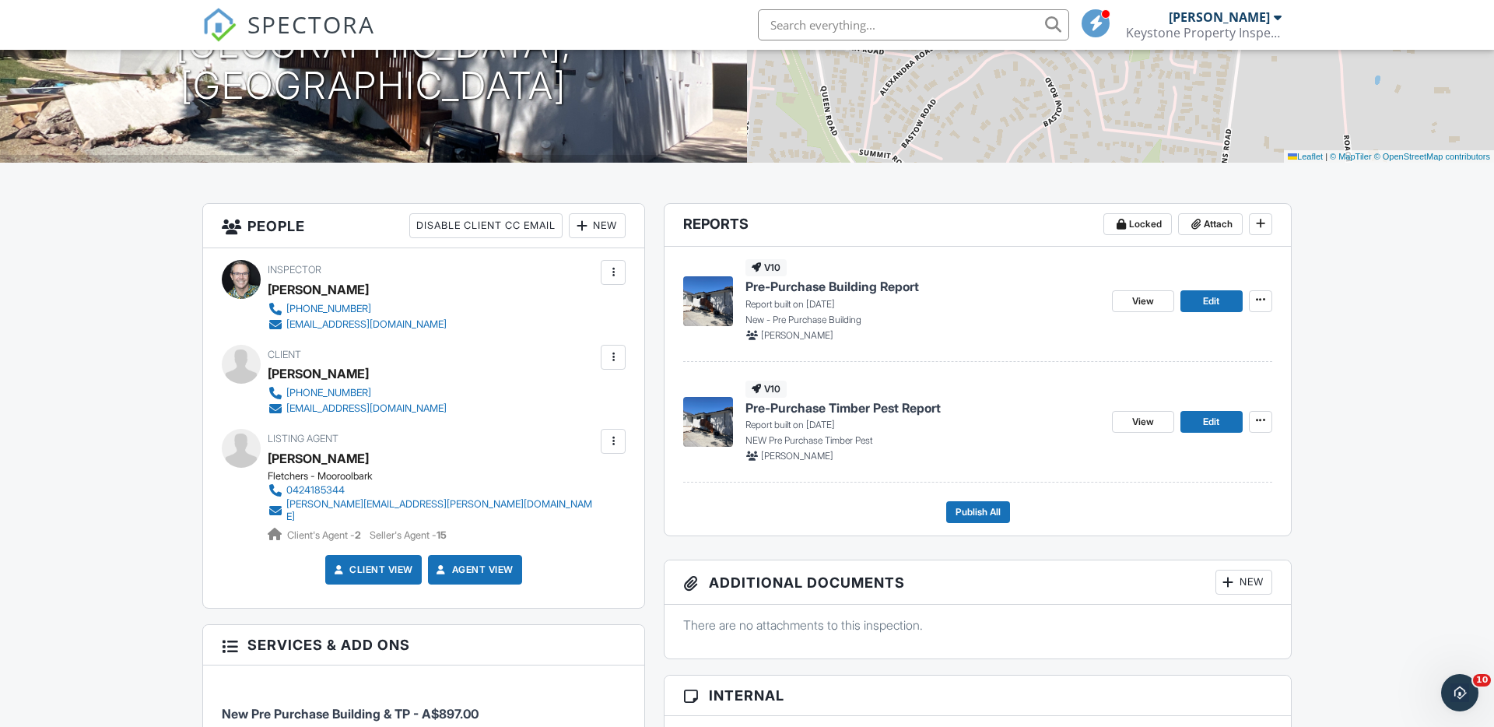
scroll to position [255, 0]
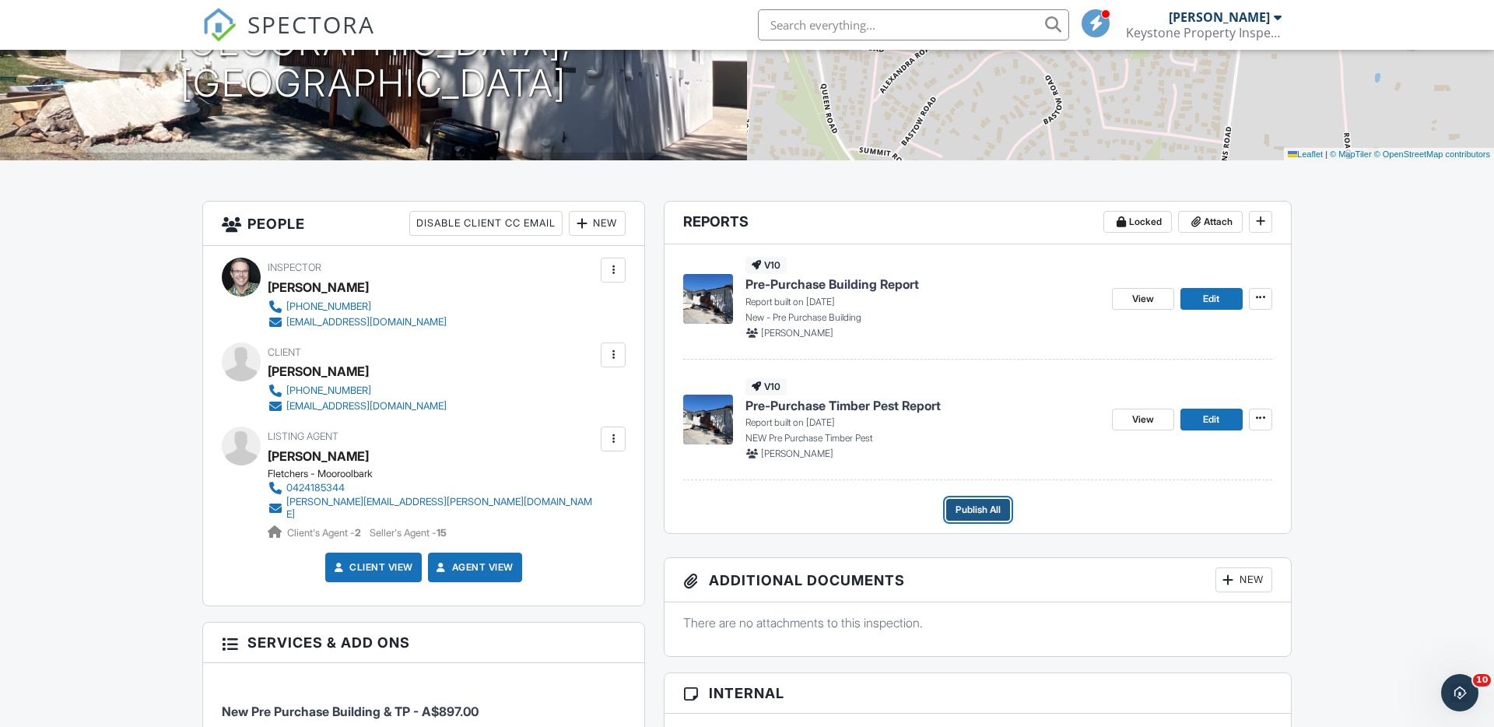
click at [971, 511] on span "Publish All" at bounding box center [978, 510] width 45 height 16
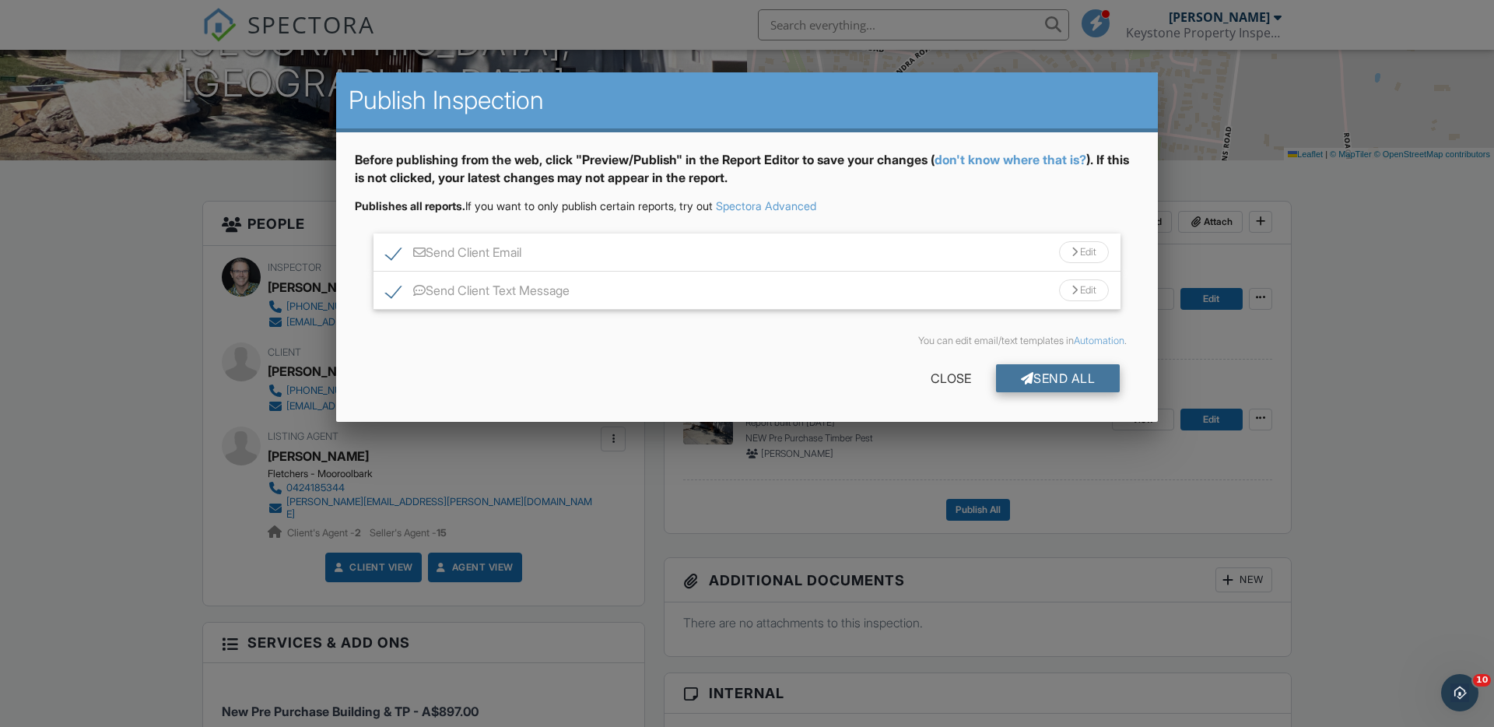
click at [1052, 377] on div "Send All" at bounding box center [1058, 378] width 125 height 28
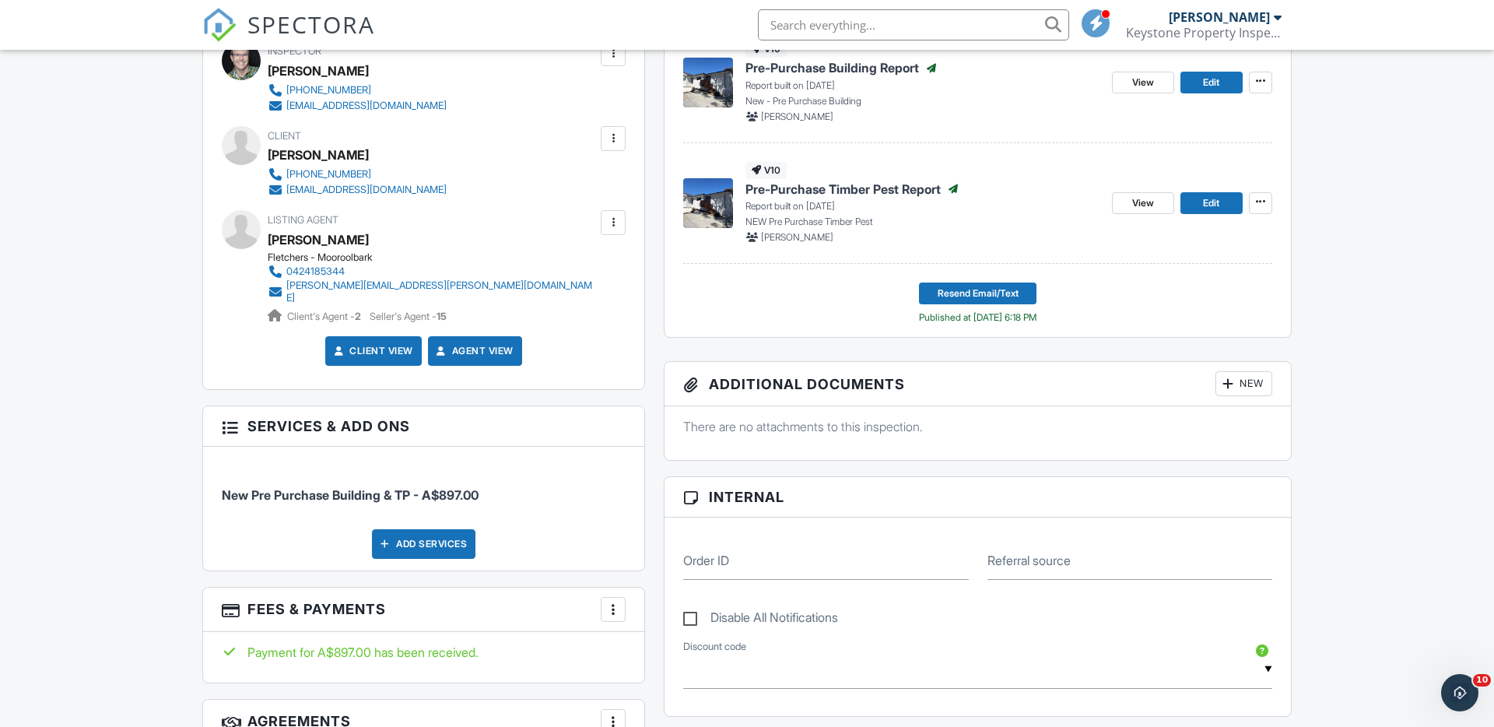
scroll to position [841, 0]
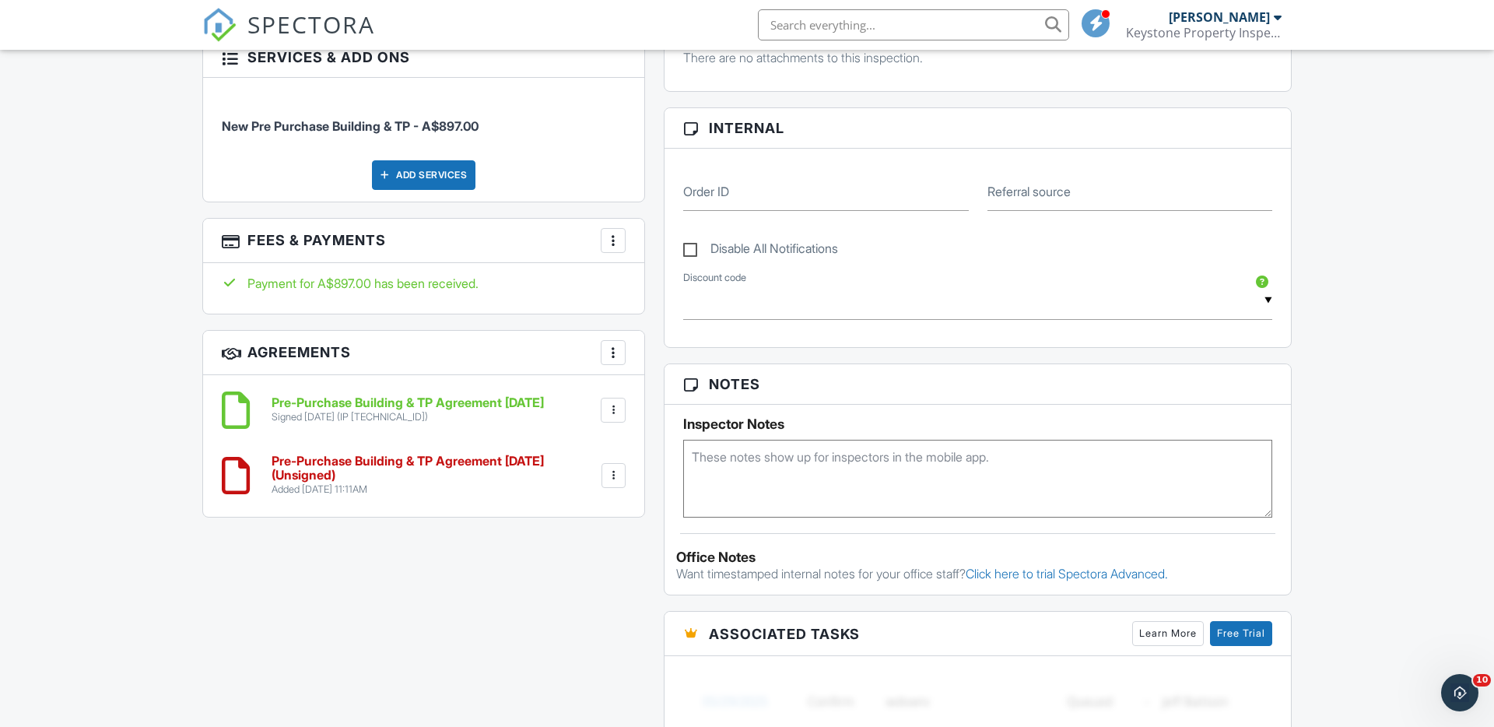
click at [614, 468] on div at bounding box center [614, 476] width 16 height 16
click at [578, 585] on li "Delete" at bounding box center [572, 596] width 89 height 39
